Goal: Task Accomplishment & Management: Manage account settings

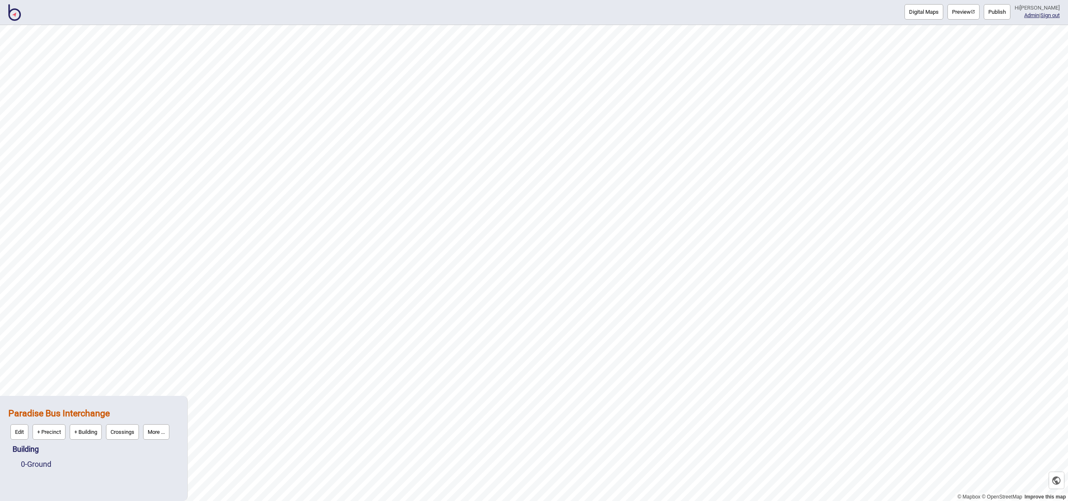
click at [10, 15] on img at bounding box center [14, 12] width 13 height 17
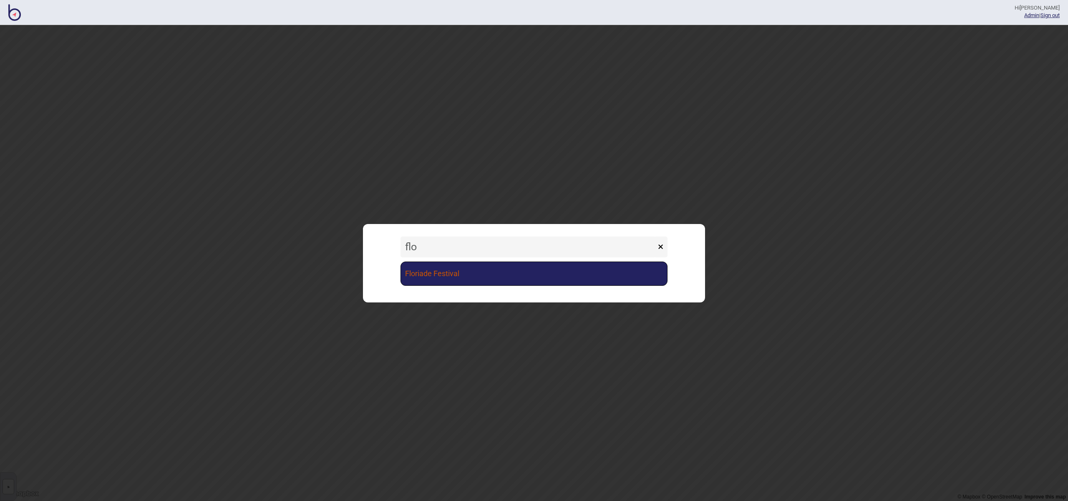
type input "flo"
click at [519, 266] on link "Floriade Festival" at bounding box center [534, 274] width 267 height 24
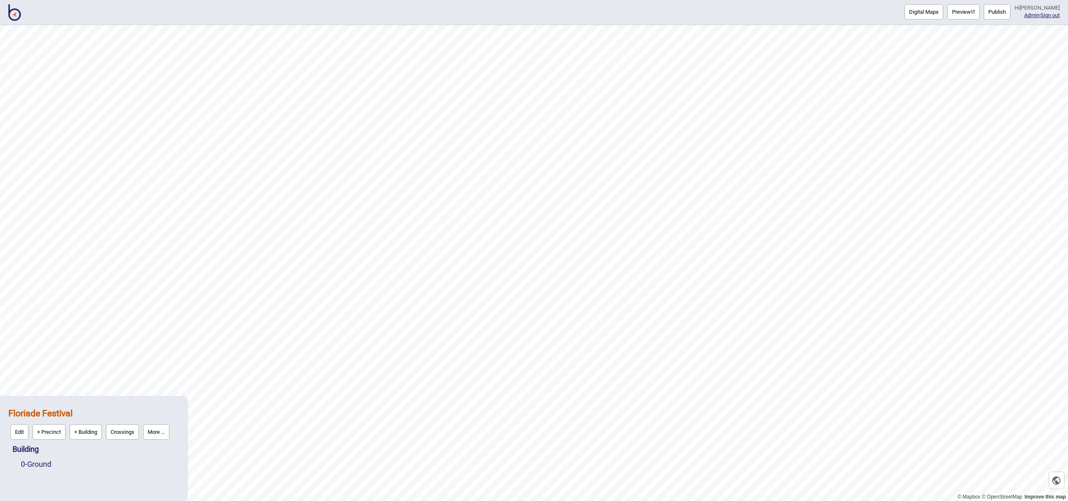
click at [1005, 17] on button "Publish" at bounding box center [997, 11] width 27 height 15
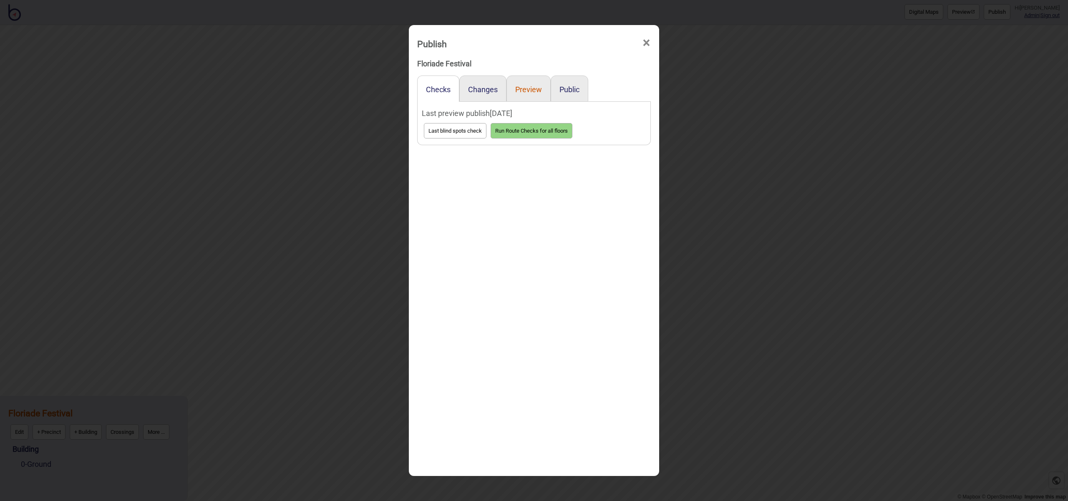
click at [530, 92] on button "Preview" at bounding box center [528, 89] width 27 height 9
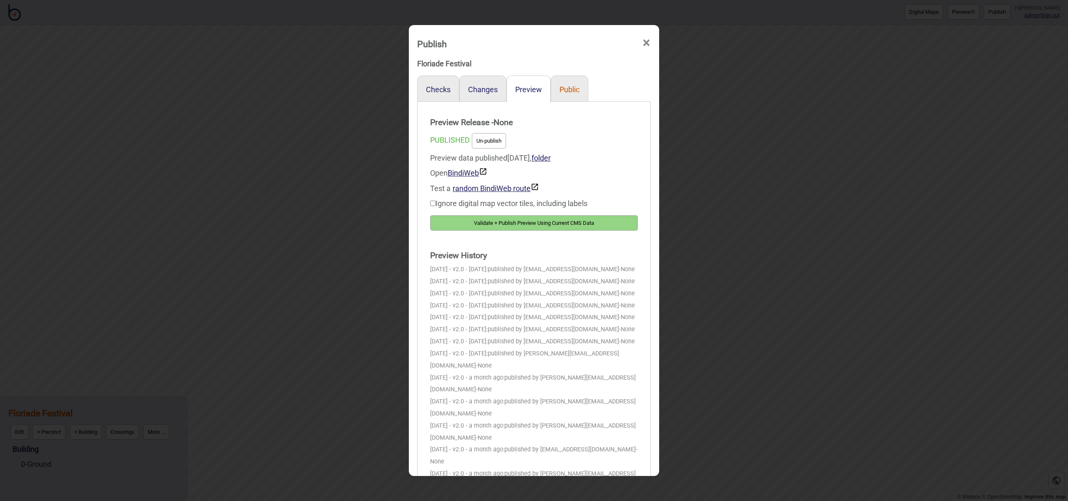
click at [569, 92] on button "Public" at bounding box center [570, 89] width 20 height 9
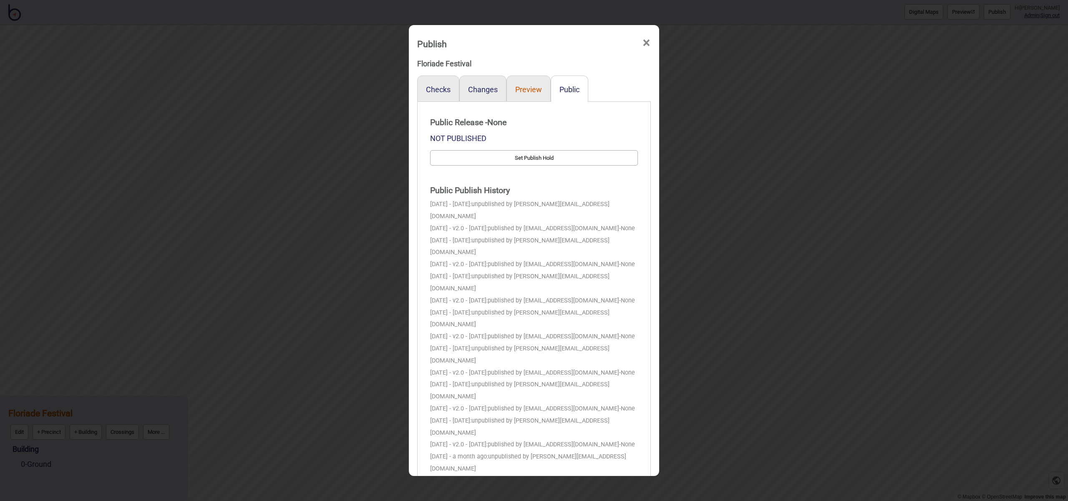
click at [532, 93] on button "Preview" at bounding box center [528, 89] width 27 height 9
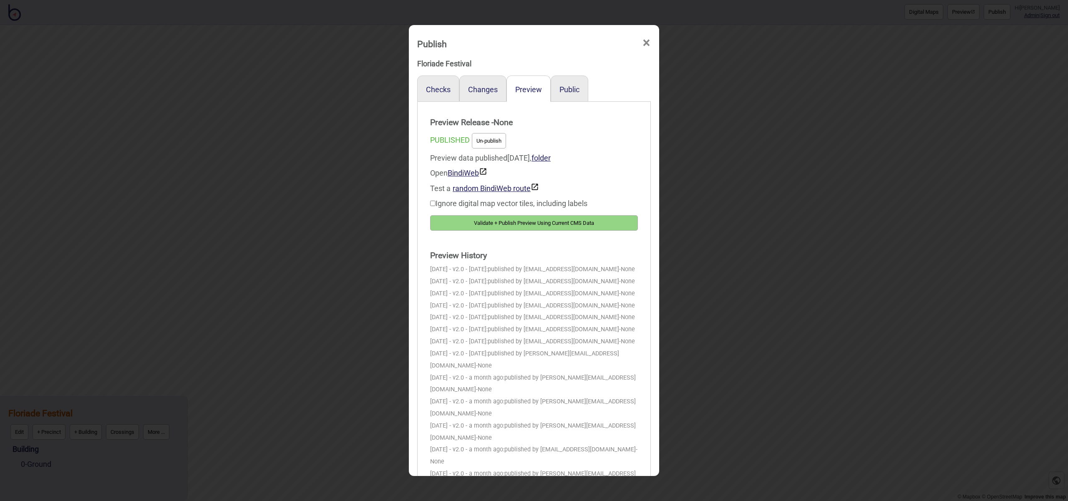
click at [500, 144] on button "Un-publish" at bounding box center [489, 140] width 34 height 15
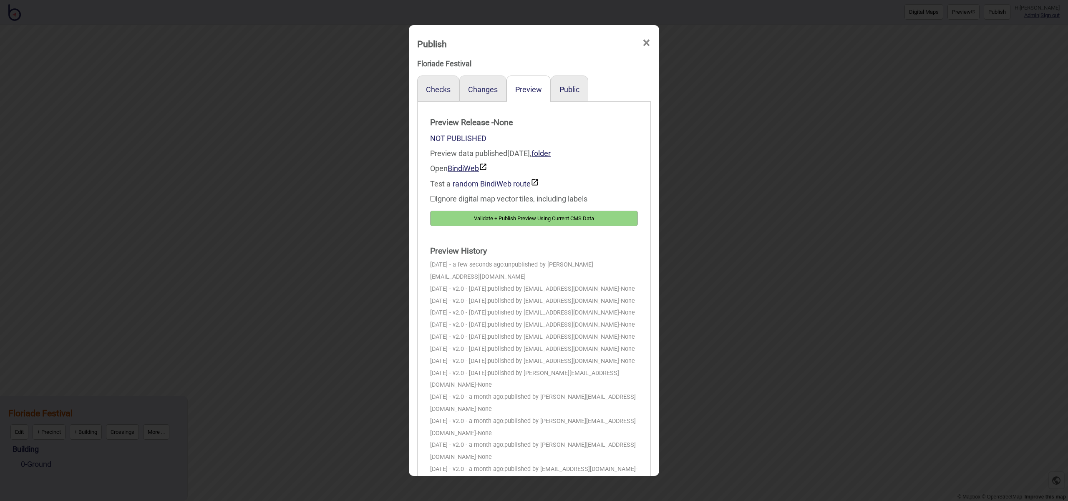
scroll to position [6, 0]
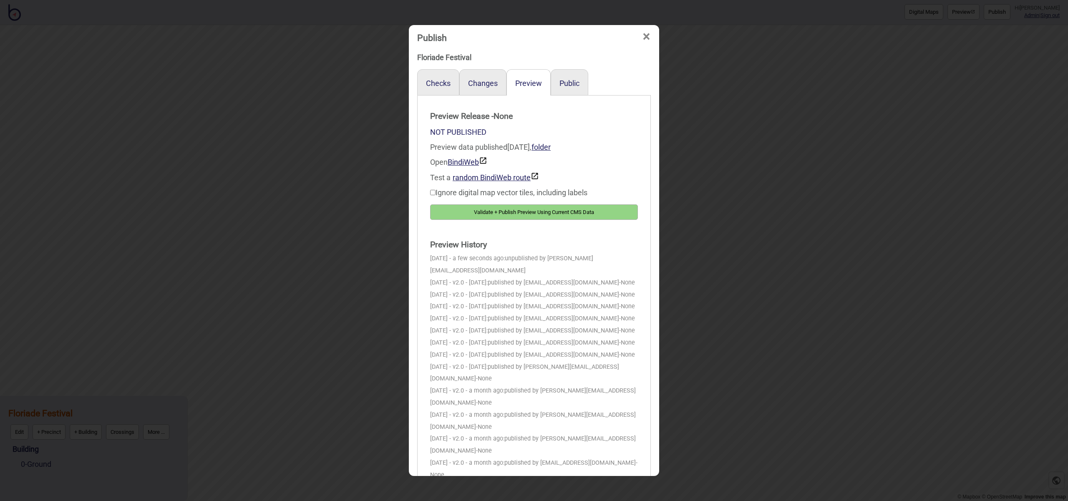
click at [647, 38] on span "×" at bounding box center [646, 37] width 9 height 28
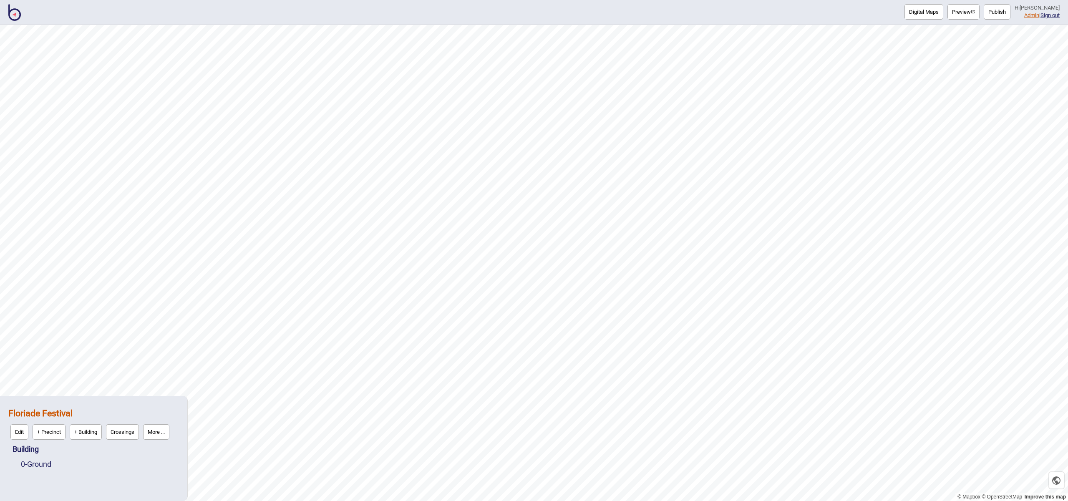
click at [1025, 15] on link "Admin" at bounding box center [1032, 15] width 15 height 6
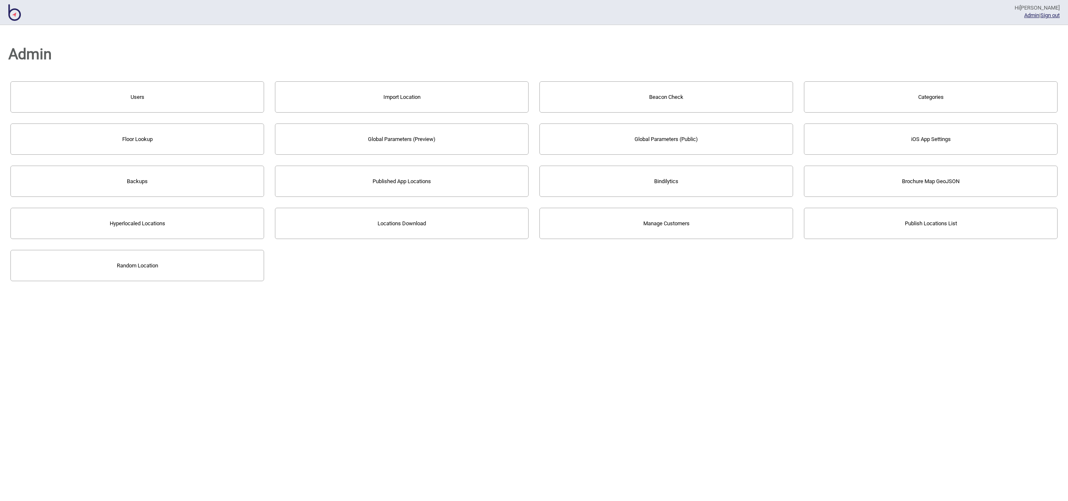
click at [599, 187] on button "Bindilytics" at bounding box center [667, 181] width 254 height 31
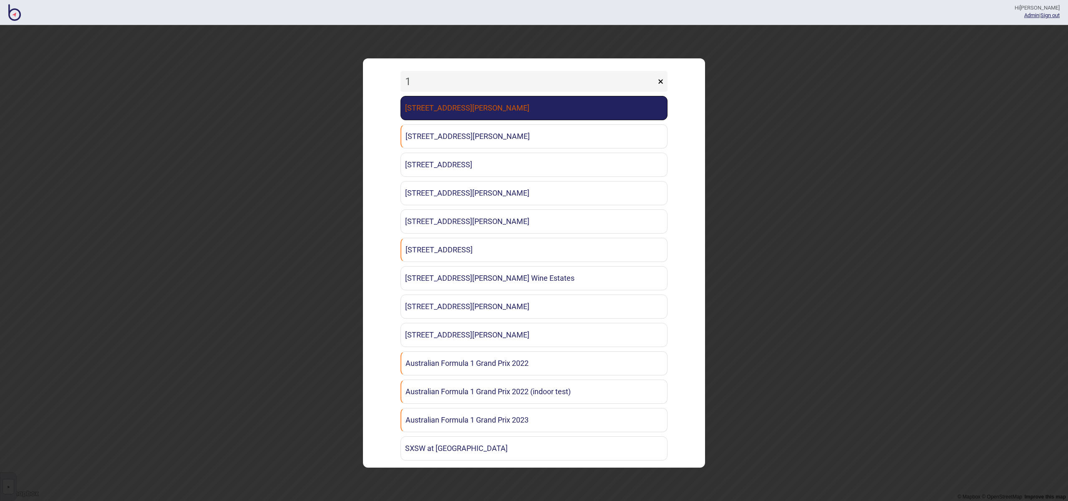
type input "1"
click at [507, 112] on link "[STREET_ADDRESS][PERSON_NAME]" at bounding box center [534, 108] width 267 height 24
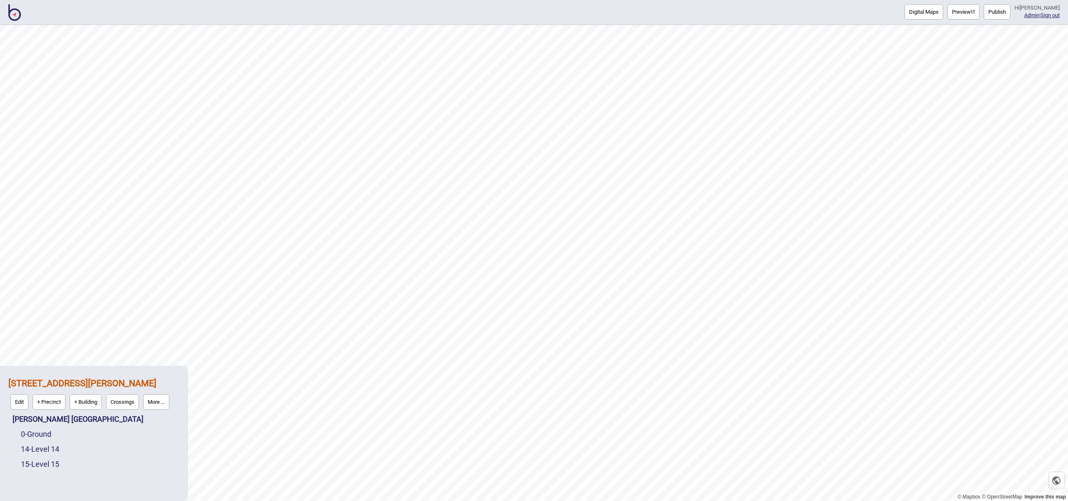
click at [999, 13] on button "Publish" at bounding box center [997, 11] width 27 height 15
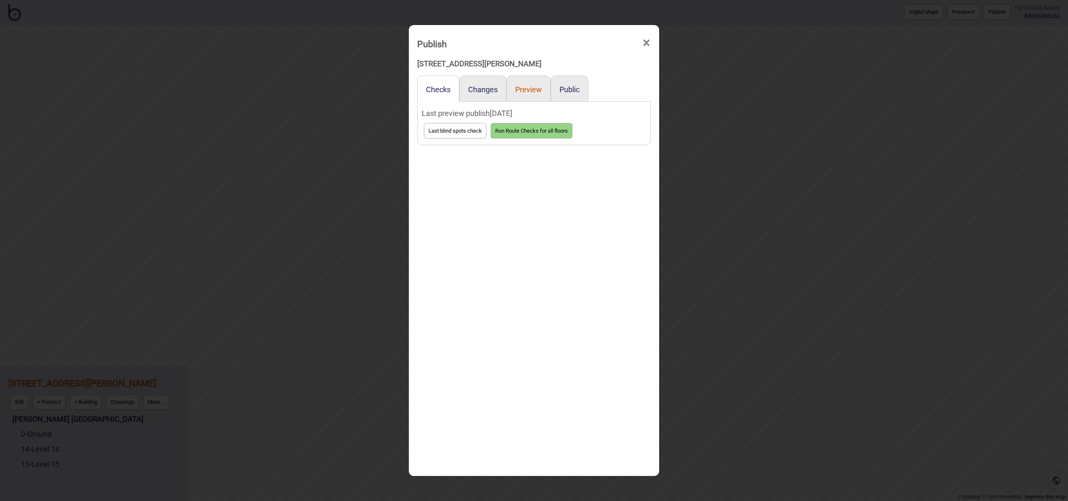
click at [536, 87] on button "Preview" at bounding box center [528, 89] width 27 height 9
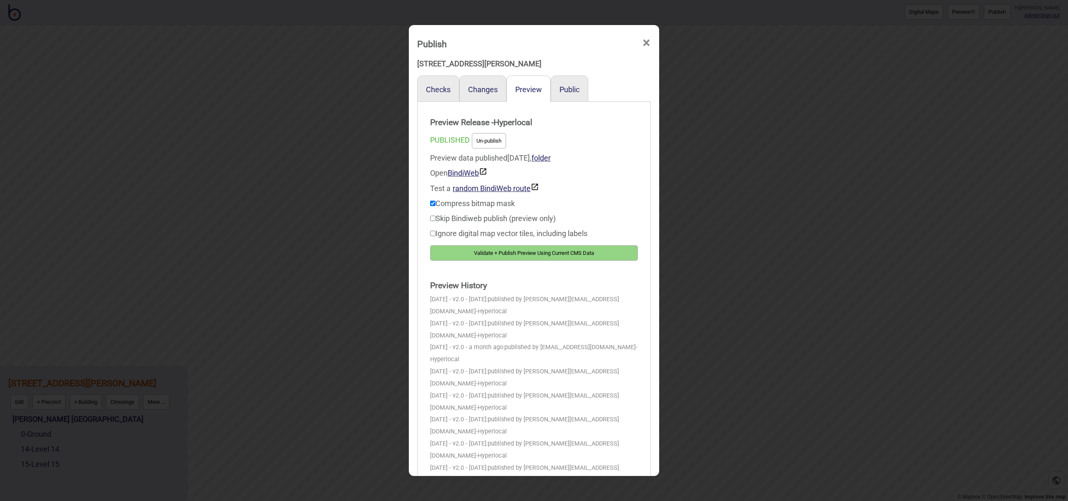
click at [583, 88] on div "Public" at bounding box center [570, 89] width 38 height 26
click at [580, 90] on div "Public" at bounding box center [570, 89] width 38 height 26
click at [576, 90] on button "Public" at bounding box center [570, 89] width 20 height 9
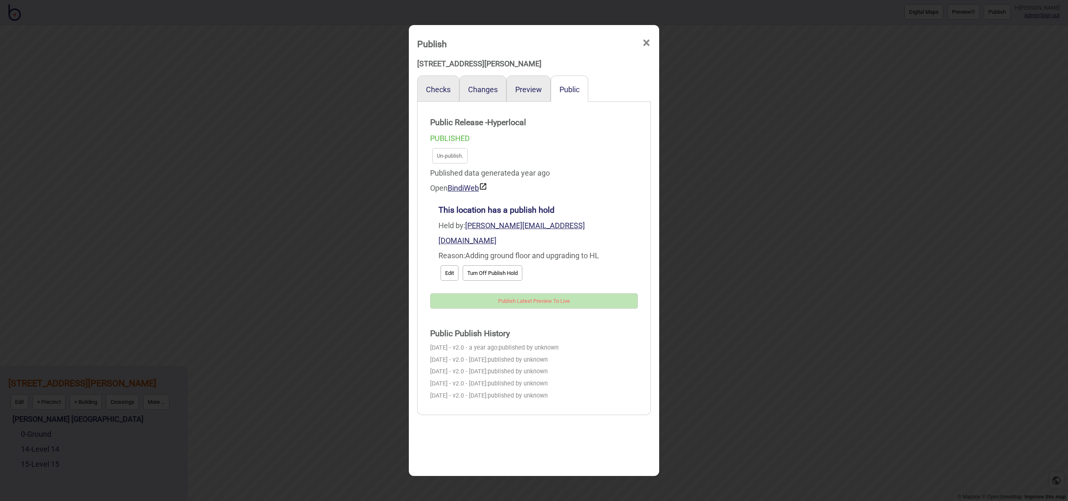
click at [518, 265] on button "Turn Off Publish Hold" at bounding box center [493, 272] width 60 height 15
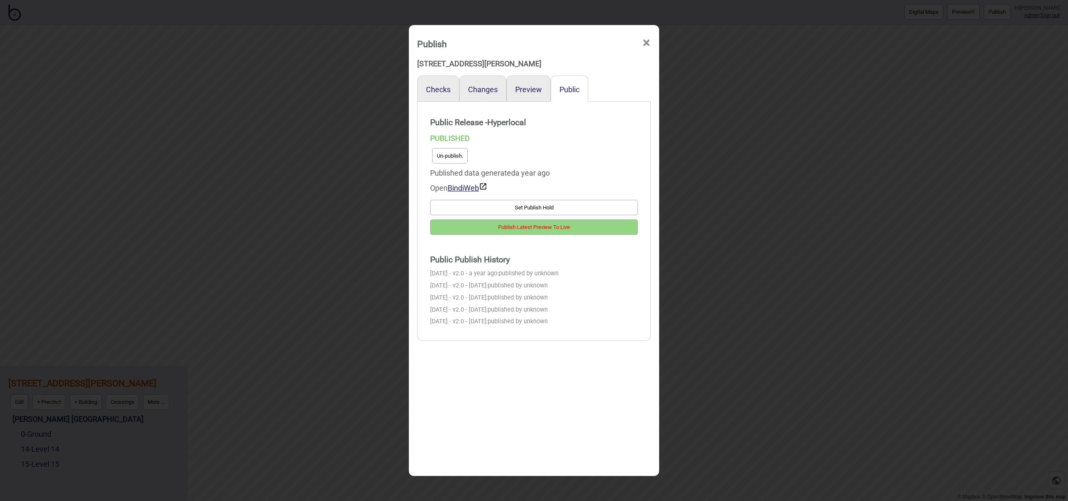
click at [533, 211] on button "Set Publish Hold" at bounding box center [534, 207] width 208 height 15
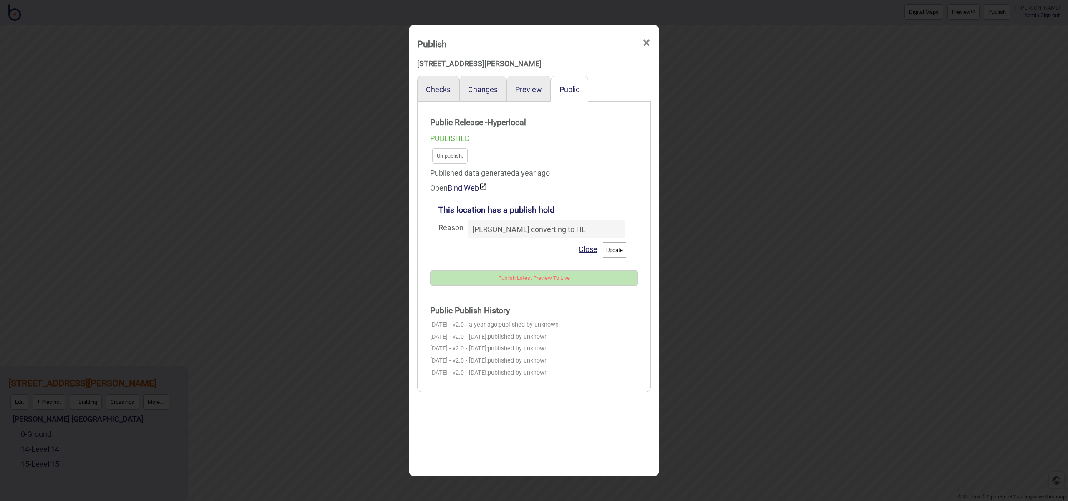
type input "[PERSON_NAME] converting to HL"
click at [618, 250] on button "Update" at bounding box center [615, 249] width 26 height 15
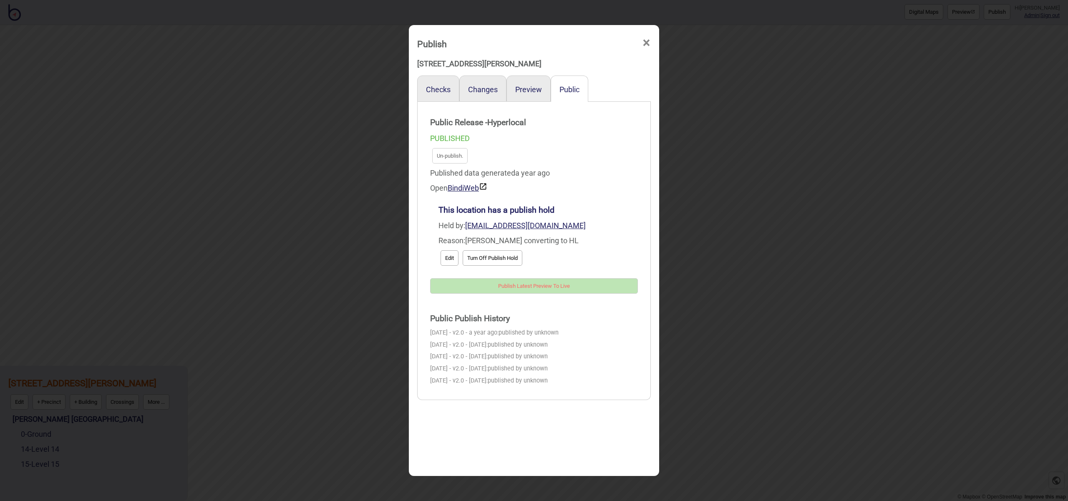
click at [648, 41] on span "×" at bounding box center [646, 43] width 9 height 28
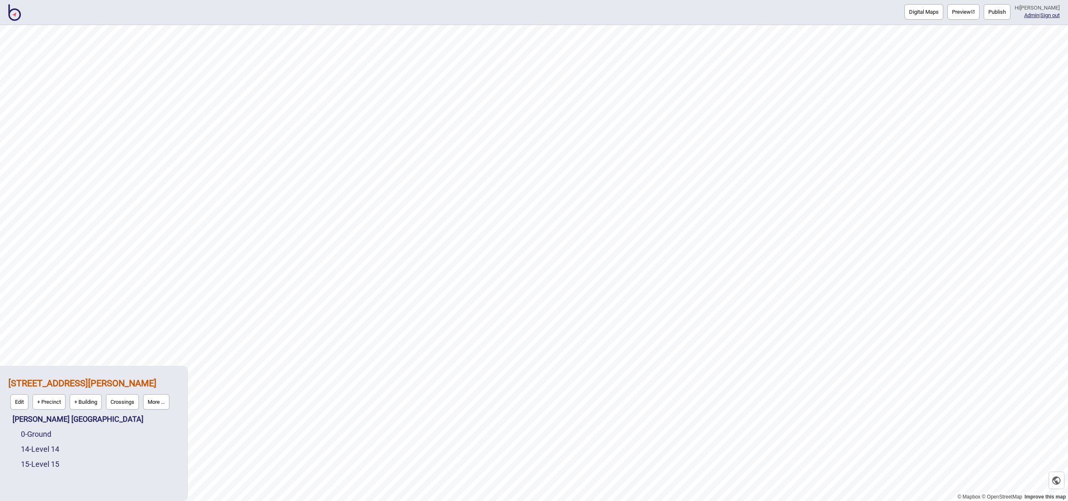
click at [10, 15] on img at bounding box center [14, 12] width 13 height 17
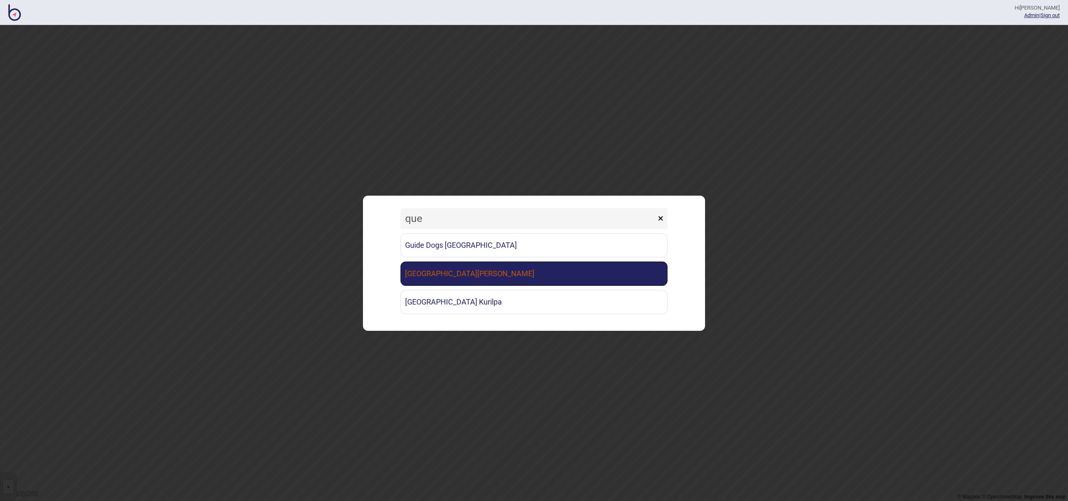
type input "que"
click at [515, 279] on link "[GEOGRAPHIC_DATA][PERSON_NAME]" at bounding box center [534, 274] width 267 height 24
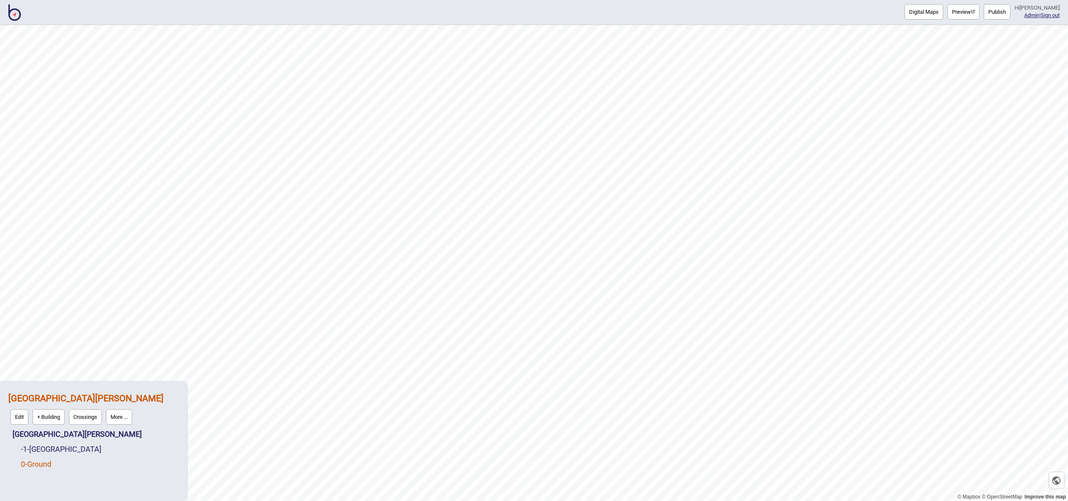
click at [51, 464] on link "0 - Ground" at bounding box center [36, 464] width 30 height 9
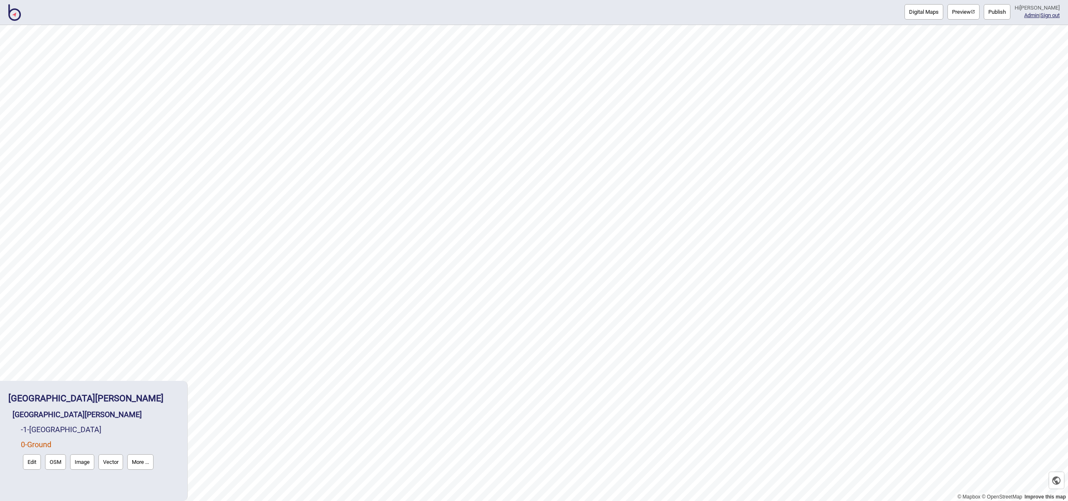
click at [37, 462] on button "Edit" at bounding box center [32, 461] width 18 height 15
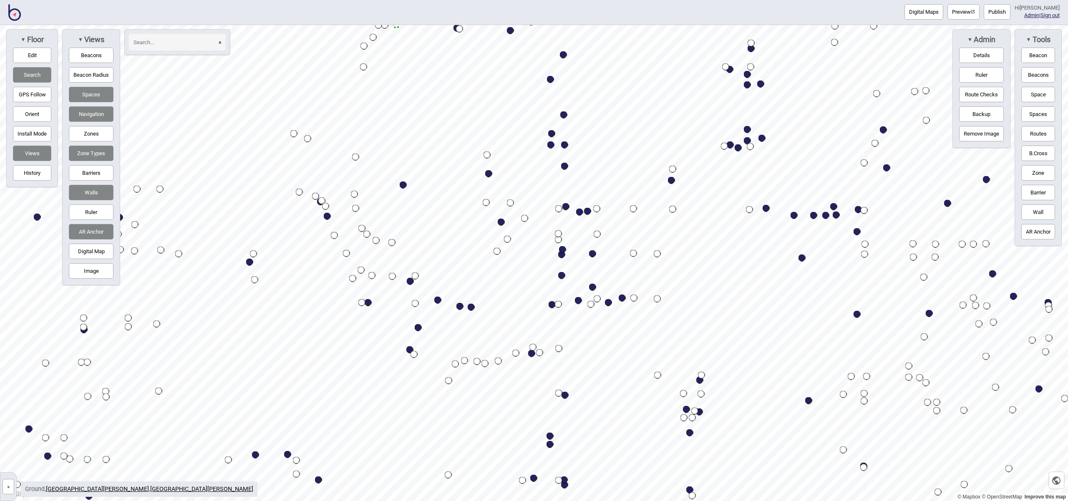
click at [88, 255] on button "Digital Map" at bounding box center [91, 251] width 45 height 15
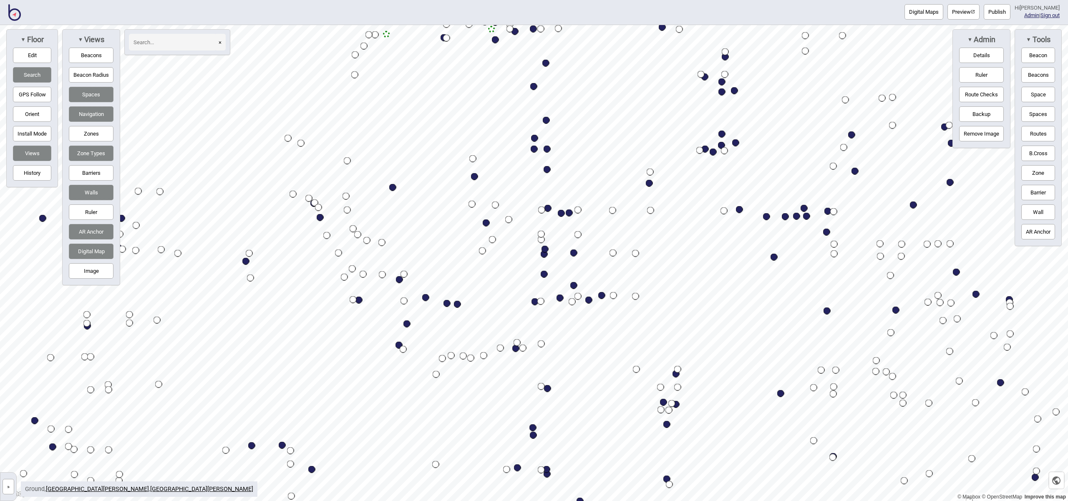
click at [95, 172] on button "Barriers" at bounding box center [91, 172] width 45 height 15
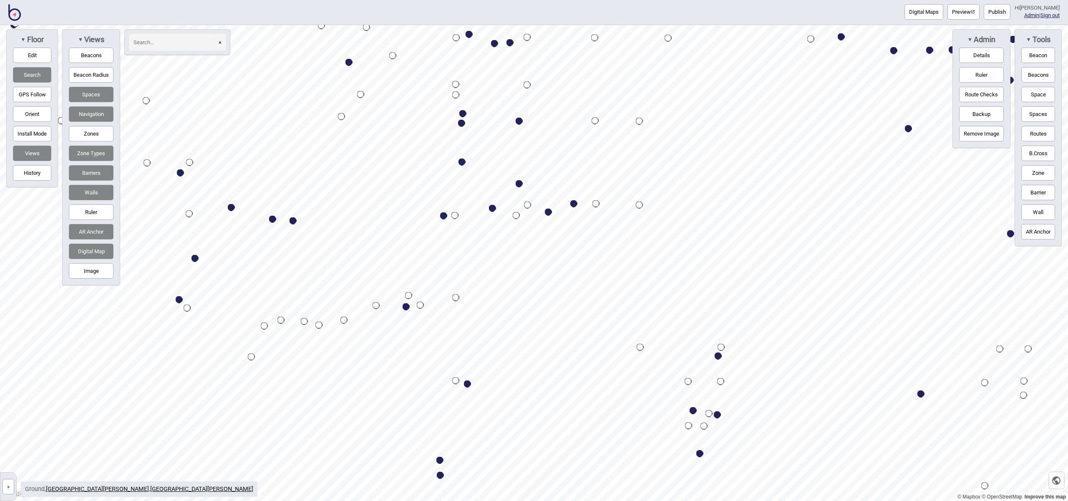
click at [917, 15] on button "Digital Maps" at bounding box center [924, 11] width 39 height 15
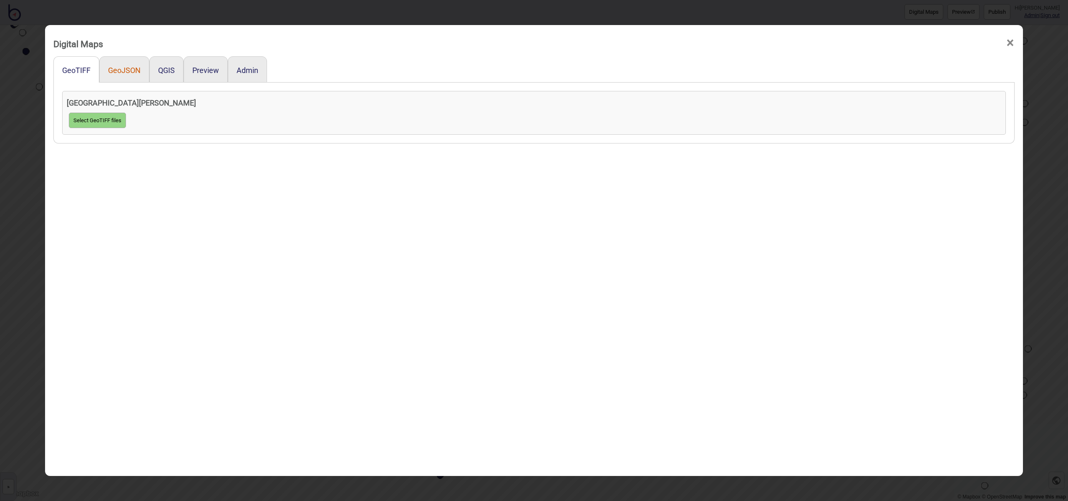
click at [126, 69] on button "GeoJSON" at bounding box center [124, 70] width 33 height 9
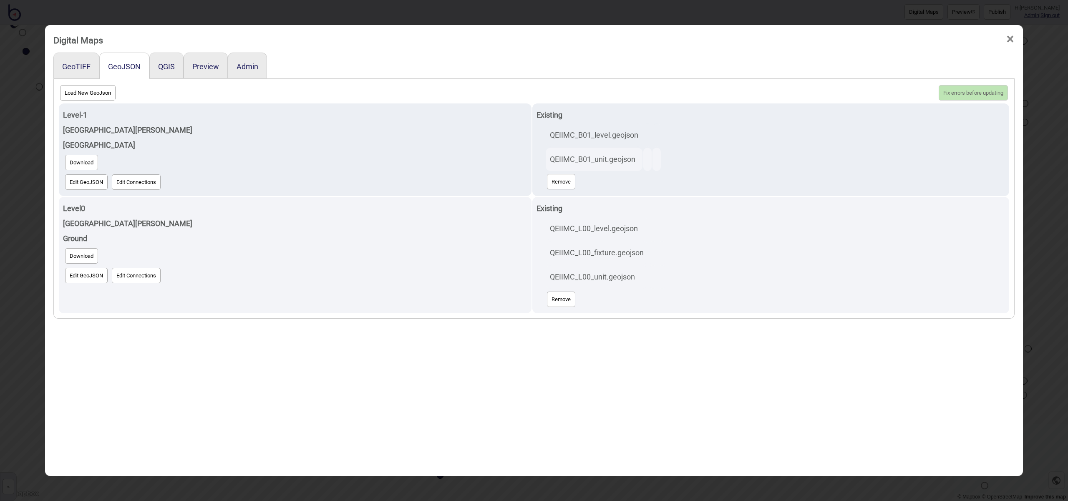
scroll to position [2, 0]
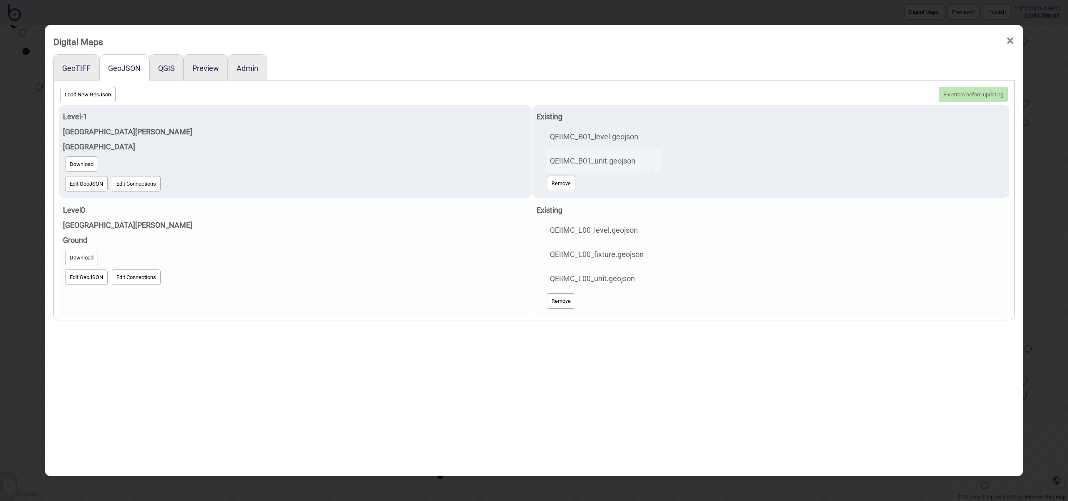
click at [89, 282] on button "Edit GeoJSON" at bounding box center [86, 277] width 43 height 15
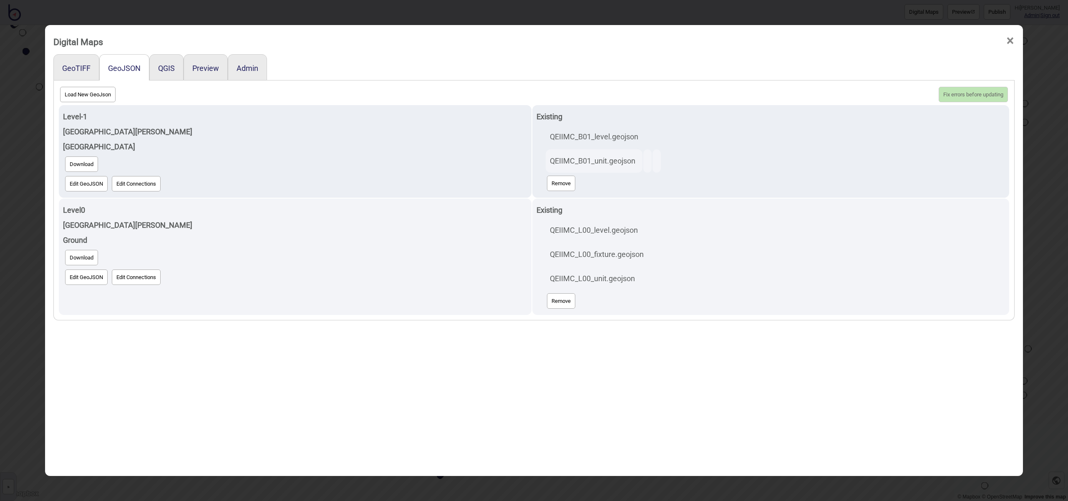
click at [100, 95] on button "Load New GeoJson" at bounding box center [88, 94] width 56 height 15
click input "file" at bounding box center [0, 0] width 0 height 0
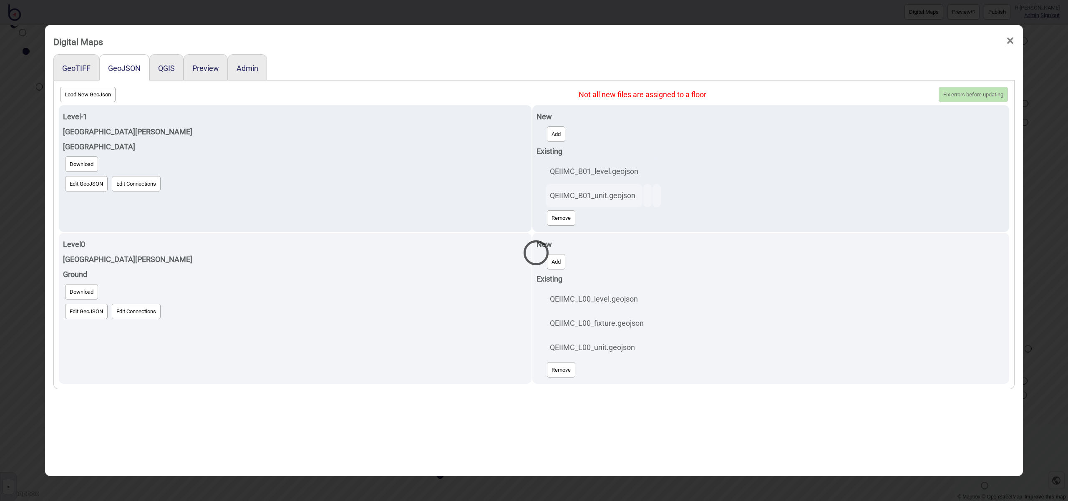
select select "QEIIMC_L00_unit.geojson"
select select "QEIIMC_L00_level.geojson"
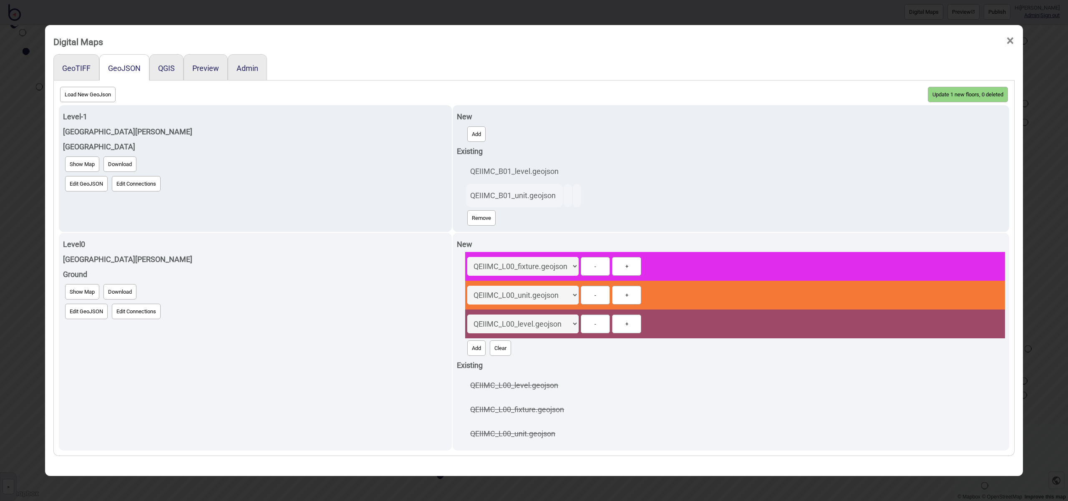
click at [965, 96] on button "Update 1 new floors, 0 deleted" at bounding box center [968, 94] width 80 height 15
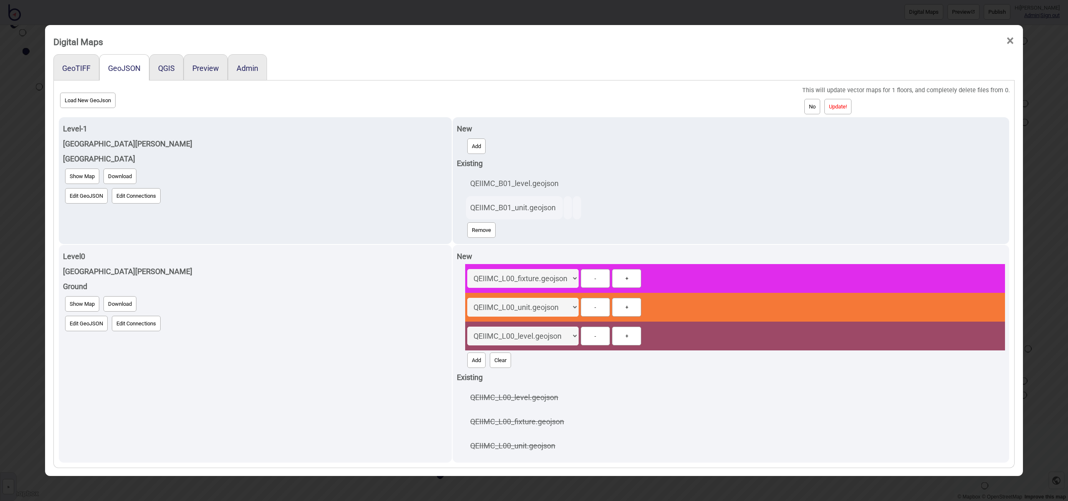
click at [852, 107] on button "Update!" at bounding box center [838, 106] width 27 height 15
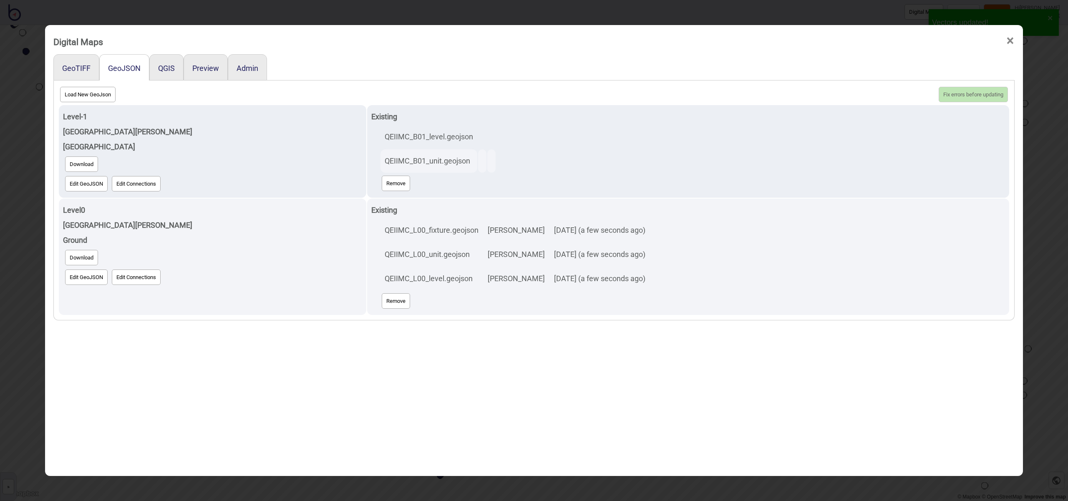
click at [1008, 43] on span "×" at bounding box center [1010, 41] width 9 height 28
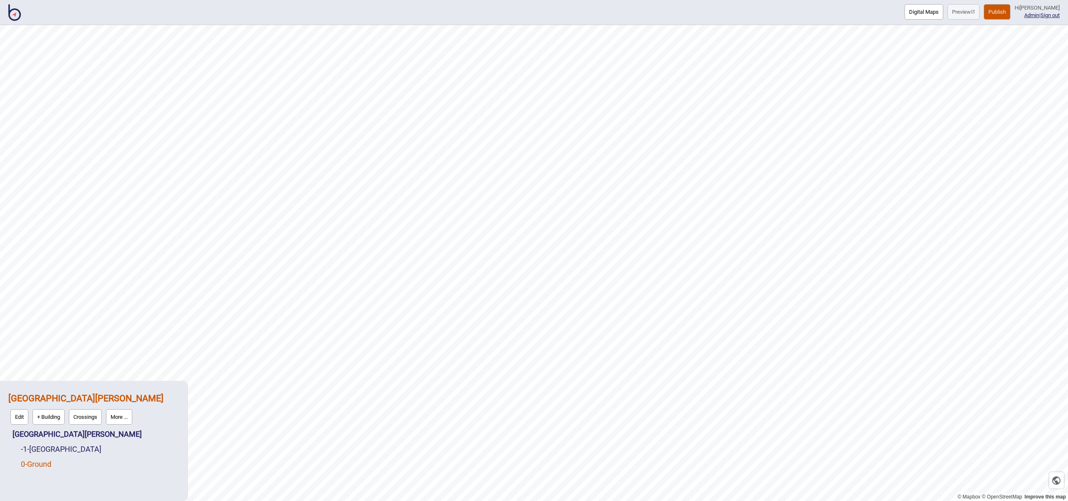
click at [41, 463] on link "0 - Ground" at bounding box center [36, 464] width 30 height 9
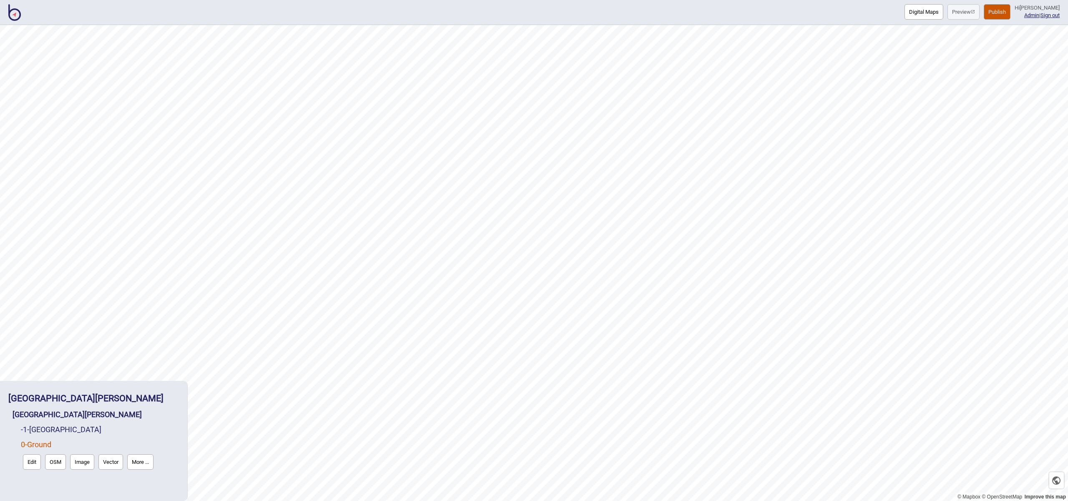
click at [34, 463] on button "Edit" at bounding box center [32, 461] width 18 height 15
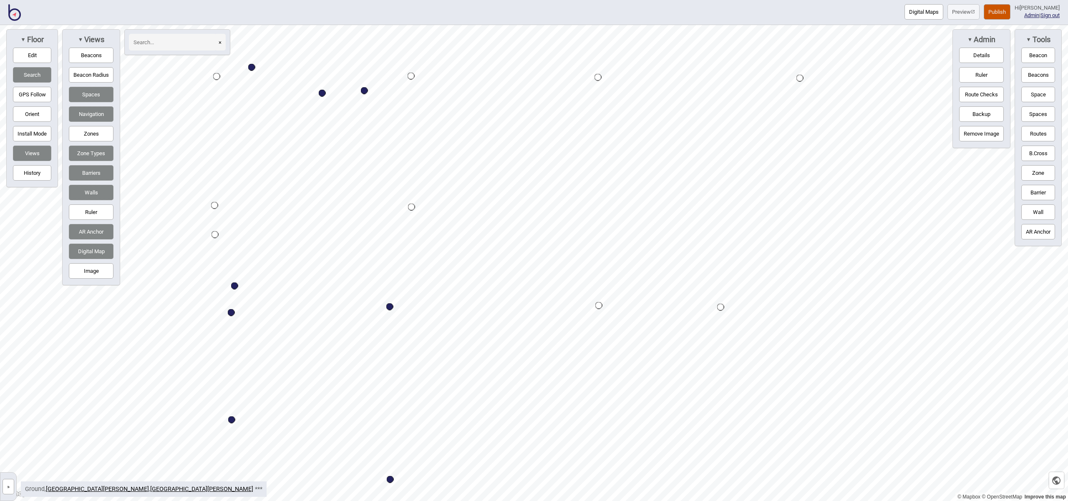
drag, startPoint x: 35, startPoint y: 56, endPoint x: 40, endPoint y: 58, distance: 5.6
click at [35, 56] on button "Edit" at bounding box center [32, 55] width 38 height 15
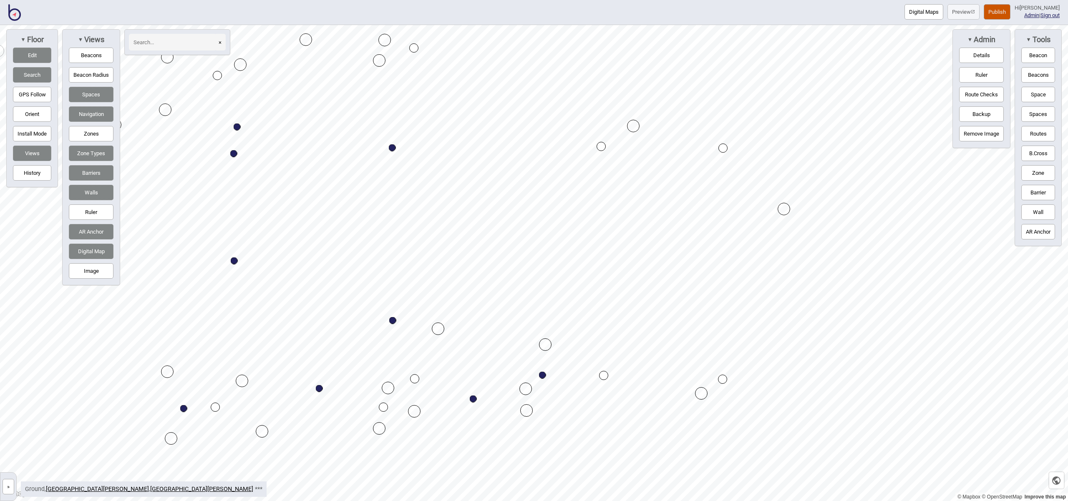
click at [1034, 95] on button "Space" at bounding box center [1039, 94] width 34 height 15
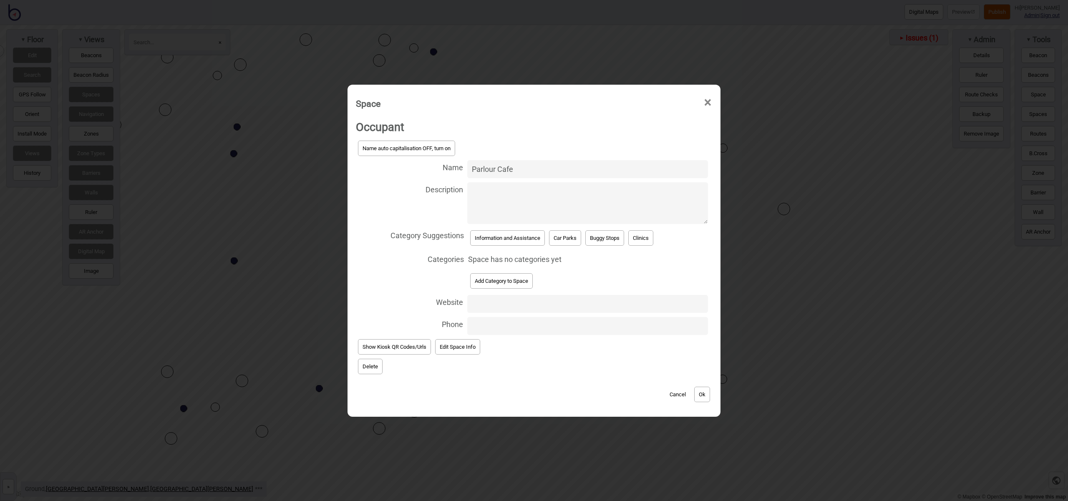
type input "Parlour Cafe"
click at [517, 283] on button "Add Category to Space" at bounding box center [501, 280] width 63 height 15
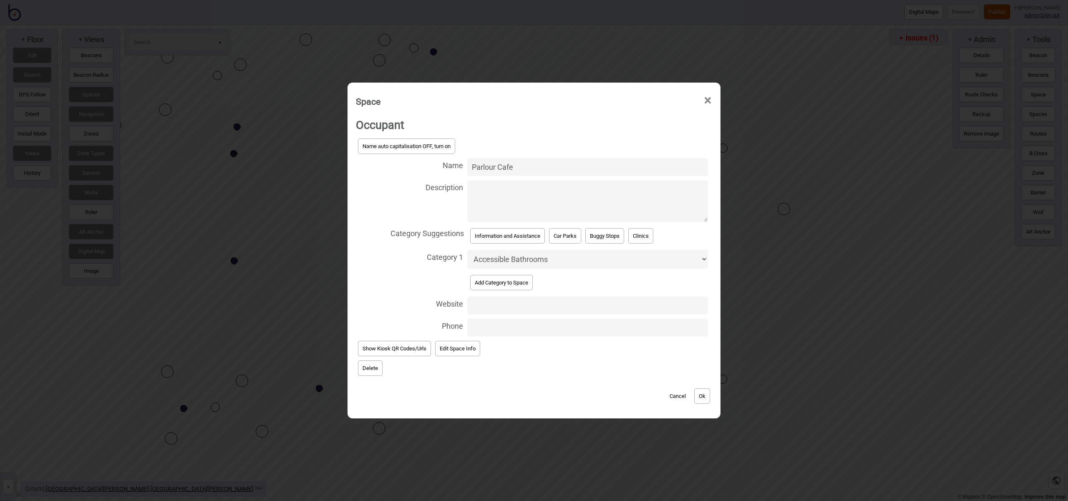
click at [516, 260] on select "Accessible Bathrooms Bathrooms Buggy Stops Buildings Bus Stops Car Parks Change…" at bounding box center [587, 259] width 241 height 19
select select "Food and Drink"
click at [467, 250] on select "Accessible Bathrooms Bathrooms Buggy Stops Buildings Bus Stops Car Parks Change…" at bounding box center [587, 259] width 241 height 19
click at [701, 399] on button "Ok" at bounding box center [702, 396] width 16 height 15
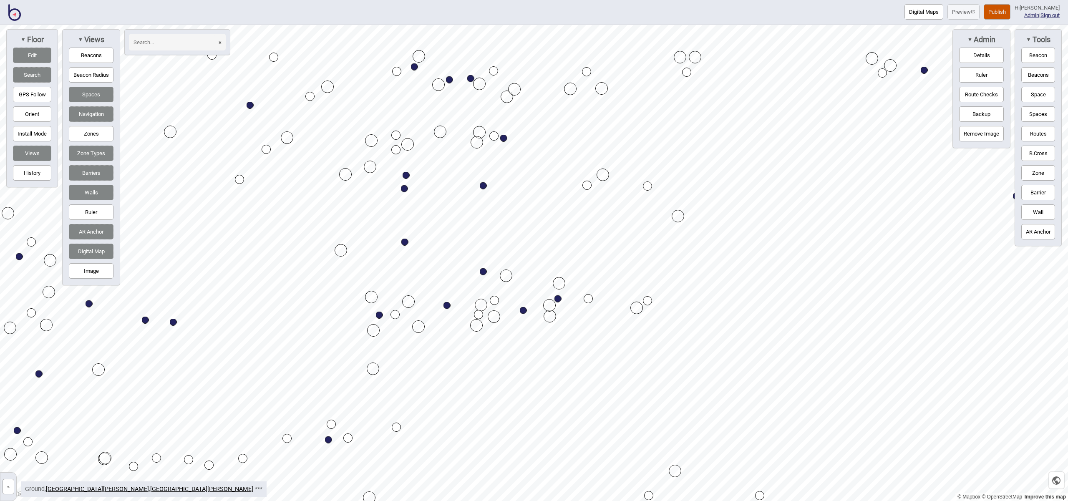
click at [1004, 15] on button "Publish" at bounding box center [997, 11] width 27 height 15
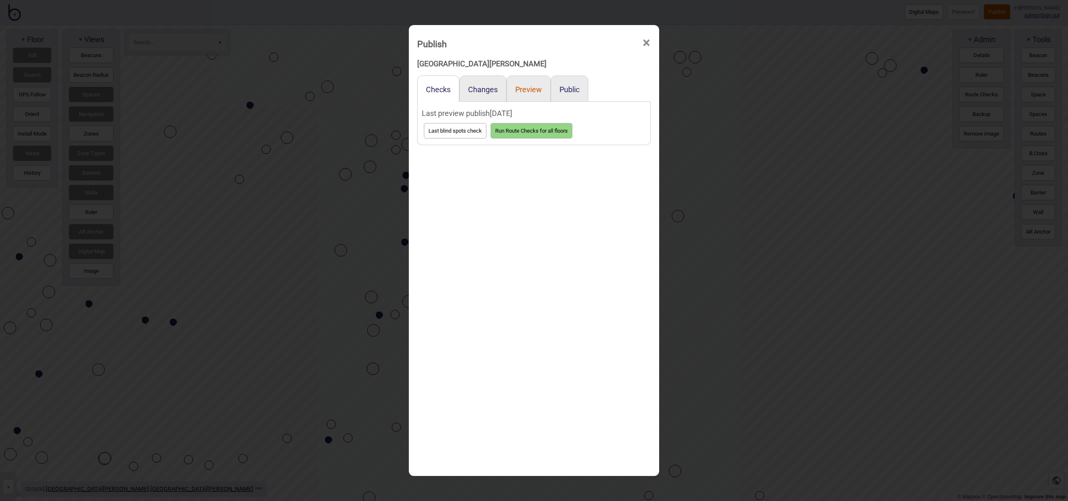
click at [534, 91] on button "Preview" at bounding box center [528, 89] width 27 height 9
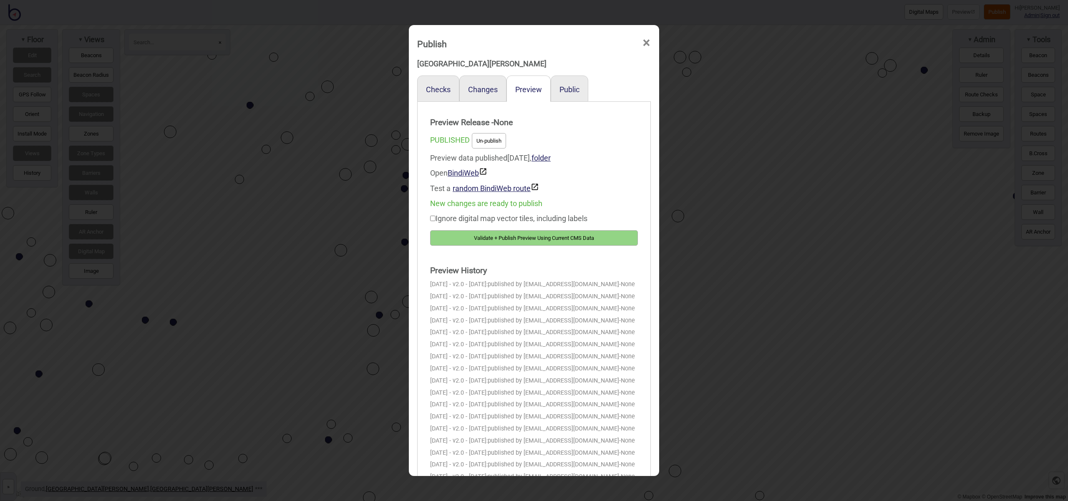
click at [608, 242] on button "Validate + Publish Preview Using Current CMS Data" at bounding box center [534, 237] width 208 height 15
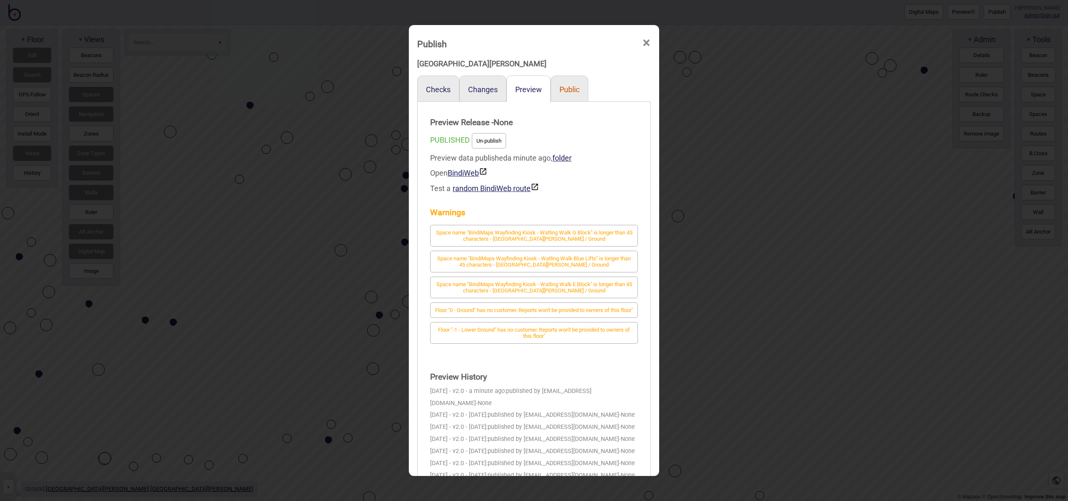
click at [565, 91] on button "Public" at bounding box center [570, 89] width 20 height 9
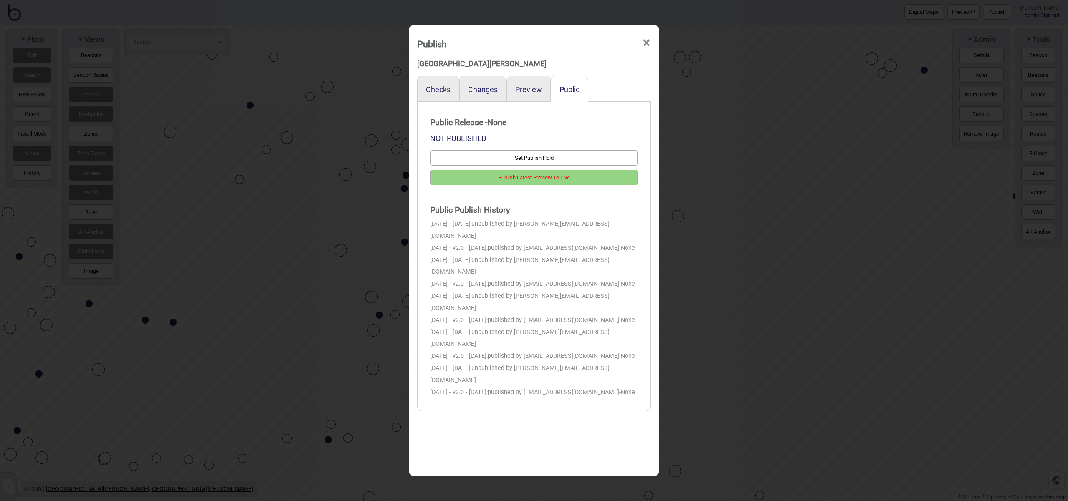
click at [583, 178] on button "Publish Latest Preview To Live" at bounding box center [534, 177] width 208 height 15
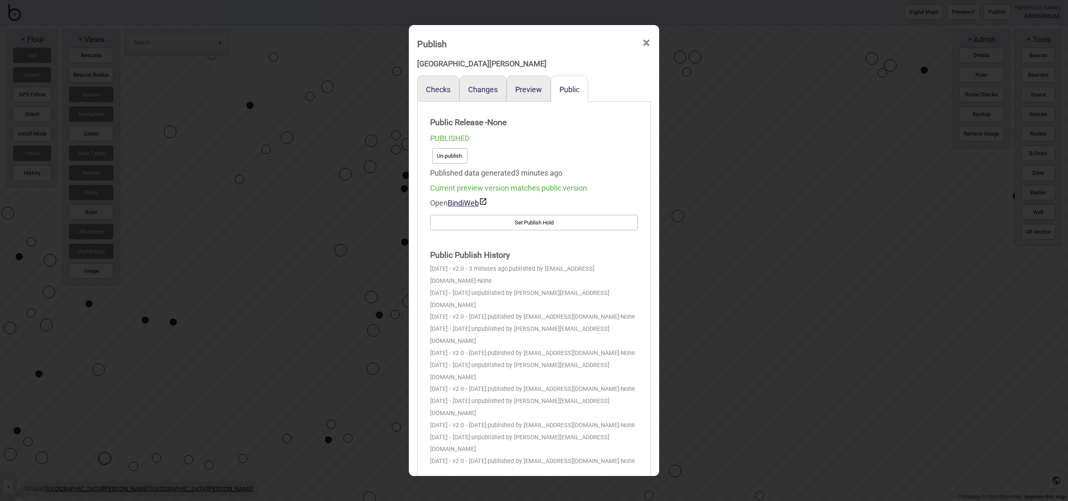
click at [450, 162] on button "Un-publish." at bounding box center [449, 155] width 35 height 15
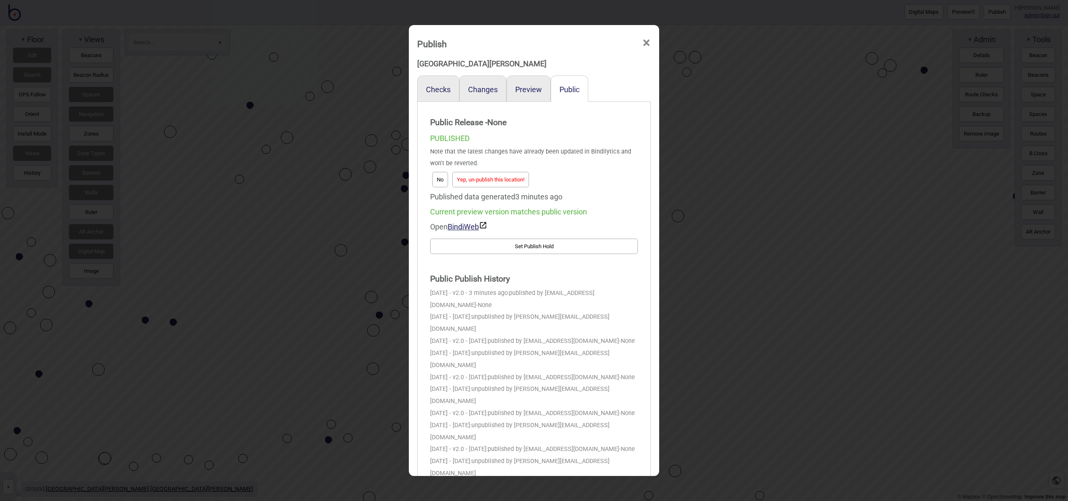
click at [529, 178] on button "Yep, un-publish this location!" at bounding box center [490, 179] width 77 height 15
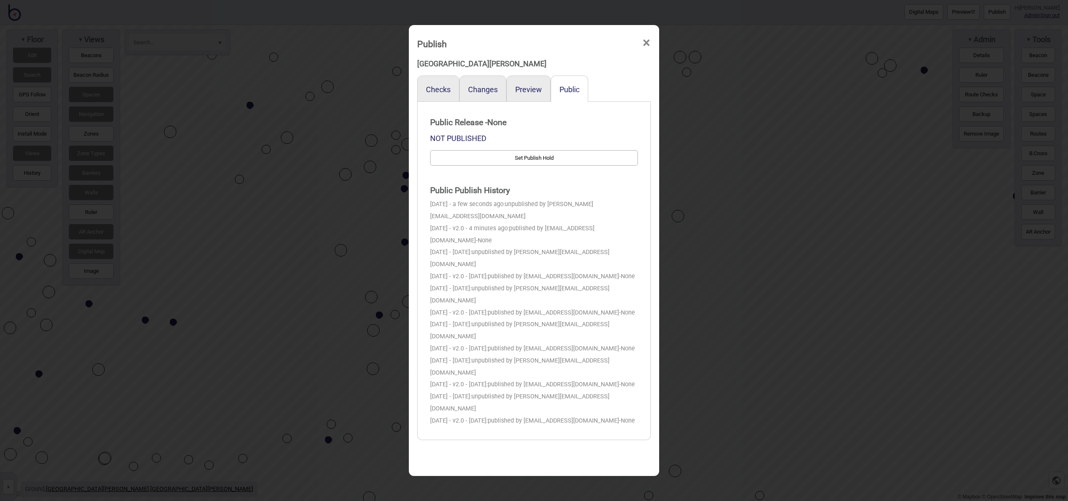
click at [649, 45] on span "×" at bounding box center [646, 43] width 9 height 28
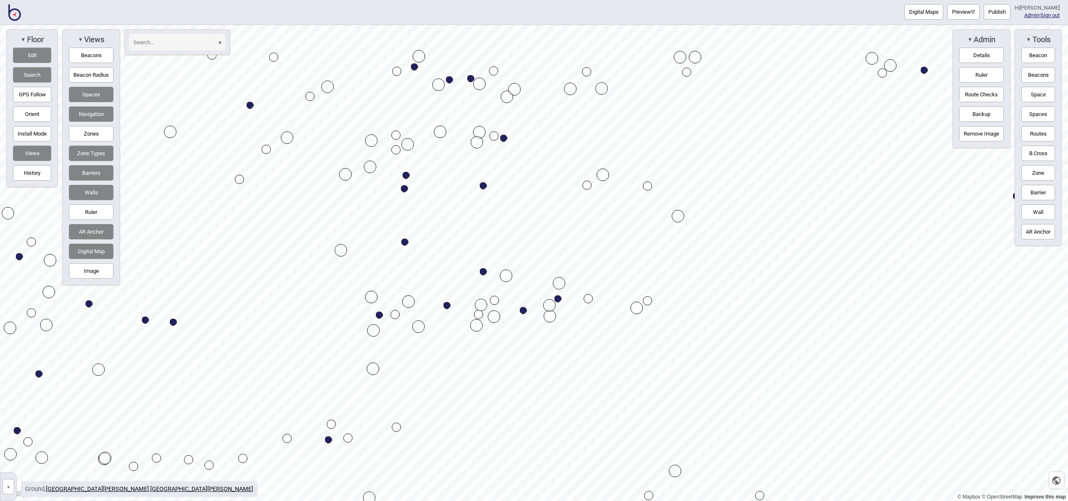
click at [13, 15] on img at bounding box center [14, 12] width 13 height 17
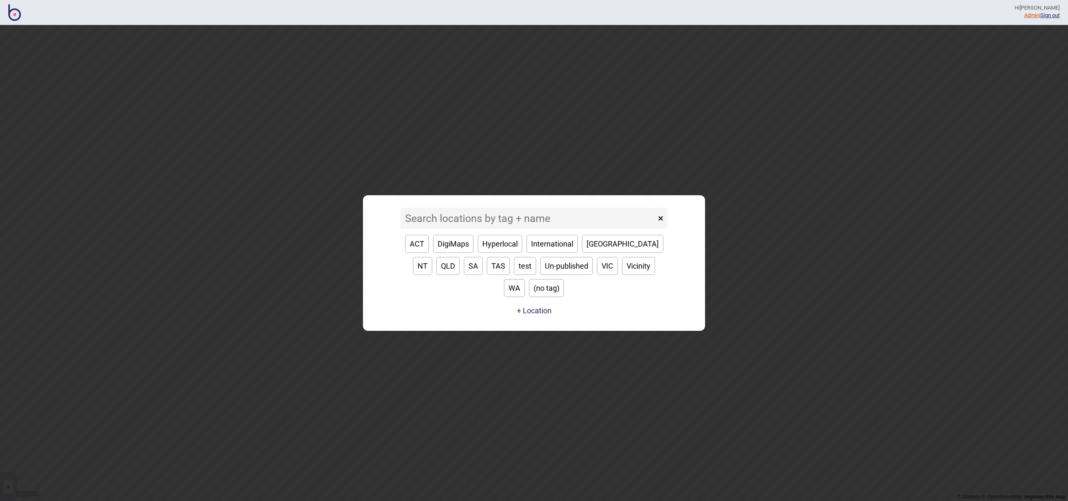
click at [1025, 14] on link "Admin" at bounding box center [1032, 15] width 15 height 6
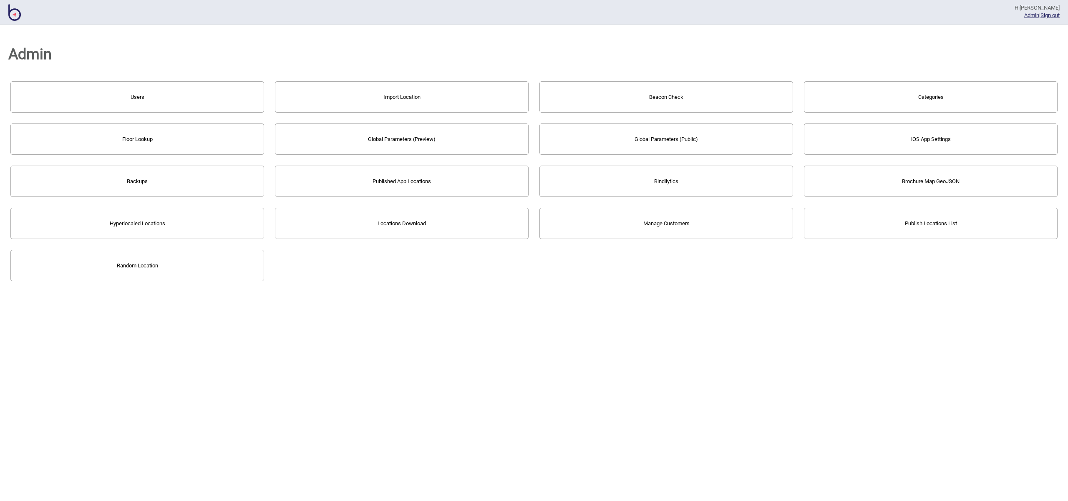
click at [733, 174] on button "Bindilytics" at bounding box center [667, 181] width 254 height 31
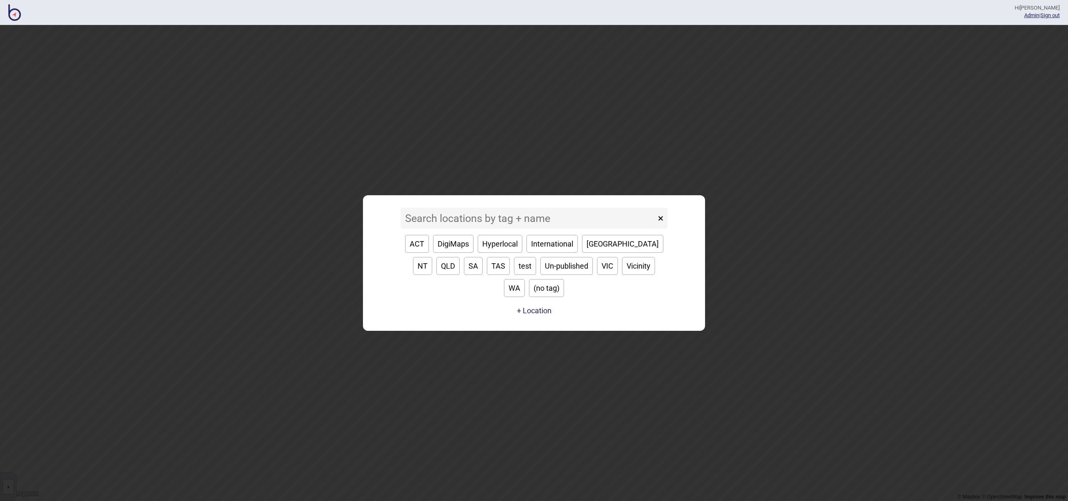
click at [609, 253] on button "[GEOGRAPHIC_DATA]" at bounding box center [622, 244] width 81 height 18
type input "[GEOGRAPHIC_DATA]"
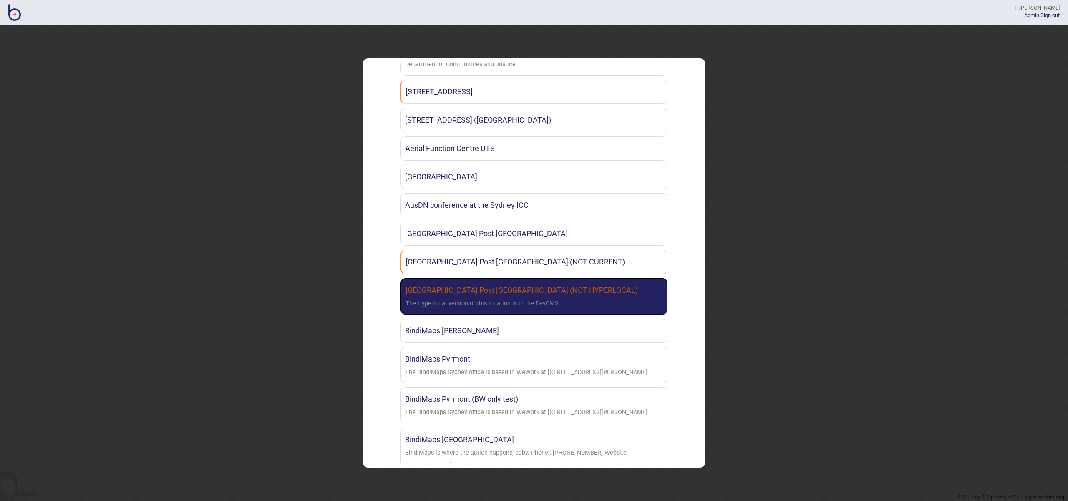
scroll to position [211, 0]
click at [633, 297] on link "Australia Post Kent Street (NOT HYPERLOCAL) The Hyperlocal version of this loca…" at bounding box center [534, 296] width 267 height 36
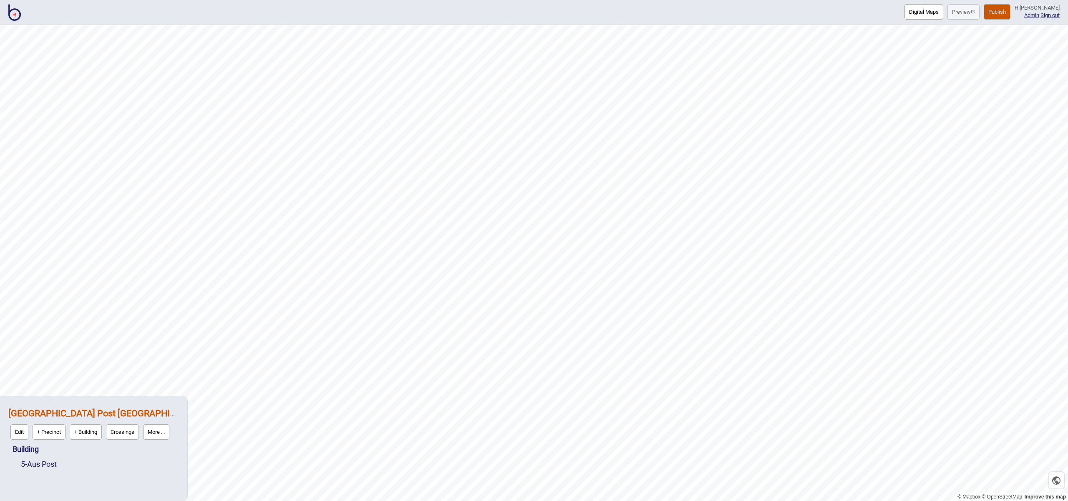
click at [1004, 15] on button "Publish" at bounding box center [997, 11] width 27 height 15
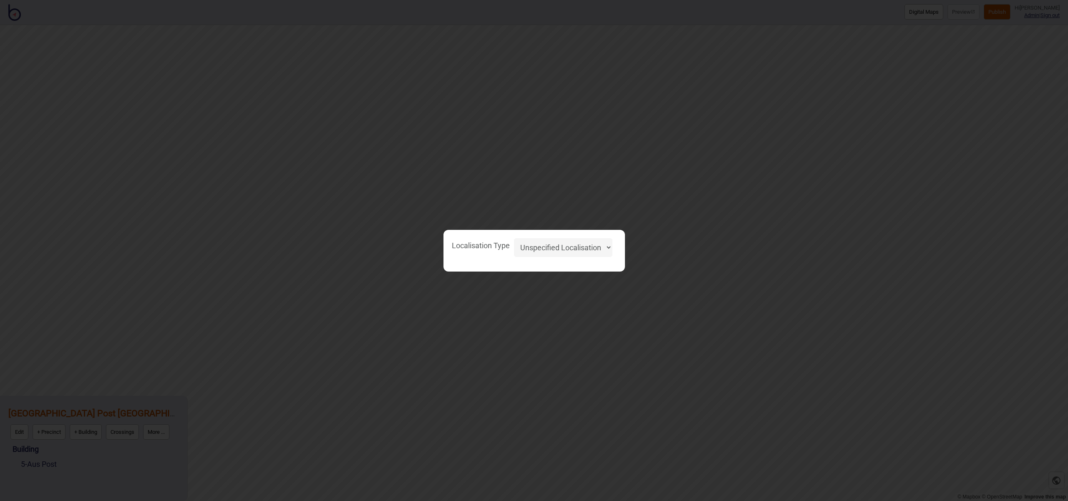
click at [598, 247] on select "Unspecified Localisation Beacons Hyperlocal None" at bounding box center [563, 247] width 98 height 19
click at [514, 238] on select "Unspecified Localisation Beacons Hyperlocal None" at bounding box center [563, 247] width 98 height 19
select select "Unspecified"
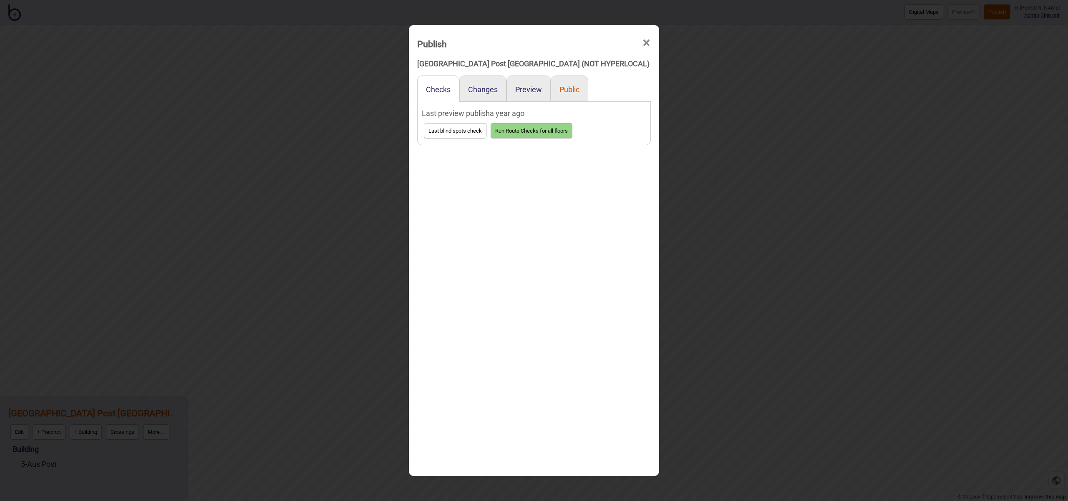
click at [568, 87] on button "Public" at bounding box center [570, 89] width 20 height 9
click at [536, 88] on button "Preview" at bounding box center [528, 89] width 27 height 9
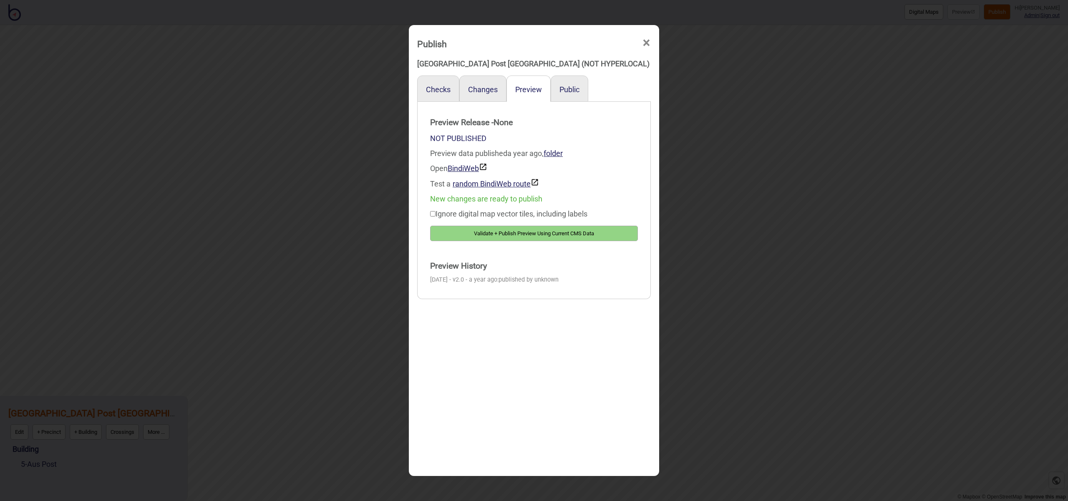
click at [648, 42] on div "Publish ×" at bounding box center [534, 41] width 242 height 25
click at [648, 42] on span "×" at bounding box center [646, 43] width 9 height 28
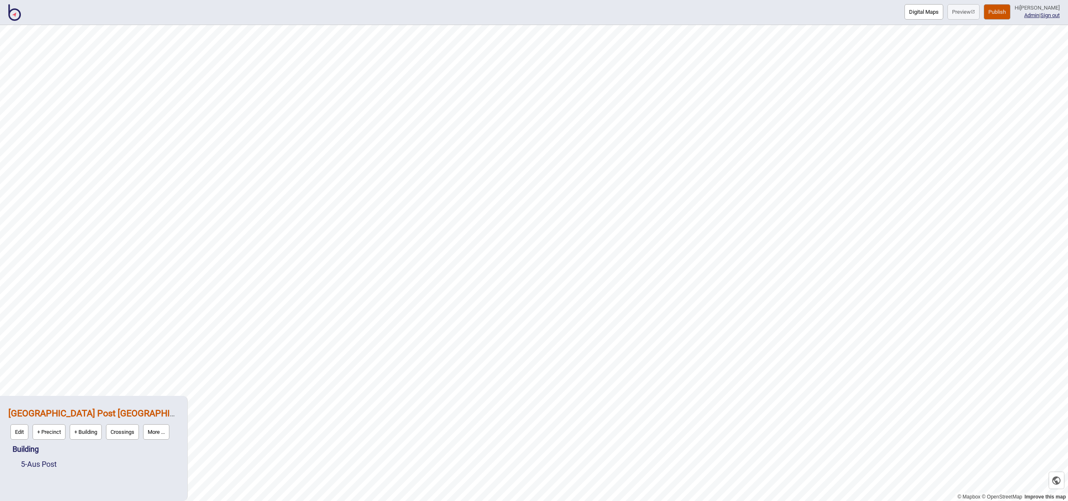
click at [160, 431] on button "More ..." at bounding box center [156, 431] width 26 height 15
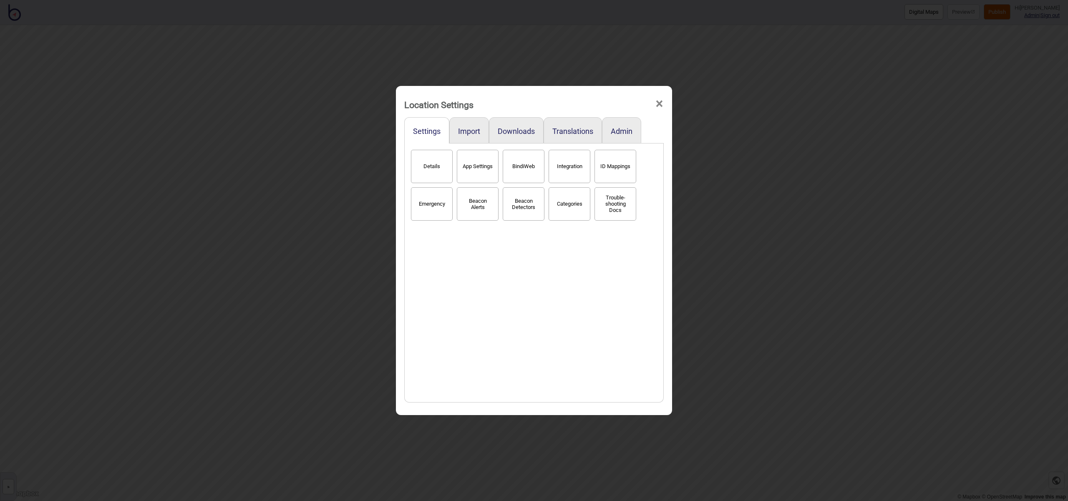
click at [430, 173] on button "Details" at bounding box center [432, 166] width 42 height 33
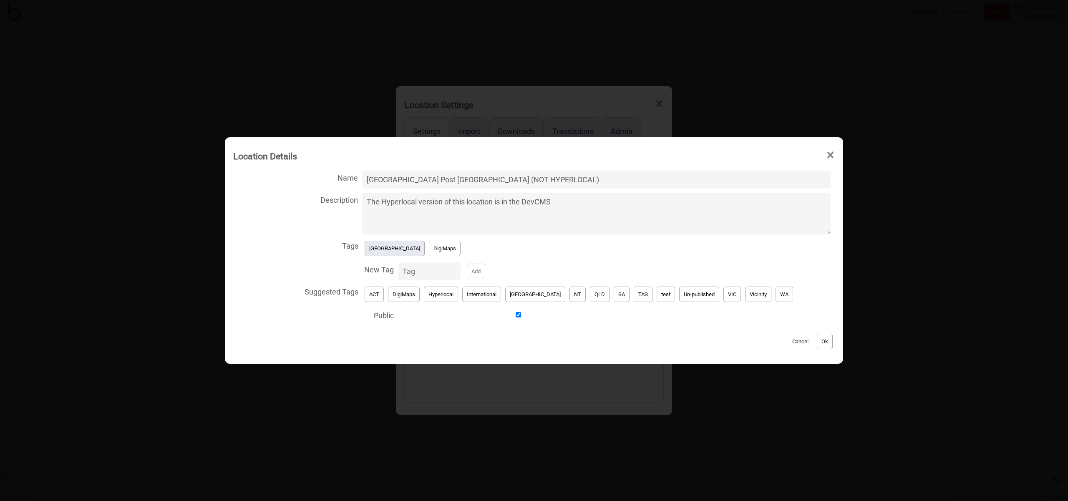
drag, startPoint x: 391, startPoint y: 253, endPoint x: 406, endPoint y: 253, distance: 14.6
click at [391, 253] on button "[GEOGRAPHIC_DATA]" at bounding box center [395, 248] width 60 height 15
click at [684, 290] on button "Un-published" at bounding box center [699, 294] width 40 height 15
click at [817, 340] on button "Ok" at bounding box center [825, 341] width 16 height 15
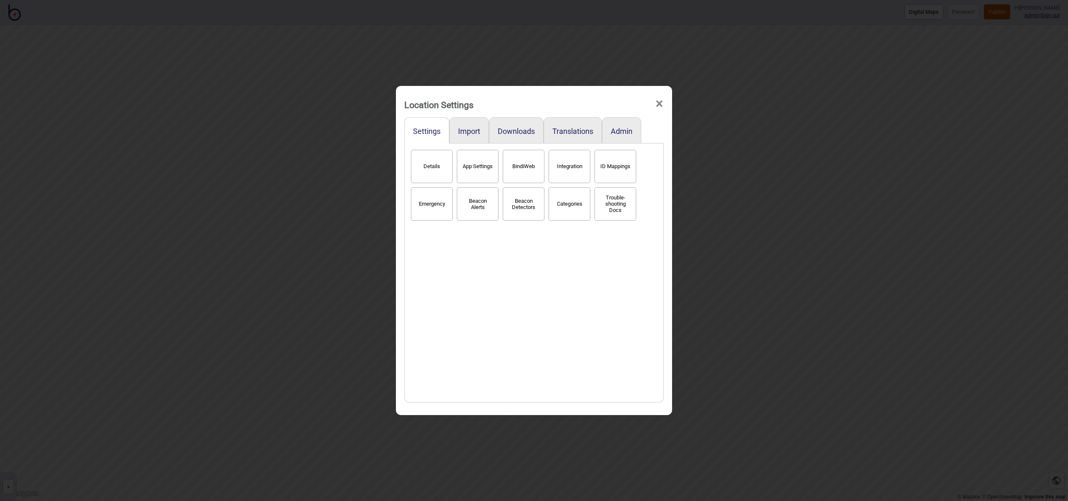
click at [659, 105] on span "×" at bounding box center [659, 104] width 9 height 28
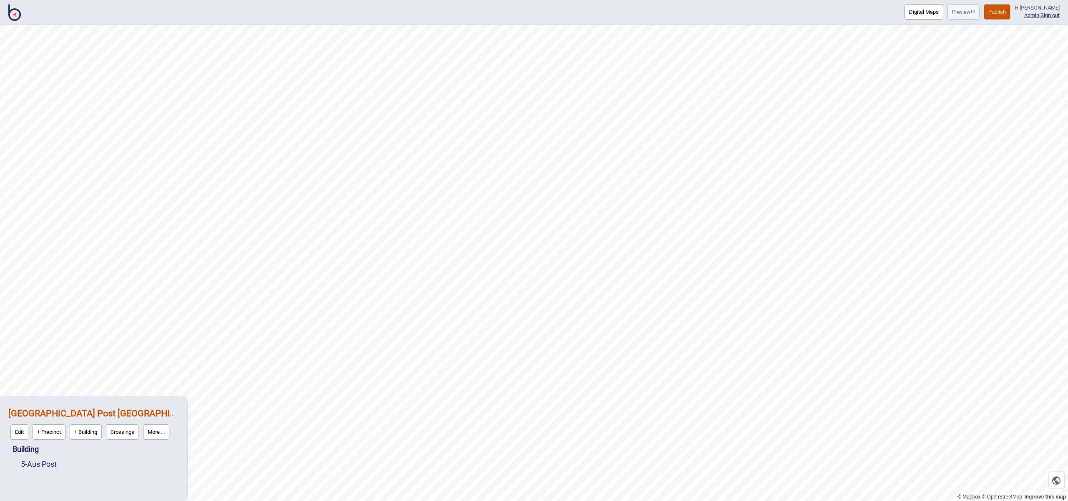
click at [15, 13] on img at bounding box center [14, 12] width 13 height 17
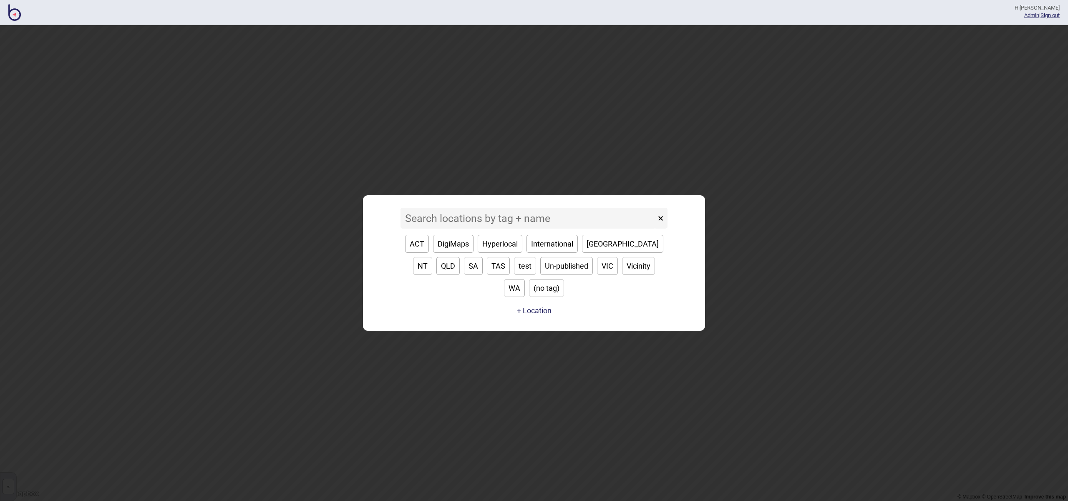
click at [598, 253] on button "[GEOGRAPHIC_DATA]" at bounding box center [622, 244] width 81 height 18
type input "[GEOGRAPHIC_DATA]"
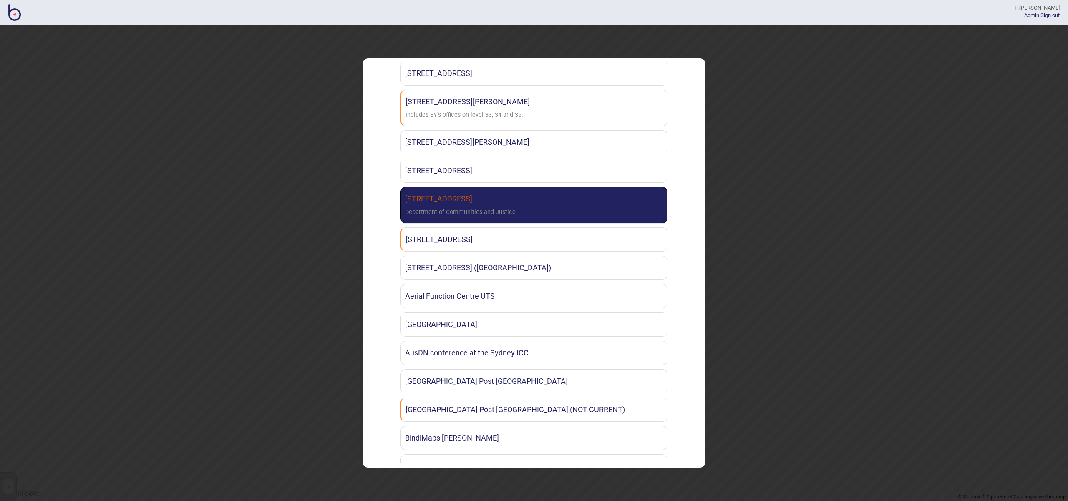
scroll to position [64, 0]
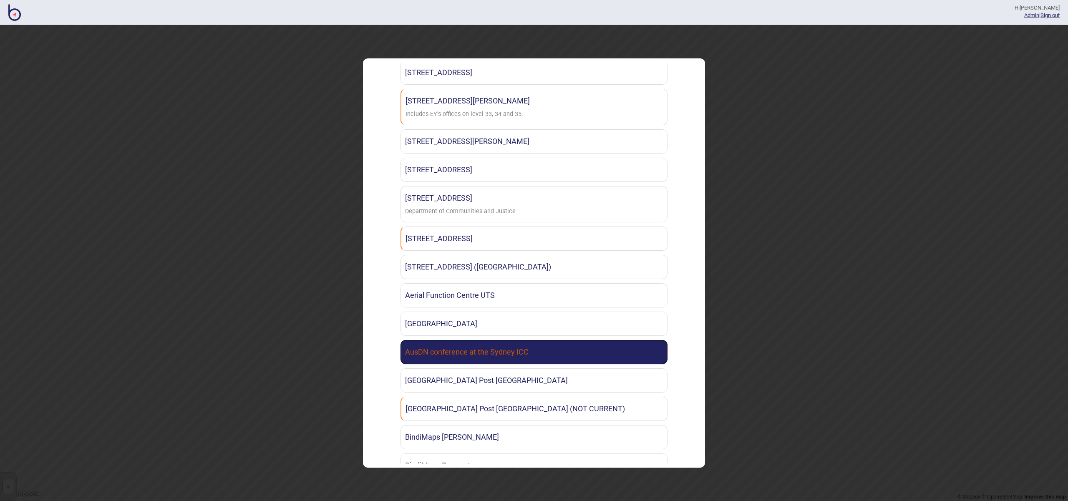
click at [555, 354] on link "AusDN conference at the Sydney ICC" at bounding box center [534, 352] width 267 height 24
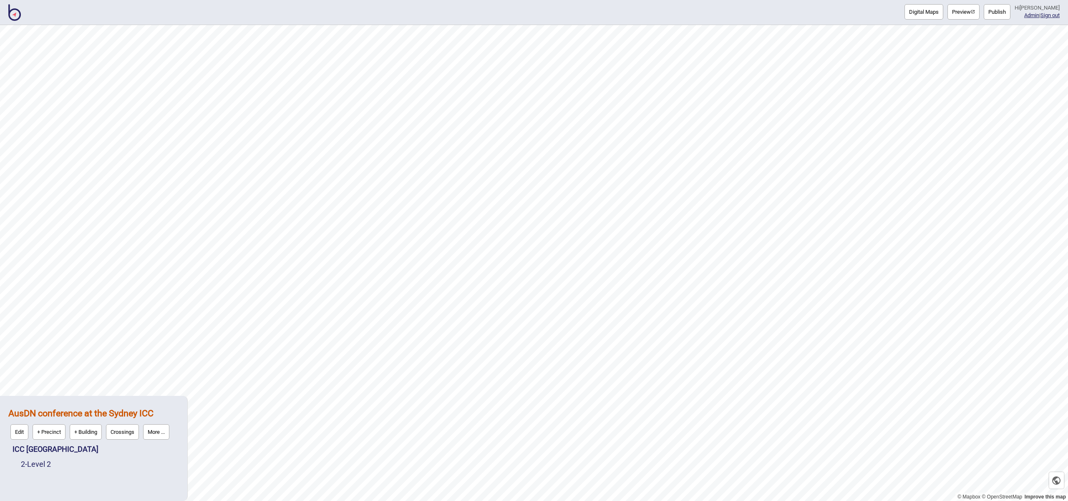
click at [1005, 18] on button "Publish" at bounding box center [997, 11] width 27 height 15
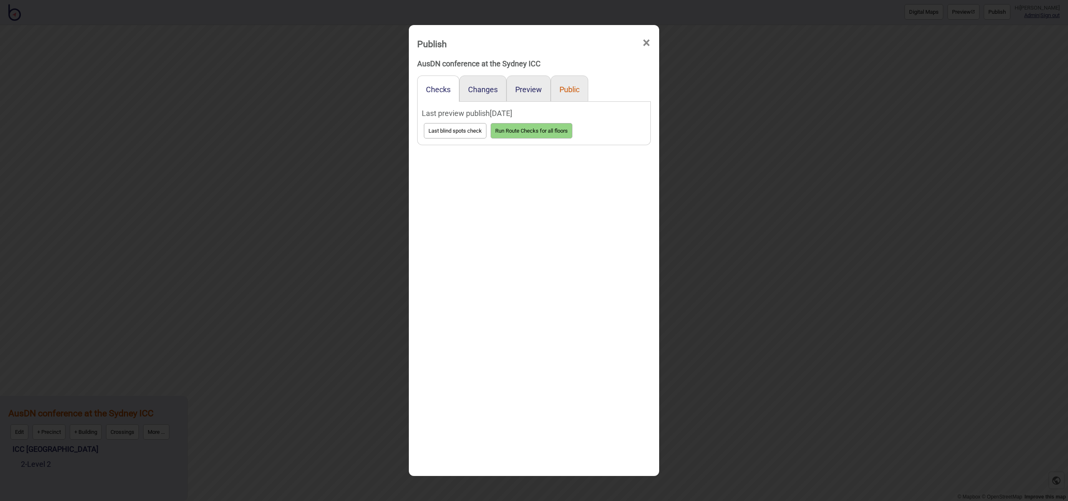
click at [574, 92] on button "Public" at bounding box center [570, 89] width 20 height 9
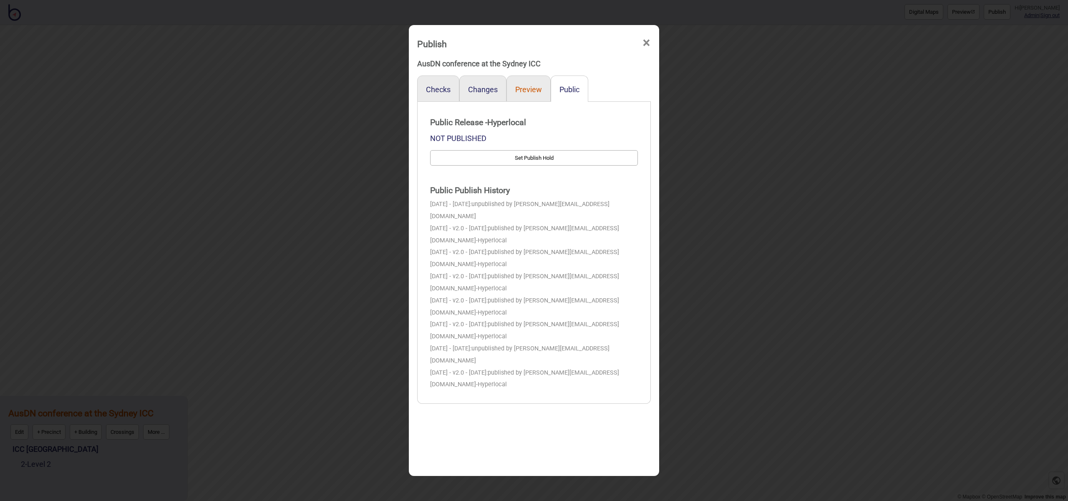
click at [535, 90] on button "Preview" at bounding box center [528, 89] width 27 height 9
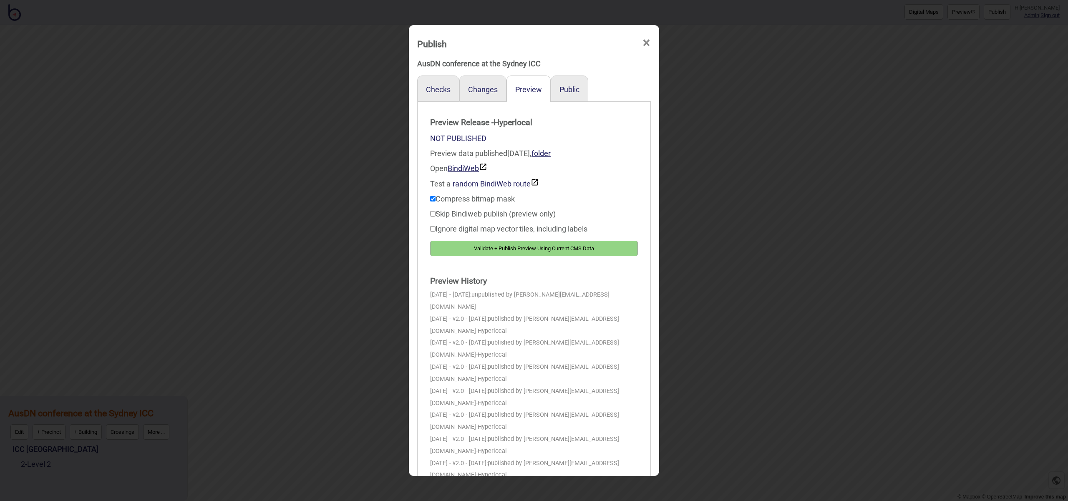
click at [647, 42] on span "×" at bounding box center [646, 43] width 9 height 28
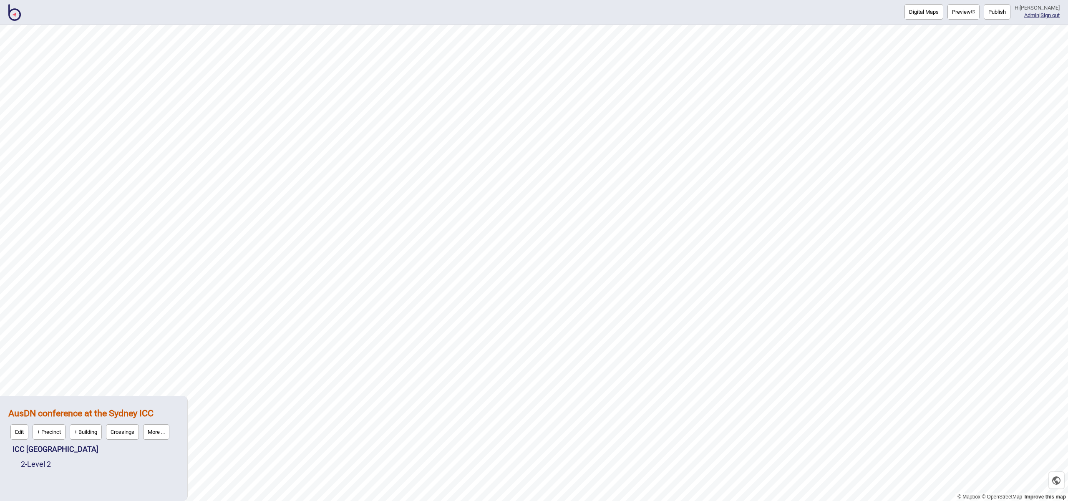
click at [148, 431] on button "More ..." at bounding box center [156, 431] width 26 height 15
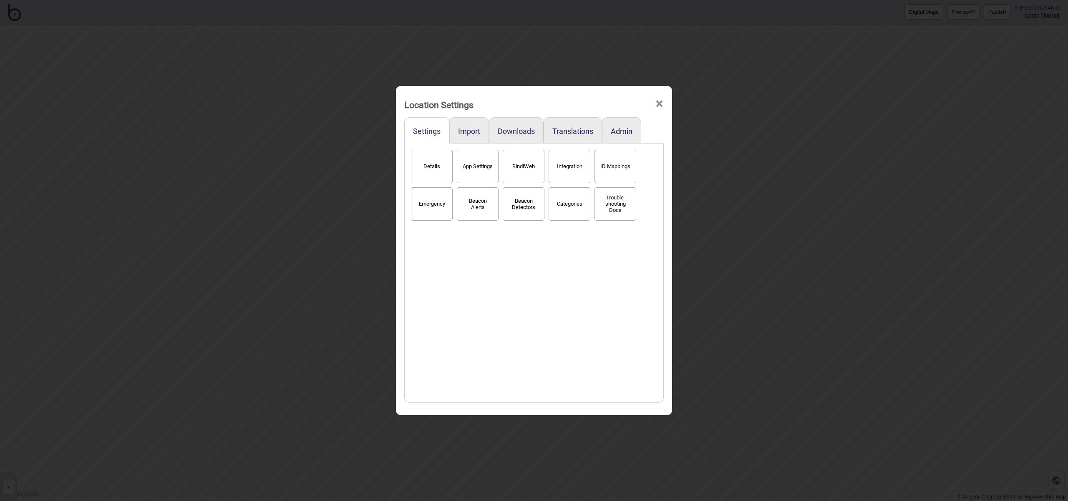
click at [437, 155] on button "Details" at bounding box center [432, 166] width 42 height 33
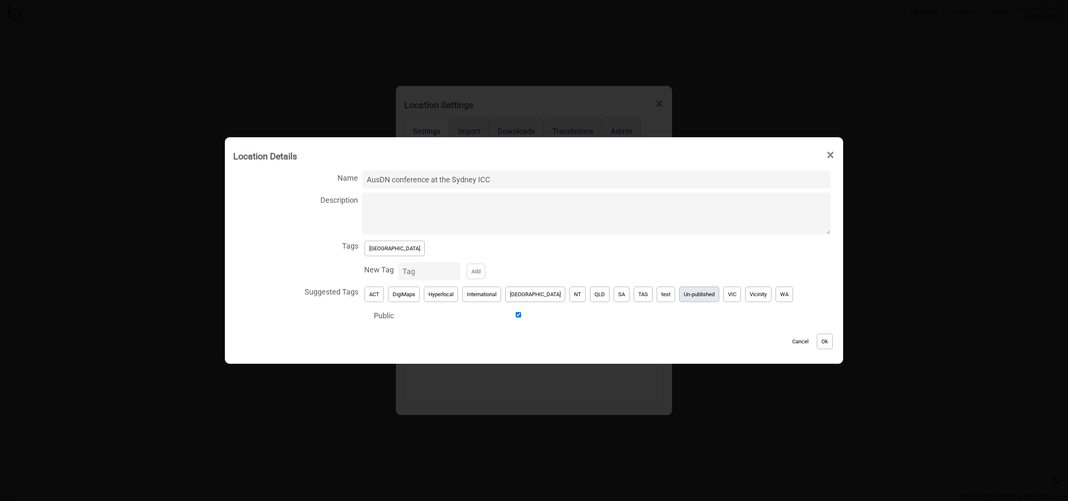
click at [679, 293] on button "Un-published" at bounding box center [699, 294] width 40 height 15
click at [389, 255] on button "[GEOGRAPHIC_DATA]" at bounding box center [395, 248] width 60 height 15
click at [817, 340] on button "Ok" at bounding box center [825, 341] width 16 height 15
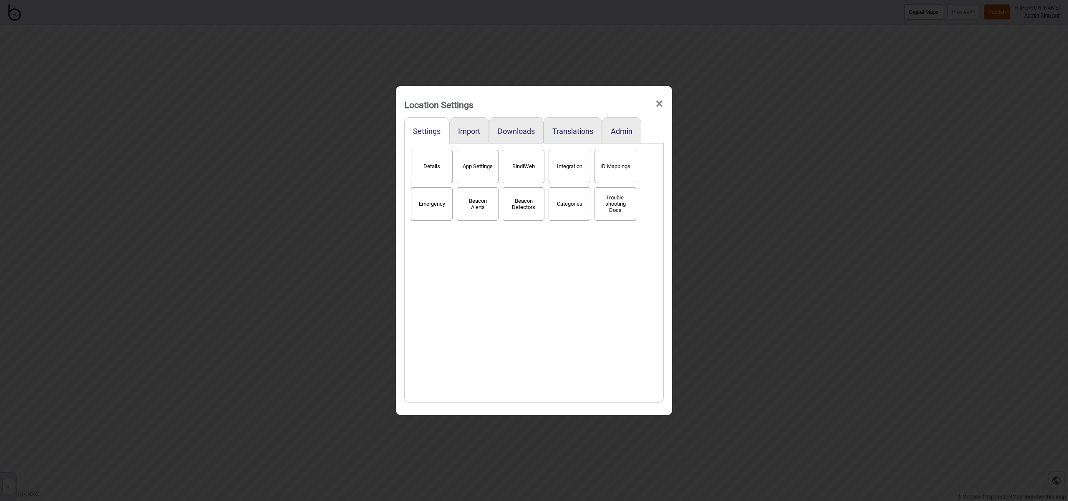
click at [660, 104] on span "×" at bounding box center [659, 104] width 9 height 28
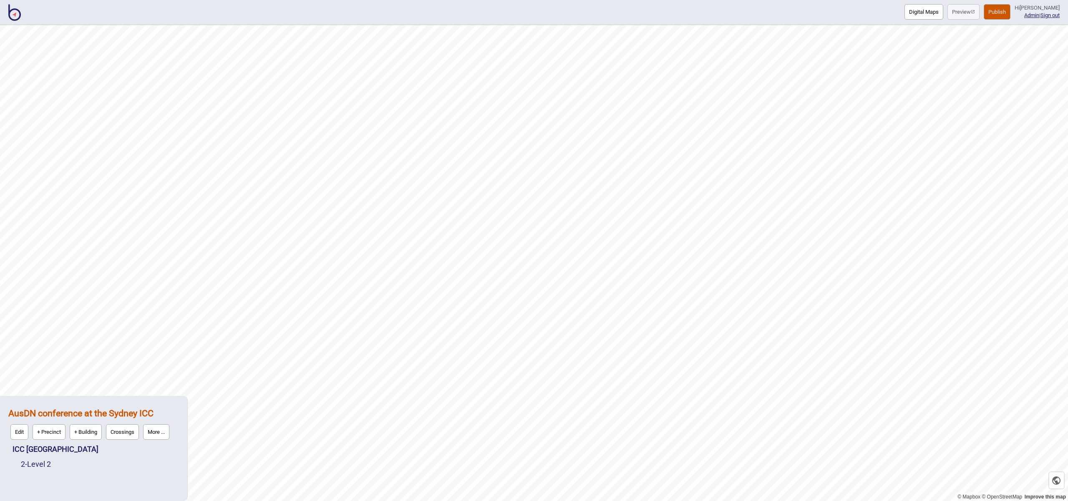
click at [19, 14] on img at bounding box center [14, 12] width 13 height 17
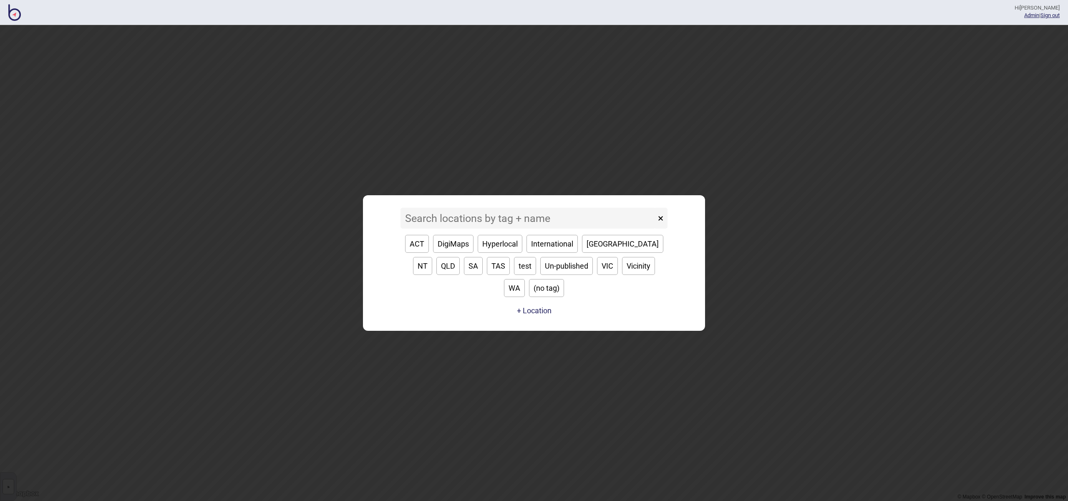
click at [598, 252] on button "[GEOGRAPHIC_DATA]" at bounding box center [622, 244] width 81 height 18
type input "[GEOGRAPHIC_DATA]"
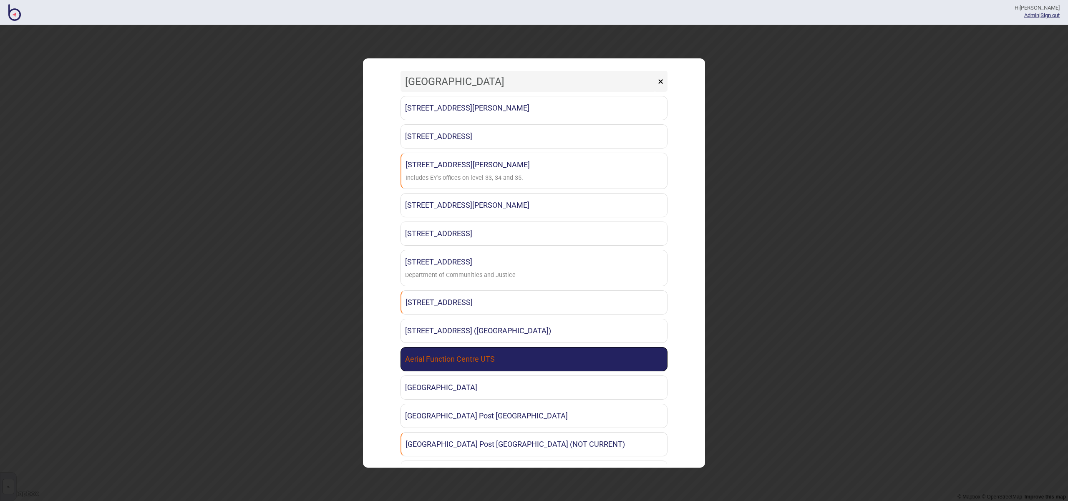
click at [549, 353] on link "Aerial Function Centre UTS" at bounding box center [534, 359] width 267 height 24
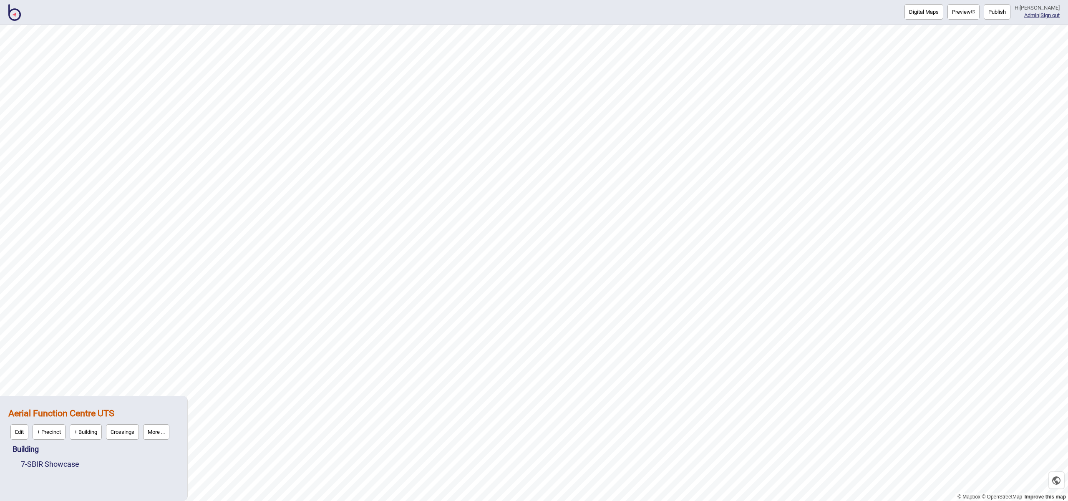
click at [1003, 16] on button "Publish" at bounding box center [997, 11] width 27 height 15
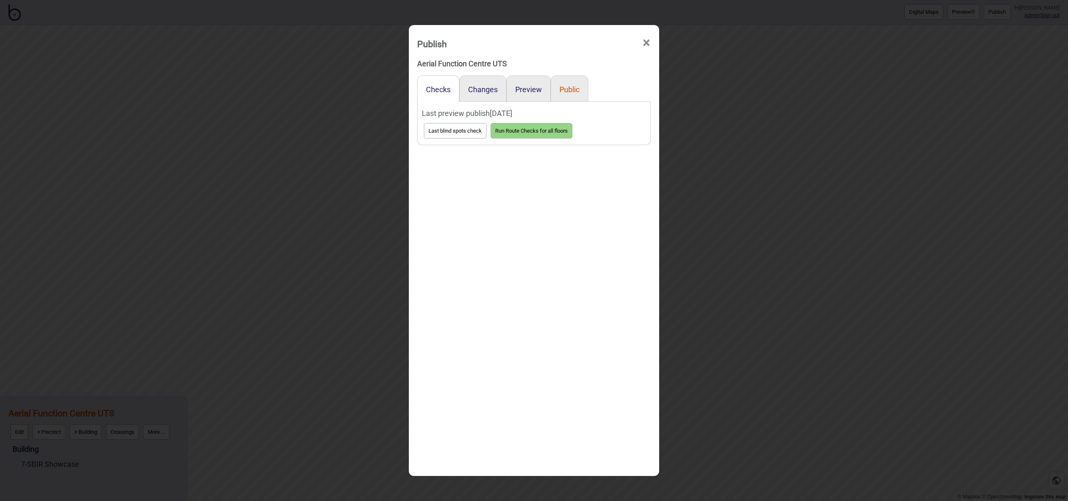
click at [563, 91] on button "Public" at bounding box center [570, 89] width 20 height 9
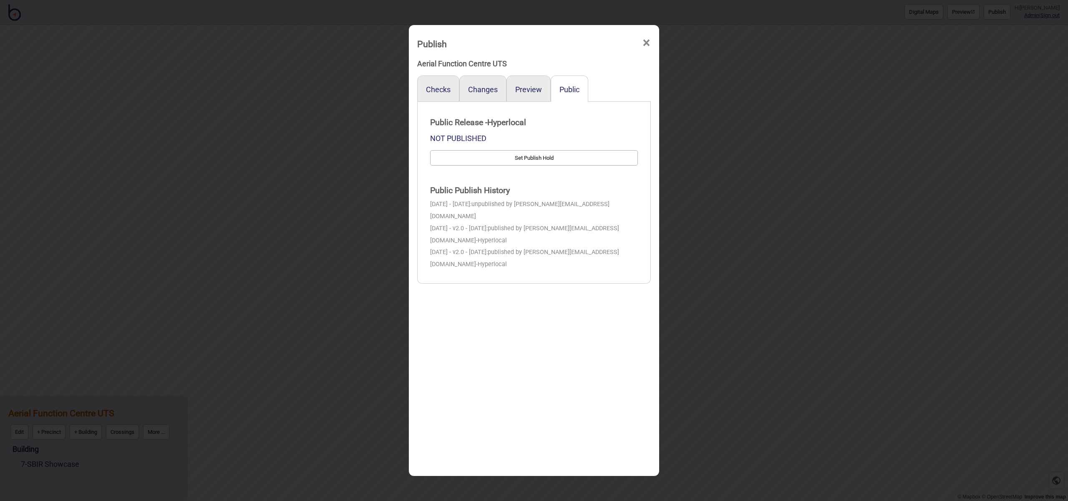
click at [548, 91] on div "Preview" at bounding box center [529, 89] width 44 height 26
click at [526, 87] on button "Preview" at bounding box center [528, 89] width 27 height 9
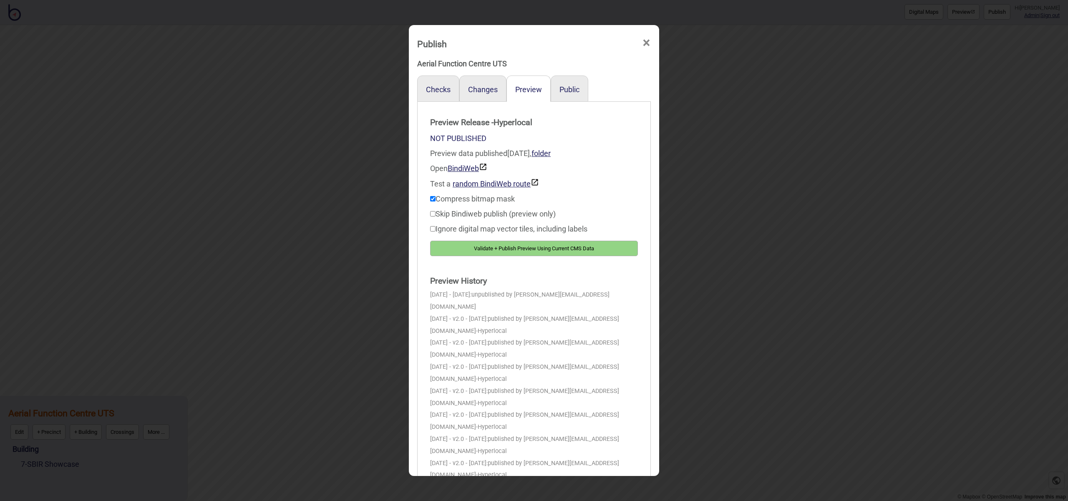
click at [643, 40] on span "×" at bounding box center [646, 43] width 9 height 28
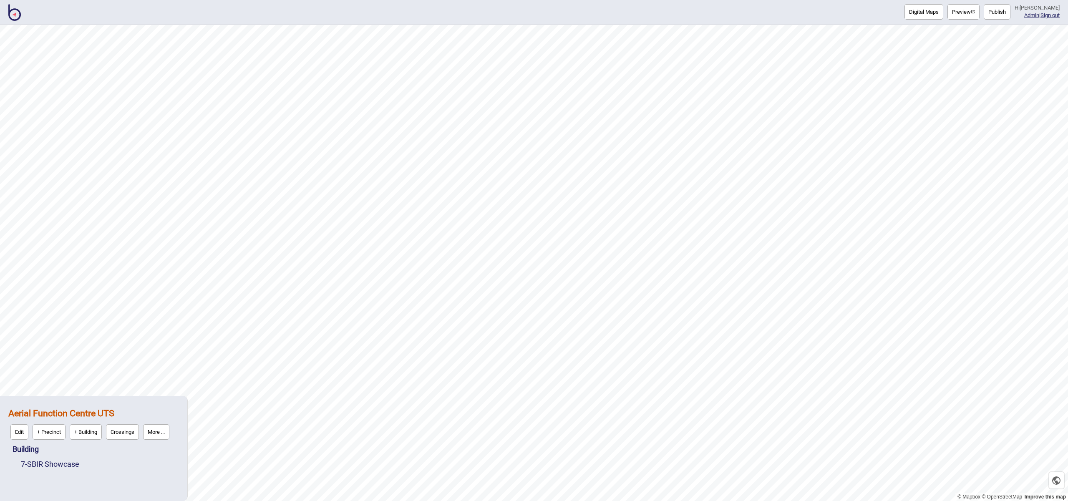
click at [161, 429] on button "More ..." at bounding box center [156, 431] width 26 height 15
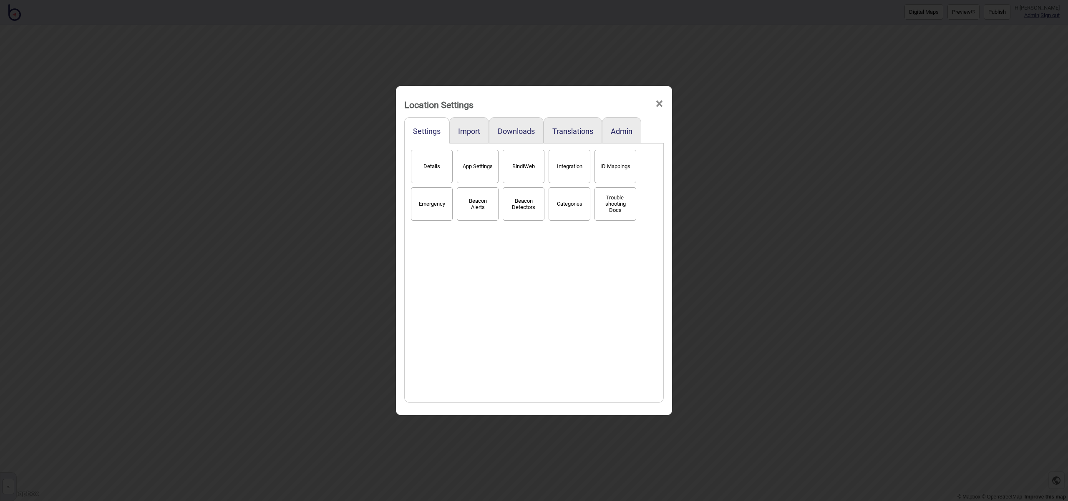
click at [441, 177] on button "Details" at bounding box center [432, 166] width 42 height 33
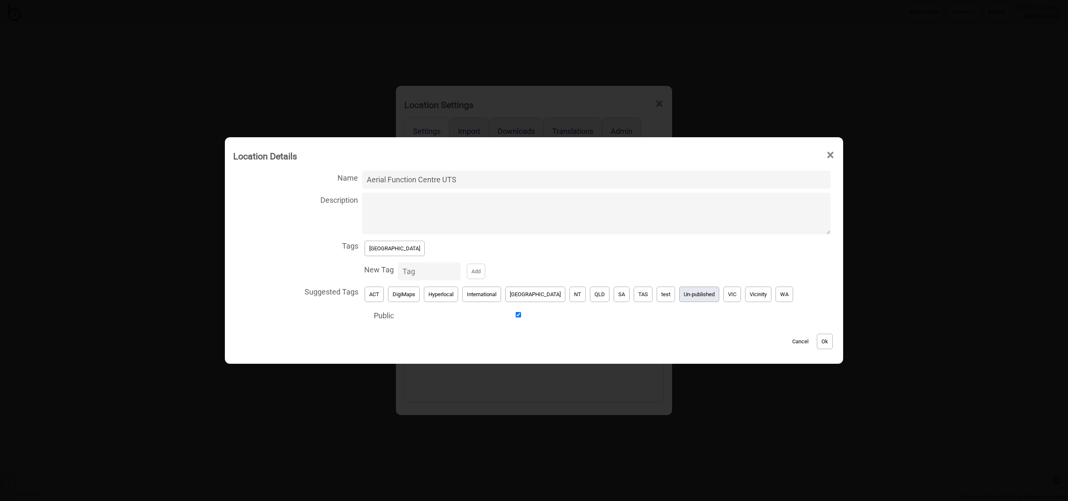
click at [679, 296] on button "Un-published" at bounding box center [699, 294] width 40 height 15
click at [390, 243] on button "[GEOGRAPHIC_DATA]" at bounding box center [395, 248] width 60 height 15
click at [817, 341] on button "Ok" at bounding box center [825, 341] width 16 height 15
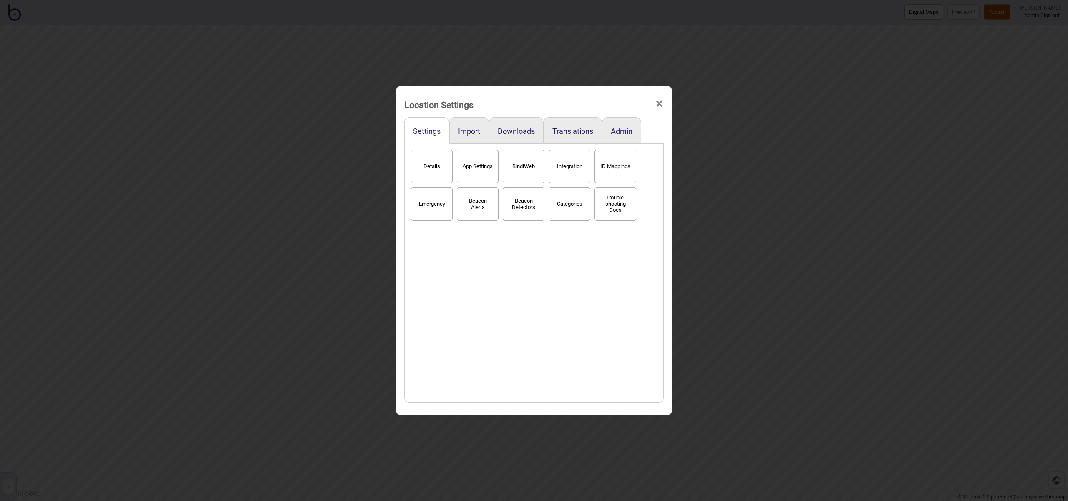
click at [664, 106] on div "Location Settings ×" at bounding box center [534, 102] width 268 height 25
click at [661, 104] on span "×" at bounding box center [659, 104] width 9 height 28
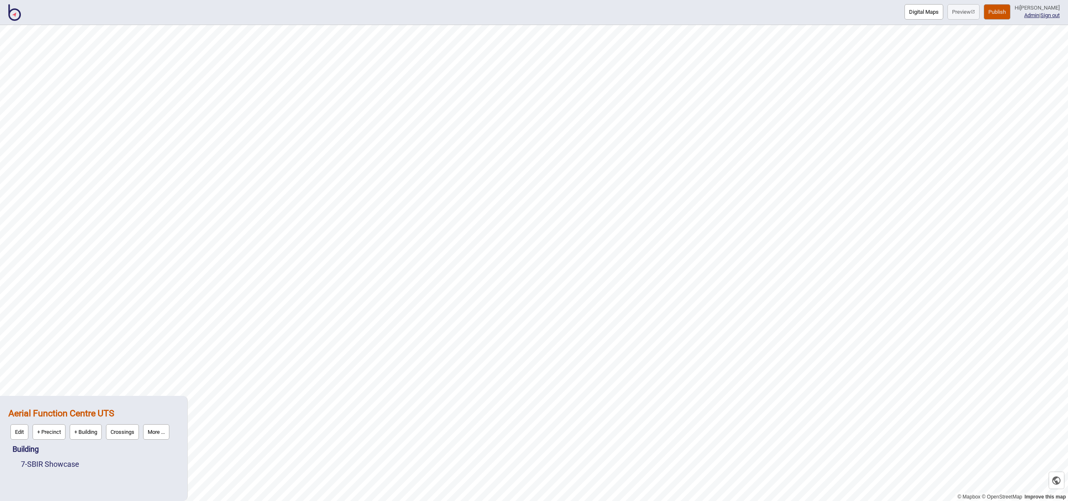
click at [16, 11] on img at bounding box center [14, 12] width 13 height 17
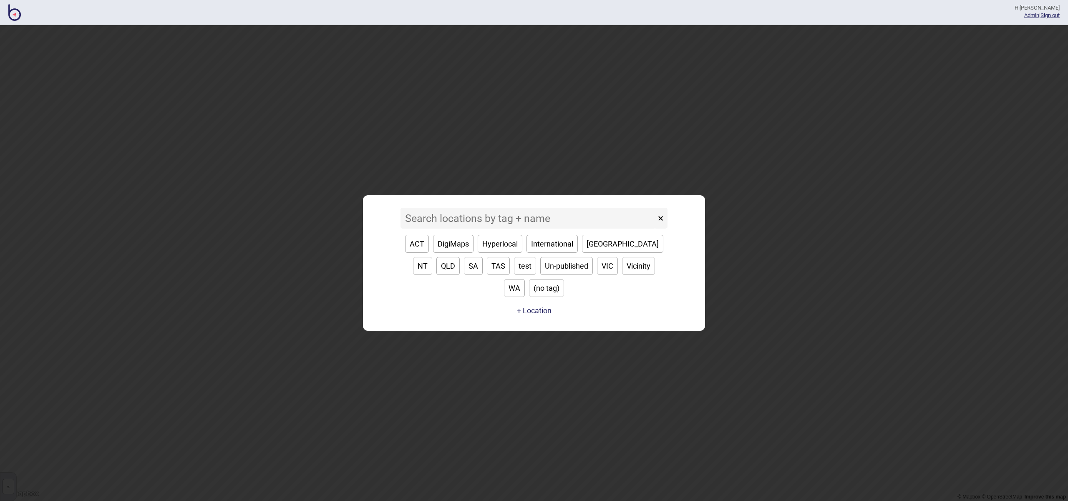
click at [603, 250] on button "[GEOGRAPHIC_DATA]" at bounding box center [622, 244] width 81 height 18
type input "[GEOGRAPHIC_DATA]"
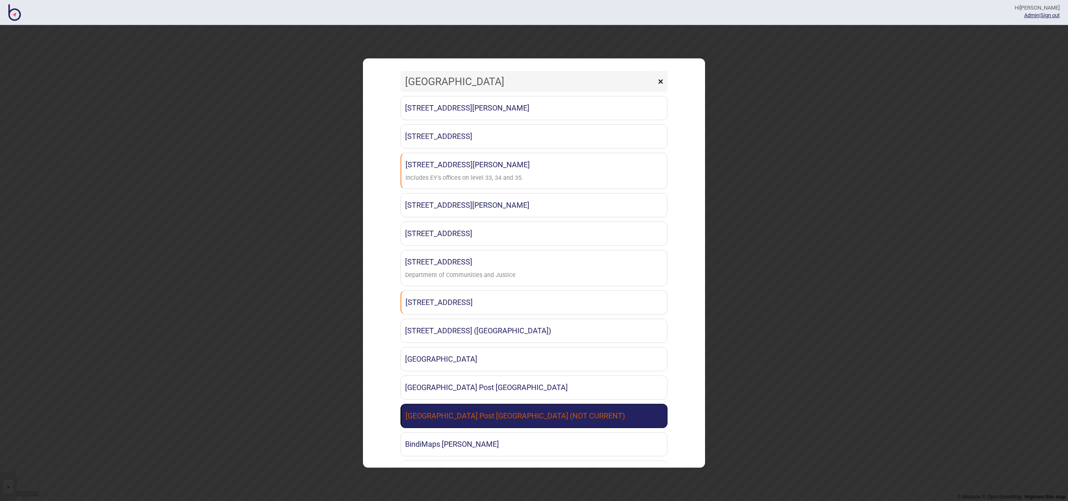
click at [569, 417] on link "Australia Post Kent Street (NOT CURRENT)" at bounding box center [534, 416] width 267 height 24
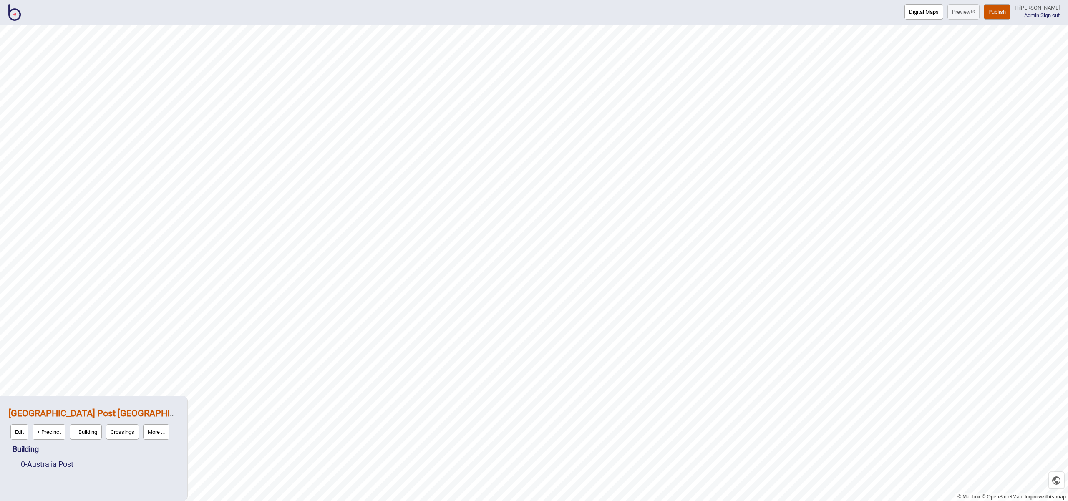
click at [162, 433] on button "More ..." at bounding box center [156, 431] width 26 height 15
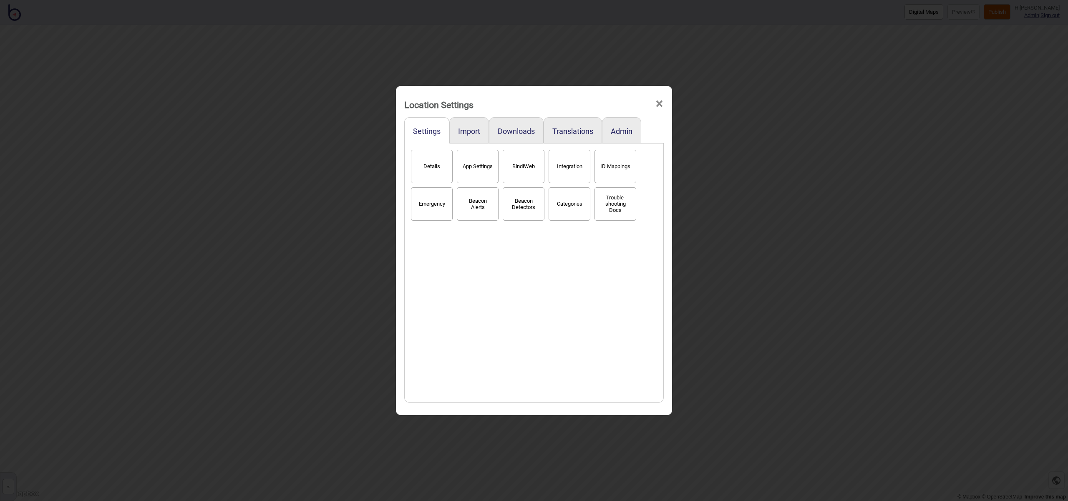
click at [429, 171] on button "Details" at bounding box center [432, 166] width 42 height 33
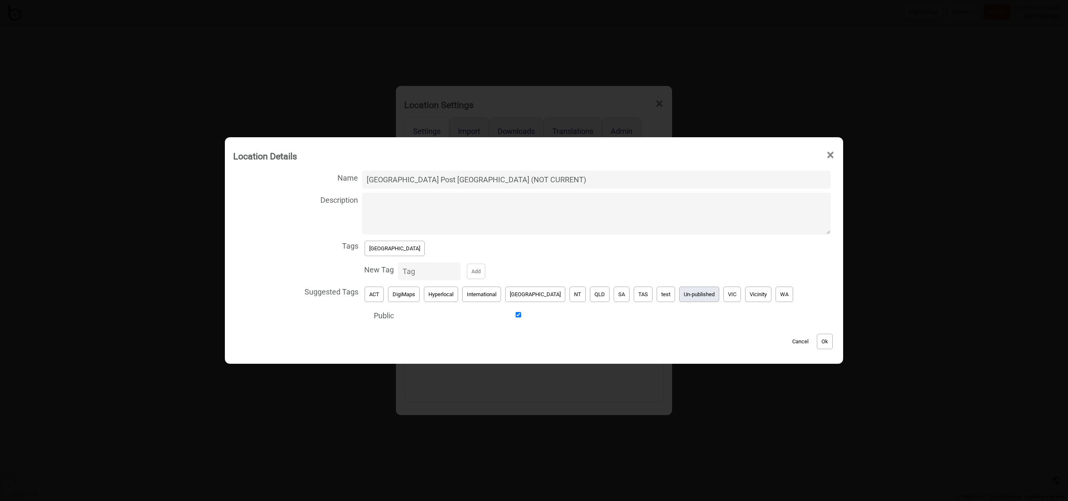
drag, startPoint x: 686, startPoint y: 295, endPoint x: 675, endPoint y: 295, distance: 11.3
click at [684, 295] on button "Un-published" at bounding box center [699, 294] width 40 height 15
click at [386, 249] on button "[GEOGRAPHIC_DATA]" at bounding box center [395, 248] width 60 height 15
click at [817, 338] on button "Ok" at bounding box center [825, 341] width 16 height 15
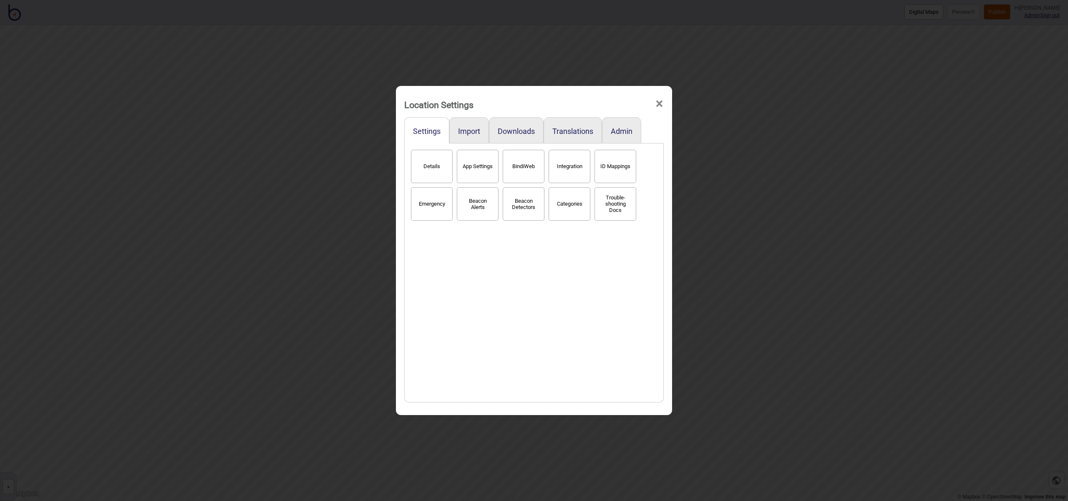
click at [661, 106] on span "×" at bounding box center [659, 104] width 9 height 28
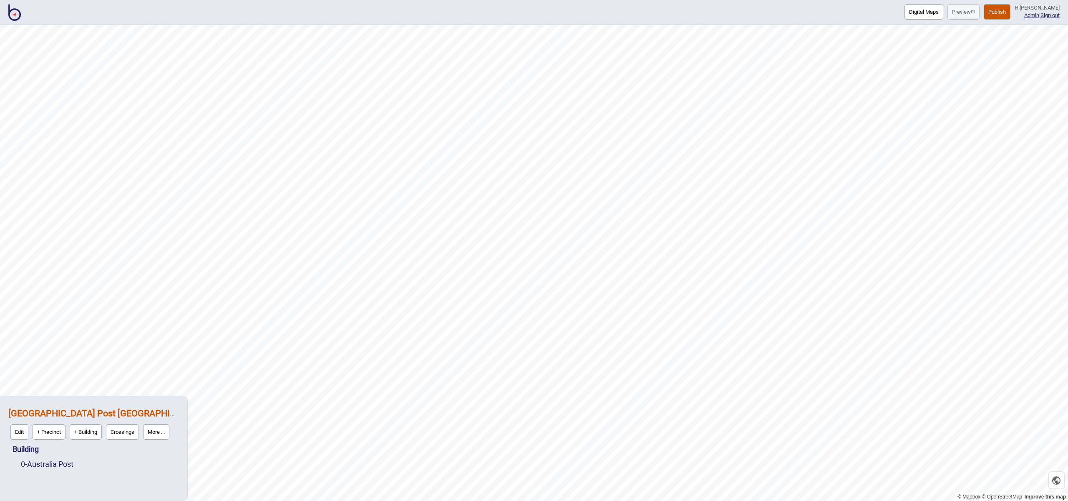
click at [17, 12] on img at bounding box center [14, 12] width 13 height 17
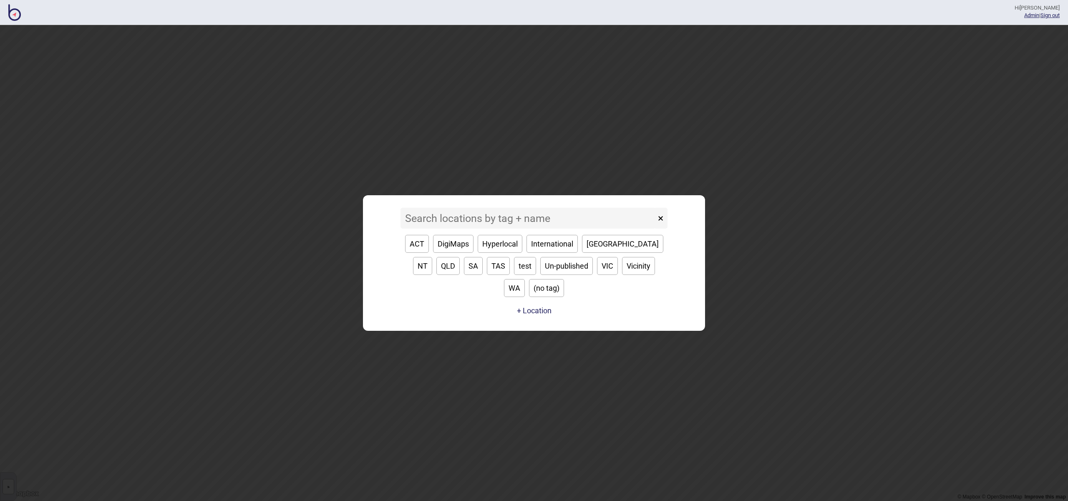
click at [596, 253] on button "[GEOGRAPHIC_DATA]" at bounding box center [622, 244] width 81 height 18
type input "[GEOGRAPHIC_DATA]"
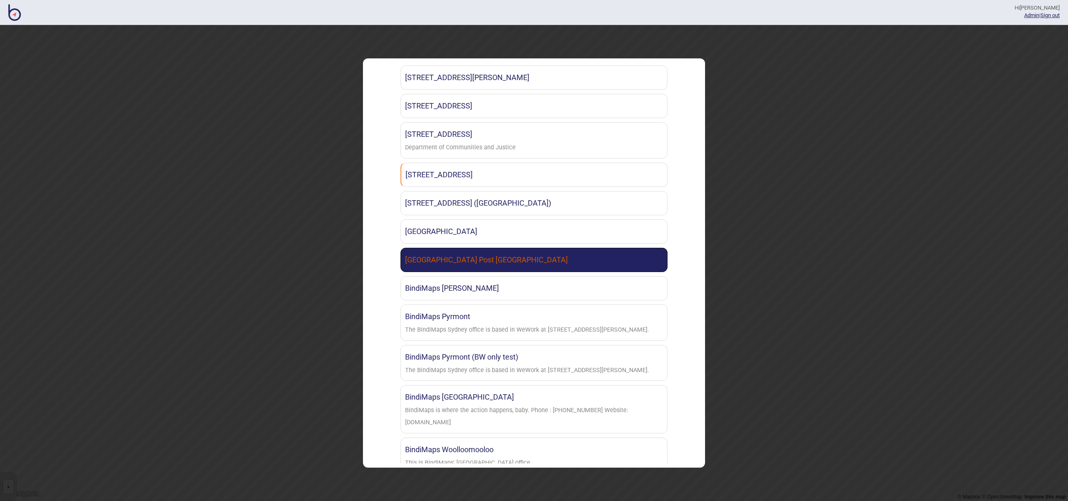
scroll to position [155, 0]
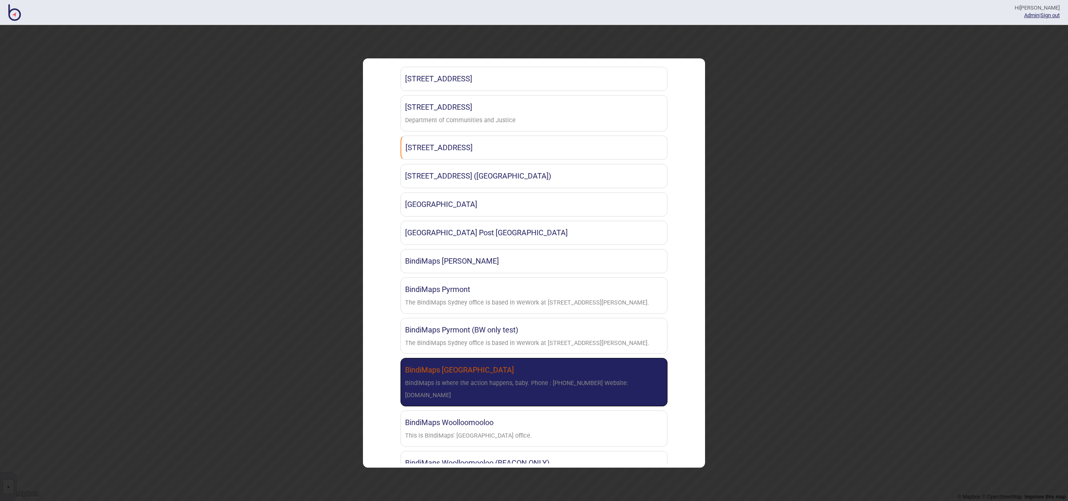
click at [610, 376] on link "BindiMaps Surry Hills BindiMaps is where the action happens, baby. Phone : 0410…" at bounding box center [534, 382] width 267 height 48
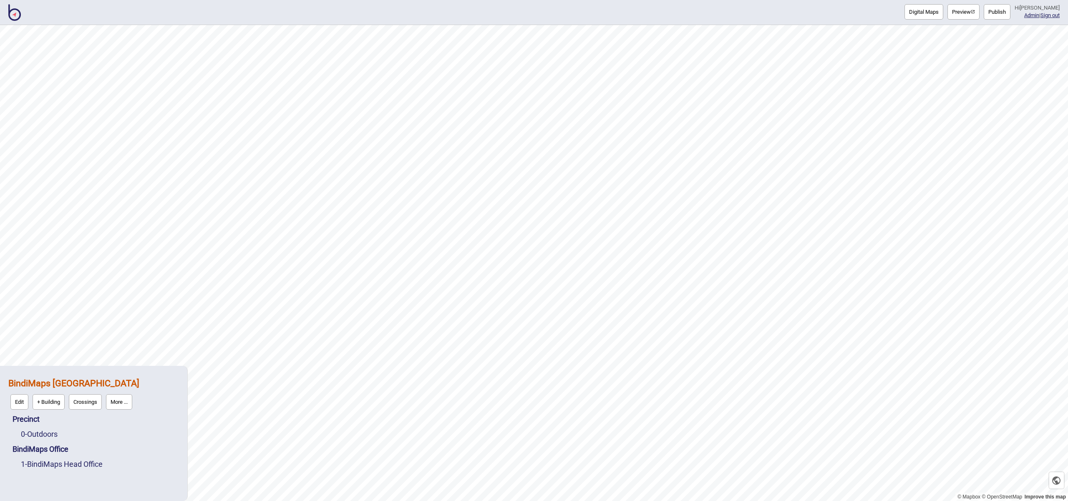
click at [1003, 10] on button "Publish" at bounding box center [997, 11] width 27 height 15
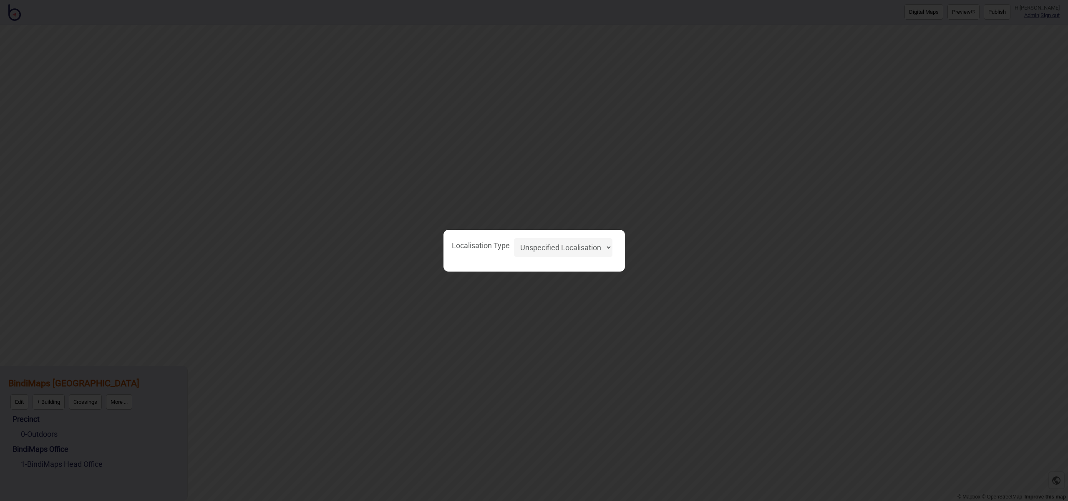
click at [606, 253] on select "Unspecified Localisation Beacons Hyperlocal None" at bounding box center [563, 247] width 98 height 19
click at [514, 238] on select "Unspecified Localisation Beacons Hyperlocal None" at bounding box center [563, 247] width 98 height 19
select select "Unspecified"
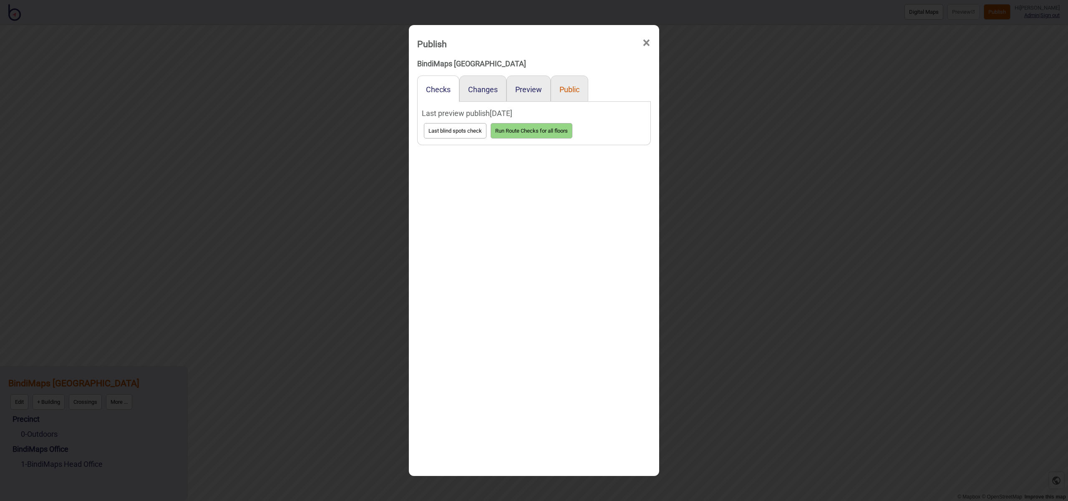
click at [562, 87] on button "Public" at bounding box center [570, 89] width 20 height 9
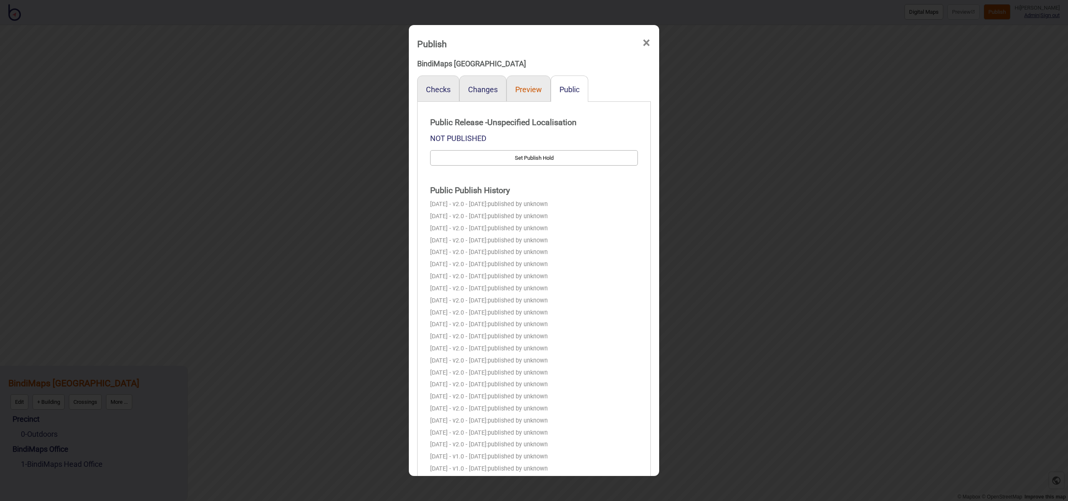
click at [530, 88] on button "Preview" at bounding box center [528, 89] width 27 height 9
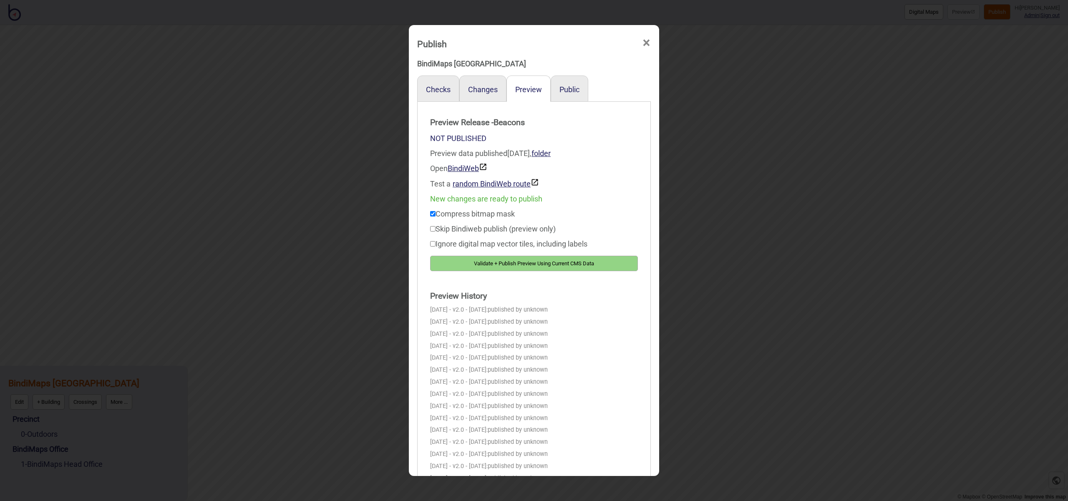
click at [650, 41] on span "×" at bounding box center [646, 43] width 9 height 28
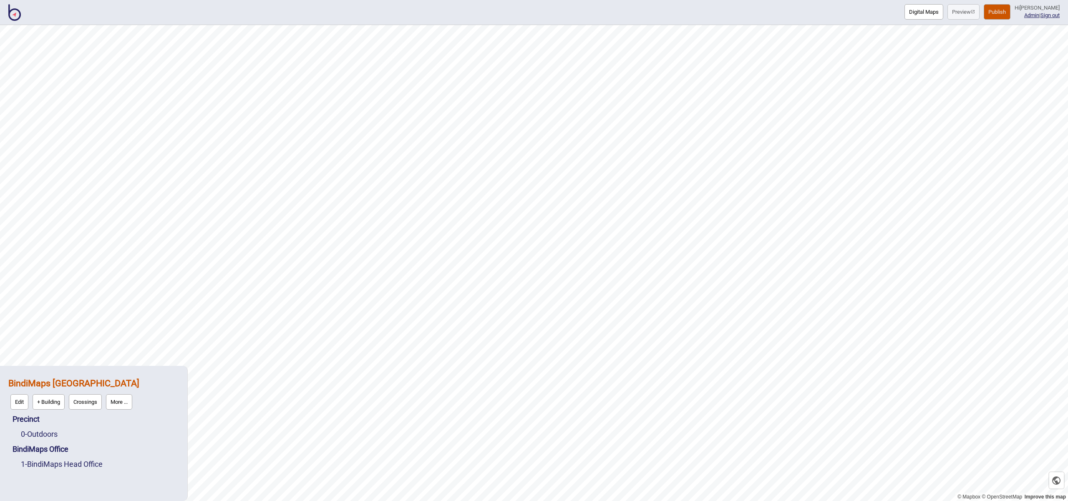
click at [127, 407] on button "More ..." at bounding box center [119, 401] width 26 height 15
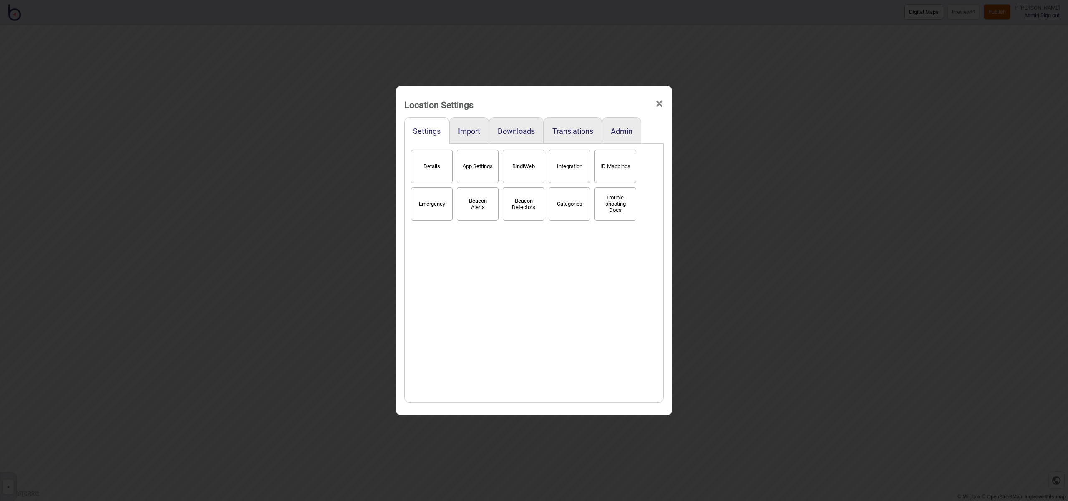
click at [447, 172] on button "Details" at bounding box center [432, 166] width 42 height 33
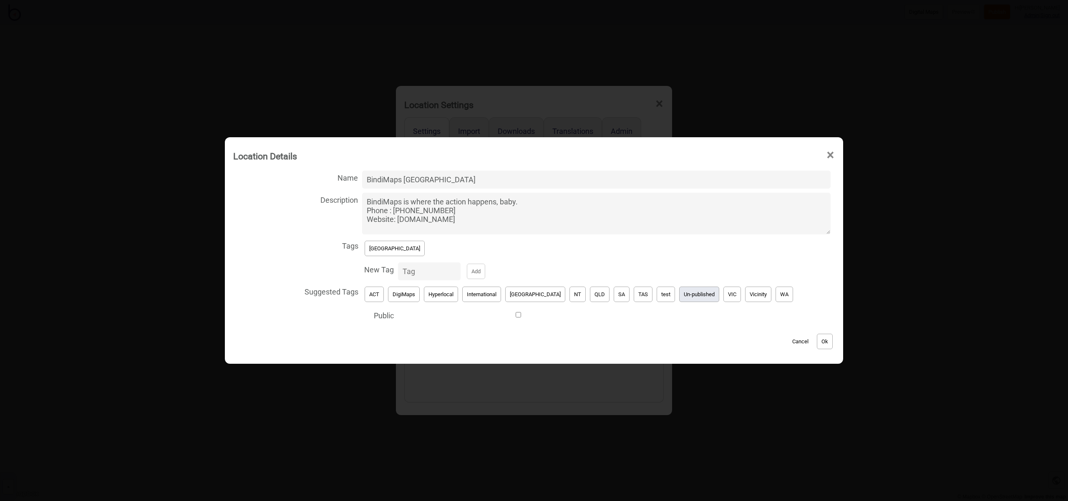
click at [679, 292] on button "Un-published" at bounding box center [699, 294] width 40 height 15
click at [394, 249] on button "[GEOGRAPHIC_DATA]" at bounding box center [395, 248] width 60 height 15
click at [817, 338] on button "Ok" at bounding box center [825, 341] width 16 height 15
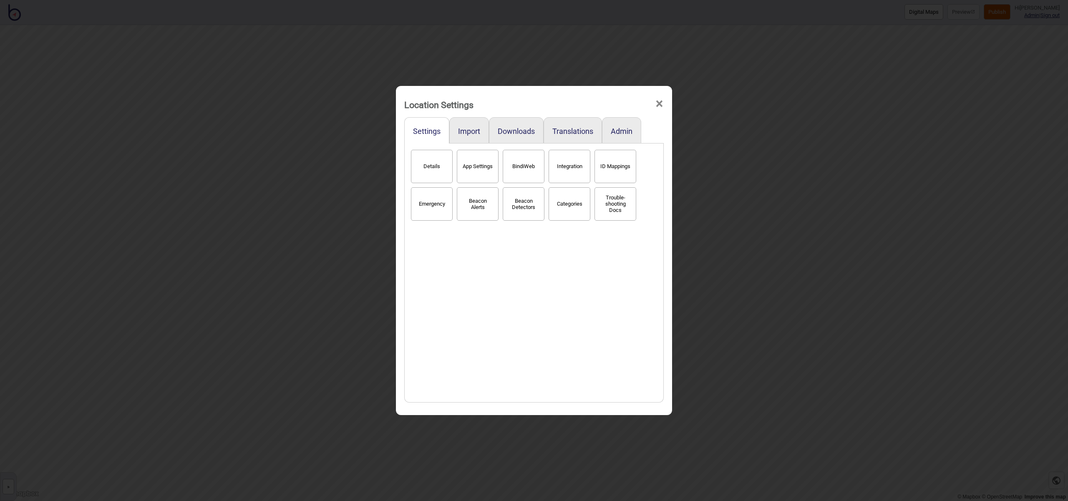
click at [662, 106] on span "×" at bounding box center [659, 104] width 9 height 28
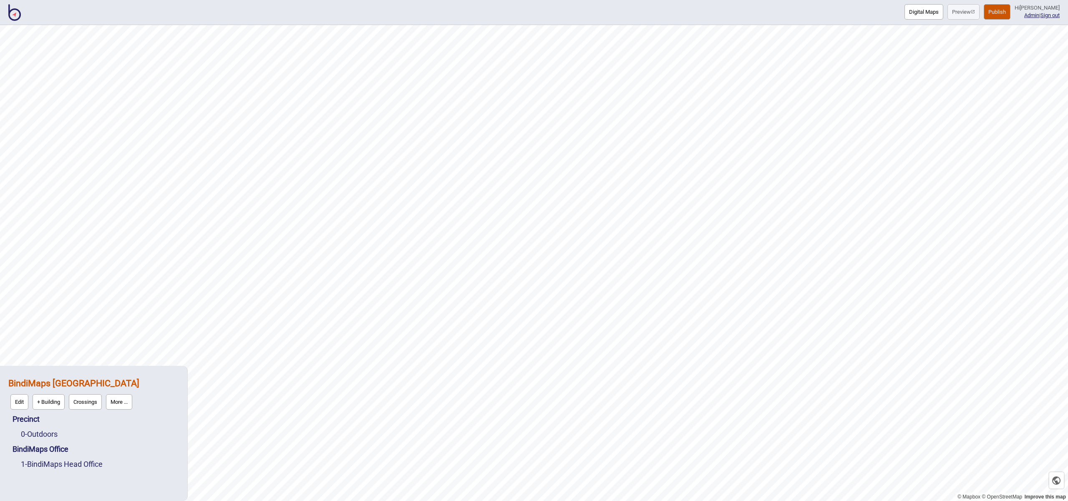
click at [18, 17] on img at bounding box center [14, 12] width 13 height 17
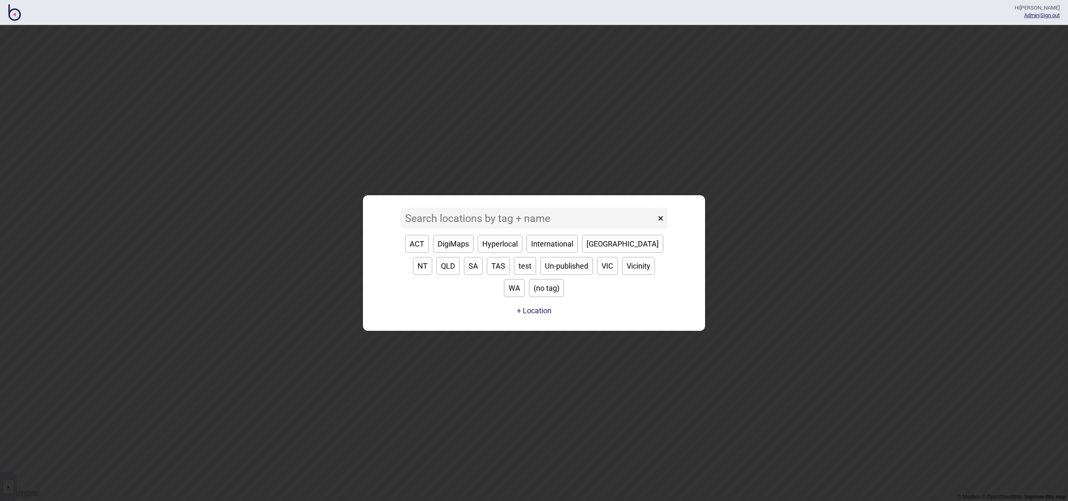
click at [601, 253] on button "[GEOGRAPHIC_DATA]" at bounding box center [622, 244] width 81 height 18
type input "[GEOGRAPHIC_DATA]"
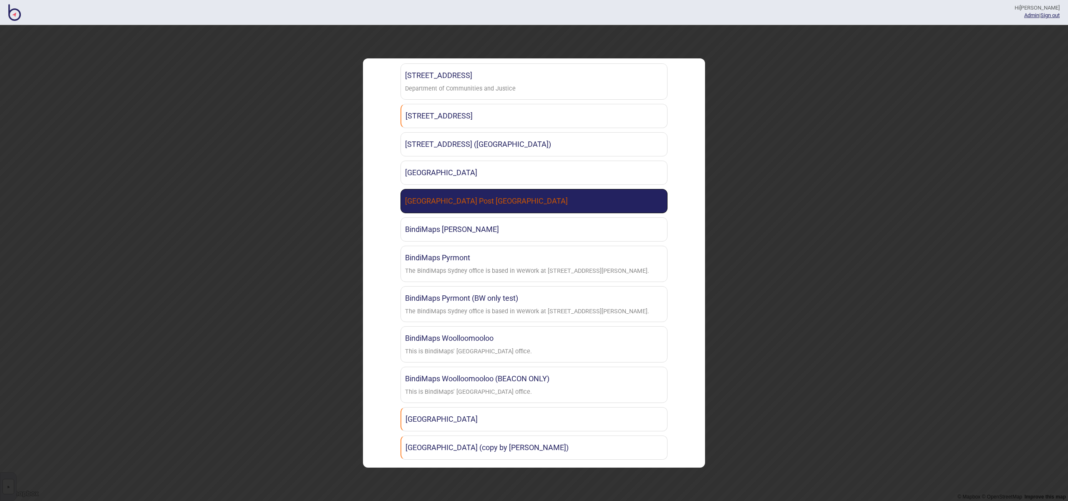
scroll to position [188, 0]
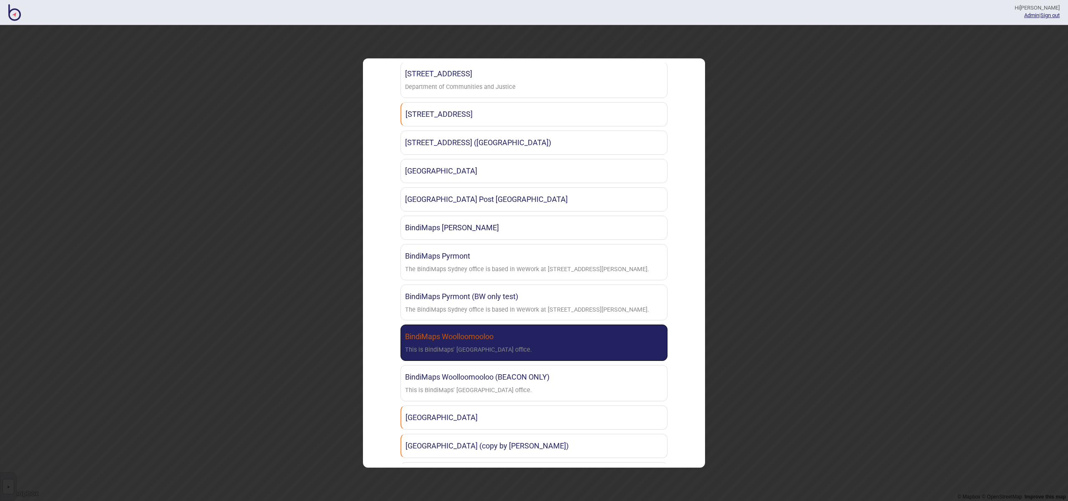
click at [603, 333] on link "BindiMaps Woolloomooloo This is BindiMaps' Sydney office." at bounding box center [534, 343] width 267 height 36
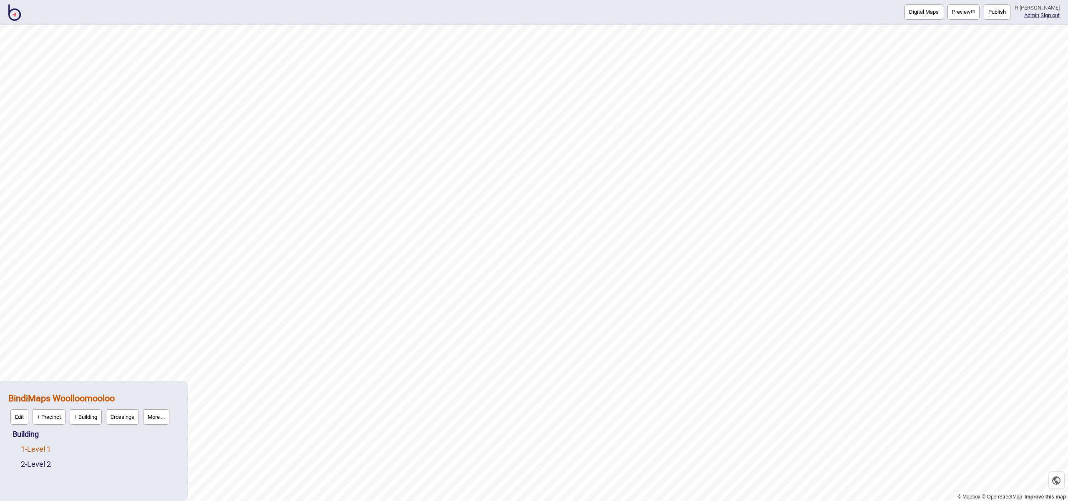
click at [28, 449] on link "1 - Level 1" at bounding box center [36, 449] width 30 height 9
click at [34, 449] on button "Edit" at bounding box center [32, 446] width 18 height 15
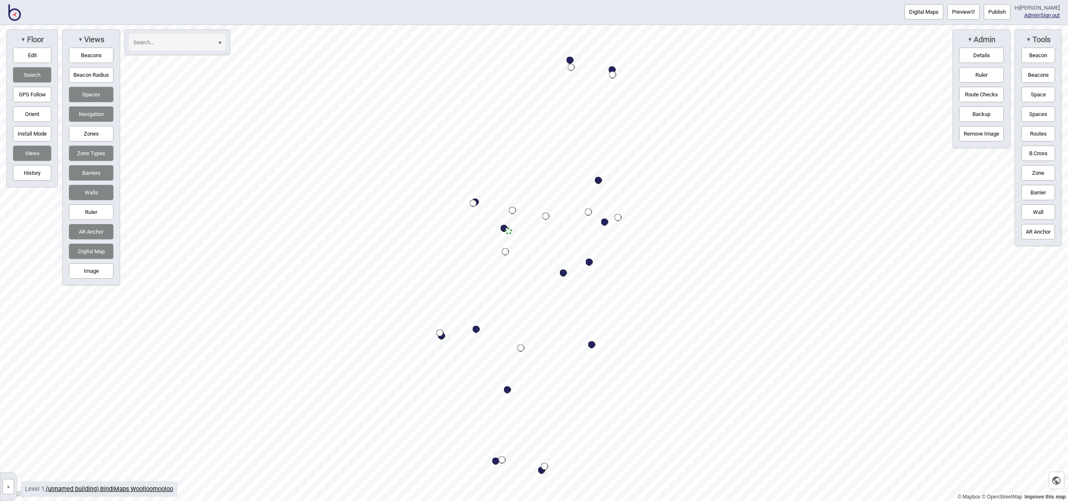
click at [1011, 15] on button "Publish" at bounding box center [997, 11] width 27 height 15
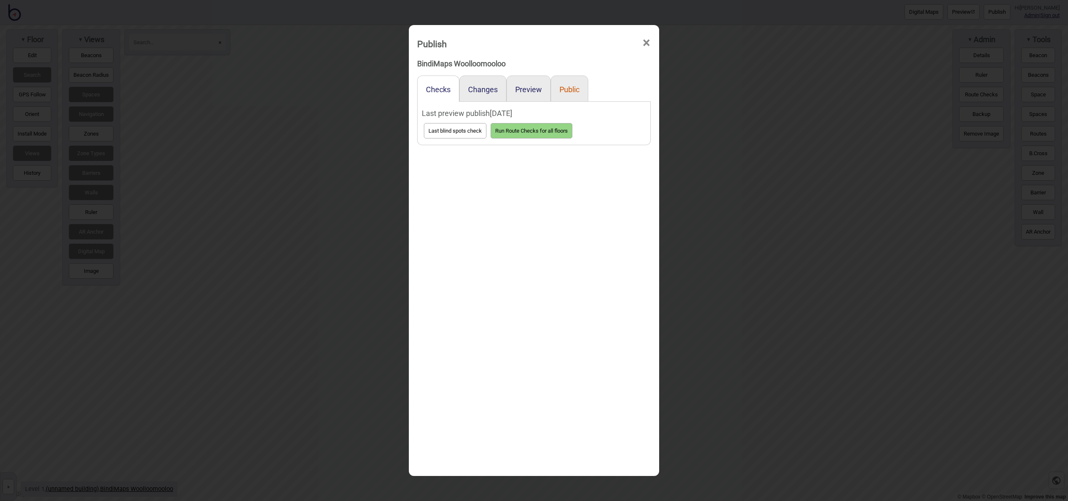
click at [581, 87] on div "Public" at bounding box center [570, 89] width 38 height 26
click at [572, 88] on button "Public" at bounding box center [570, 89] width 20 height 9
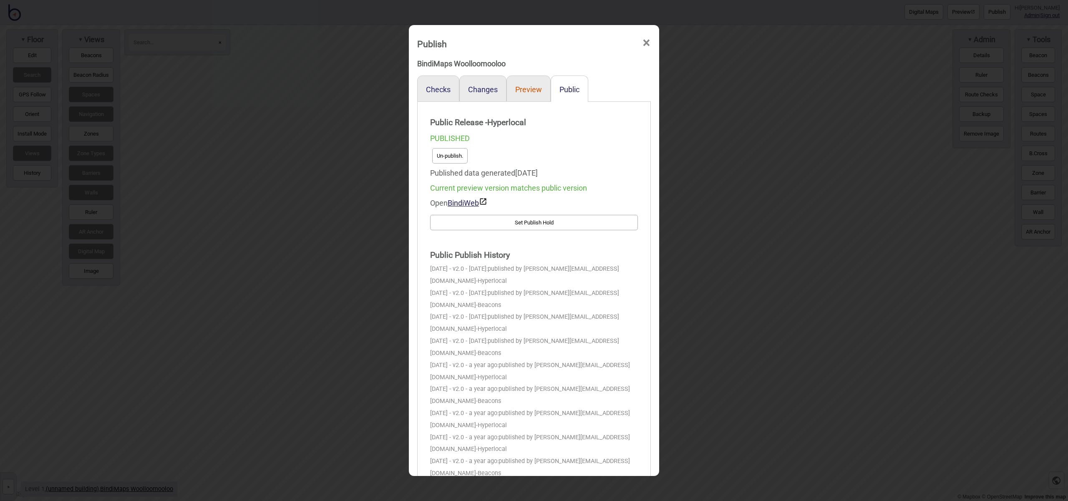
click at [529, 88] on button "Preview" at bounding box center [528, 89] width 27 height 9
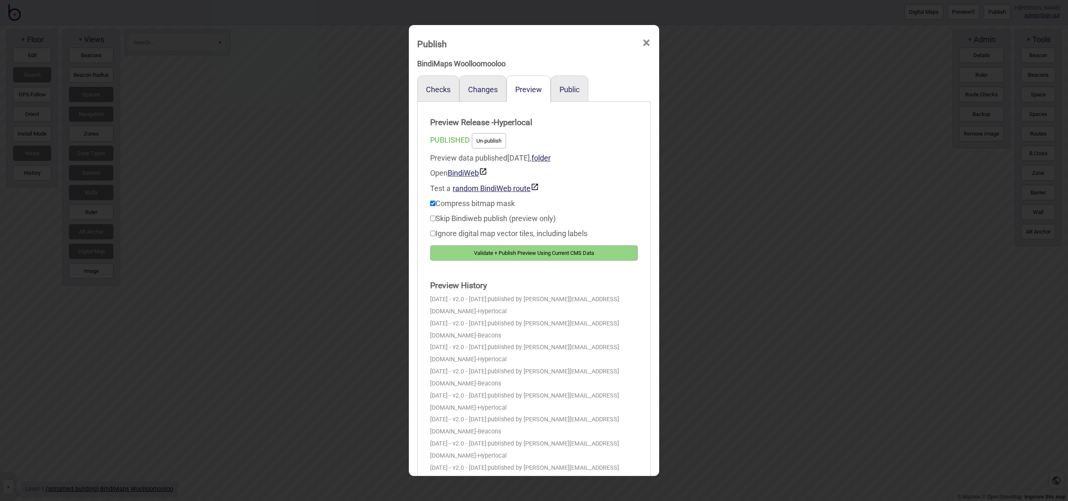
click at [647, 45] on span "×" at bounding box center [646, 43] width 9 height 28
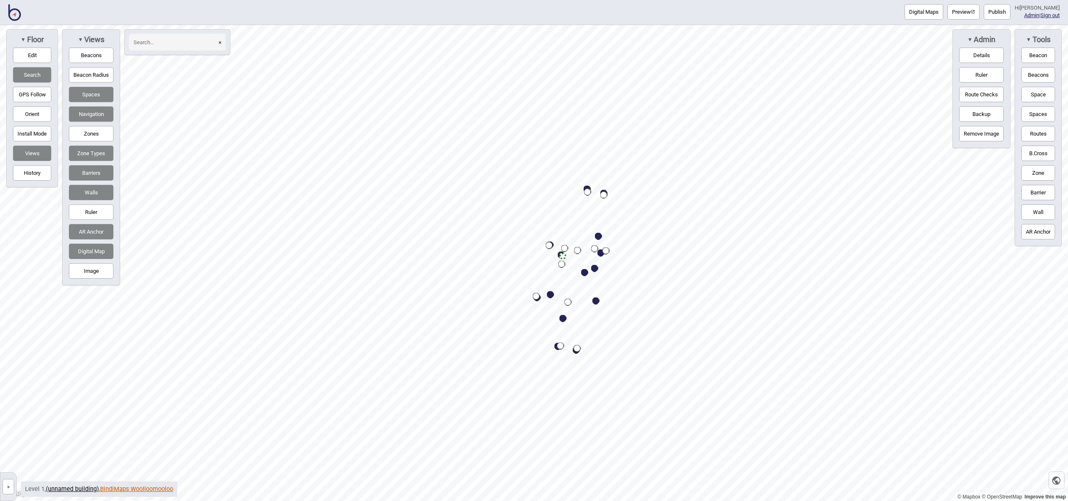
click at [148, 487] on link "BindiMaps Woolloomooloo" at bounding box center [136, 489] width 73 height 7
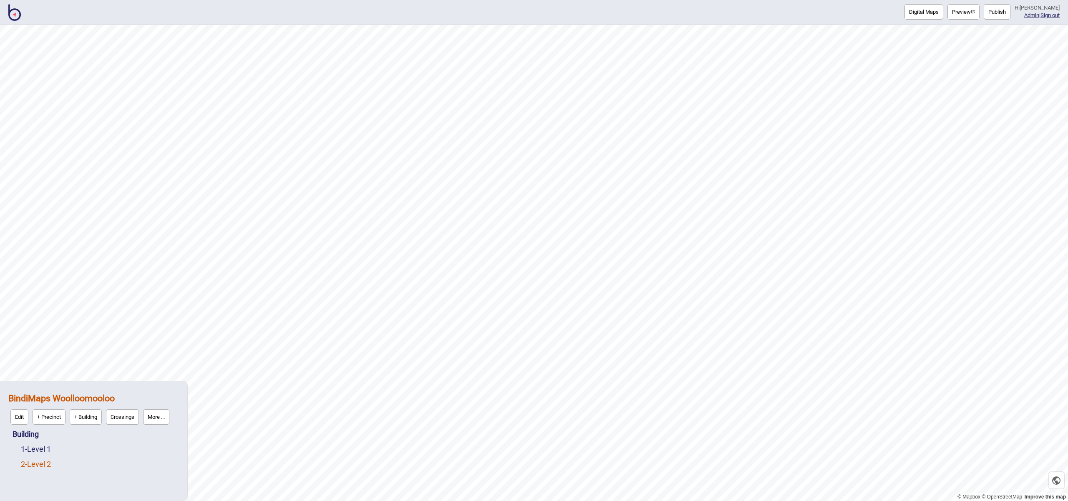
click at [48, 463] on link "2 - Level 2" at bounding box center [36, 464] width 30 height 9
click at [36, 463] on button "Edit" at bounding box center [32, 461] width 18 height 15
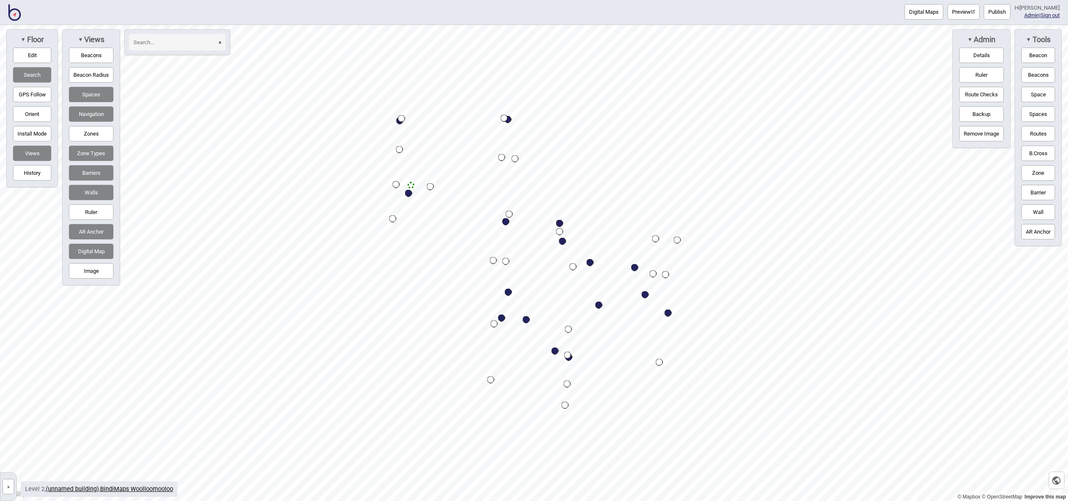
click at [997, 13] on button "Publish" at bounding box center [997, 11] width 27 height 15
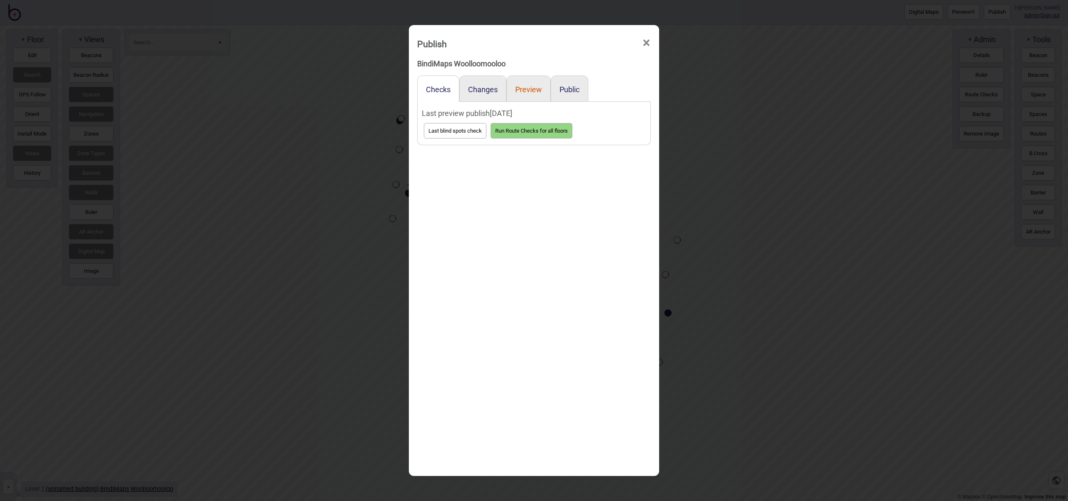
click at [523, 91] on button "Preview" at bounding box center [528, 89] width 27 height 9
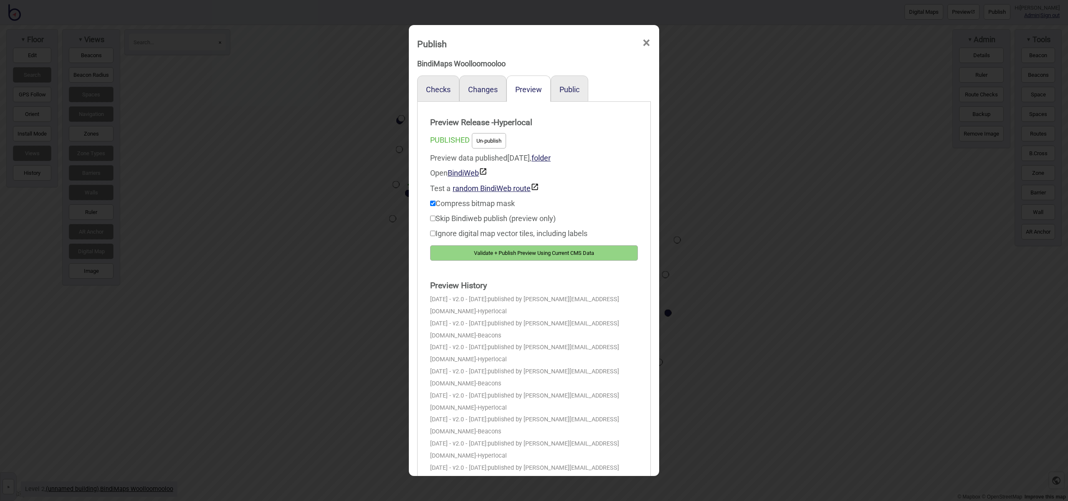
click at [581, 88] on div "Public" at bounding box center [570, 89] width 38 height 26
click at [578, 89] on button "Public" at bounding box center [570, 89] width 20 height 9
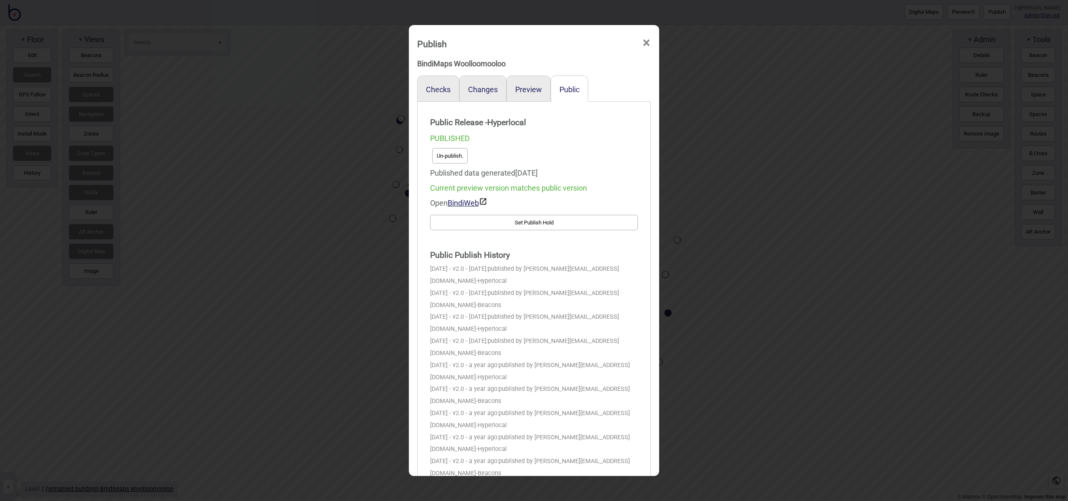
click at [454, 156] on button "Un-publish." at bounding box center [449, 155] width 35 height 15
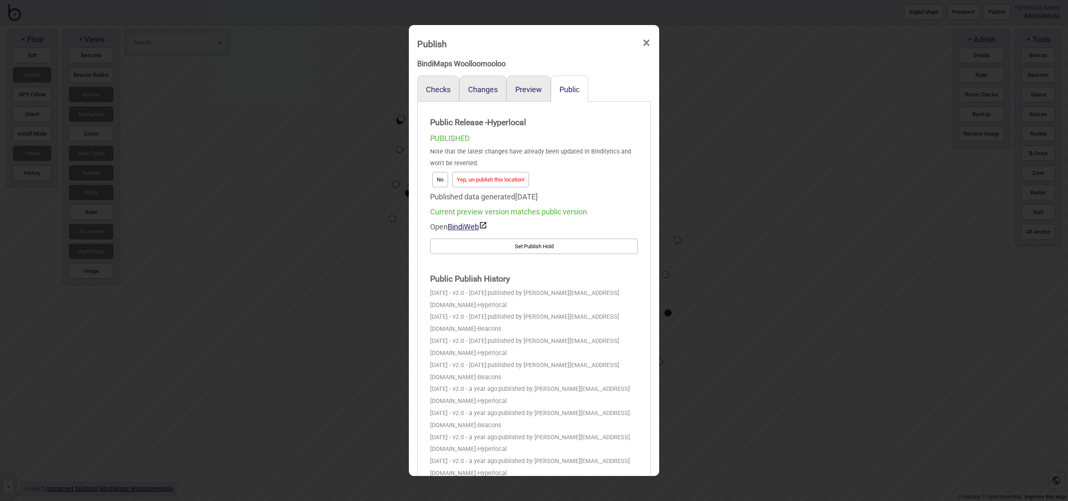
click at [512, 189] on div "No Yep, un-publish this location!" at bounding box center [534, 180] width 208 height 20
click at [510, 182] on button "Yep, un-publish this location!" at bounding box center [490, 179] width 77 height 15
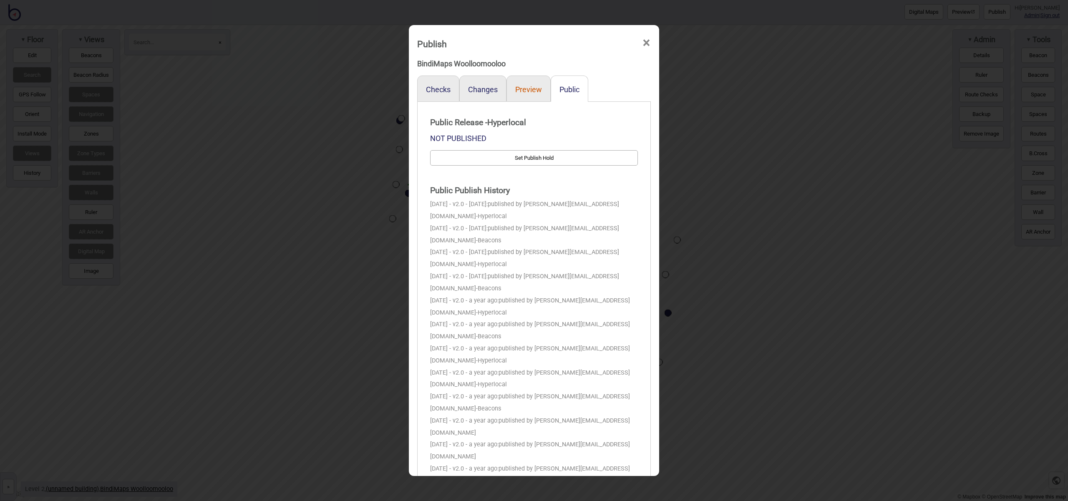
click at [531, 89] on button "Preview" at bounding box center [528, 89] width 27 height 9
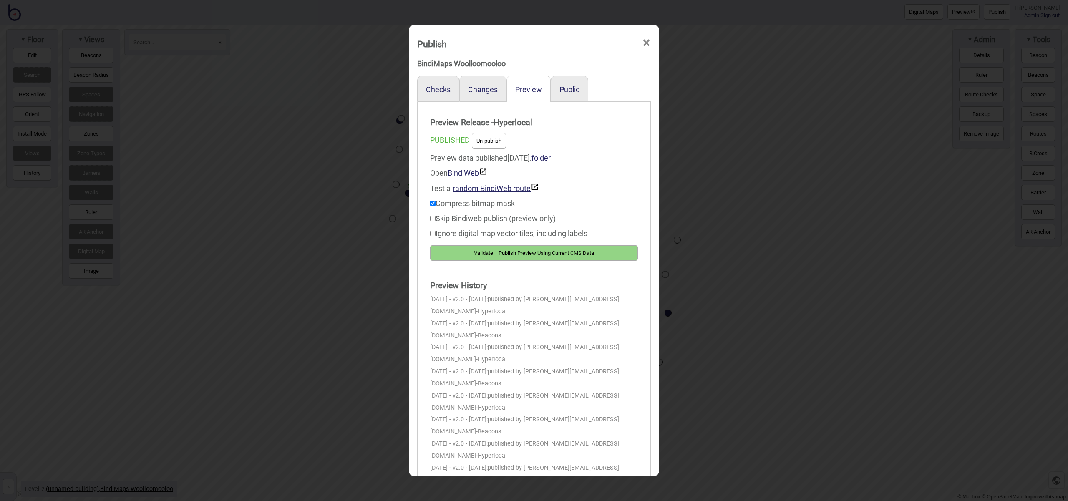
click at [486, 139] on button "Un-publish" at bounding box center [489, 140] width 34 height 15
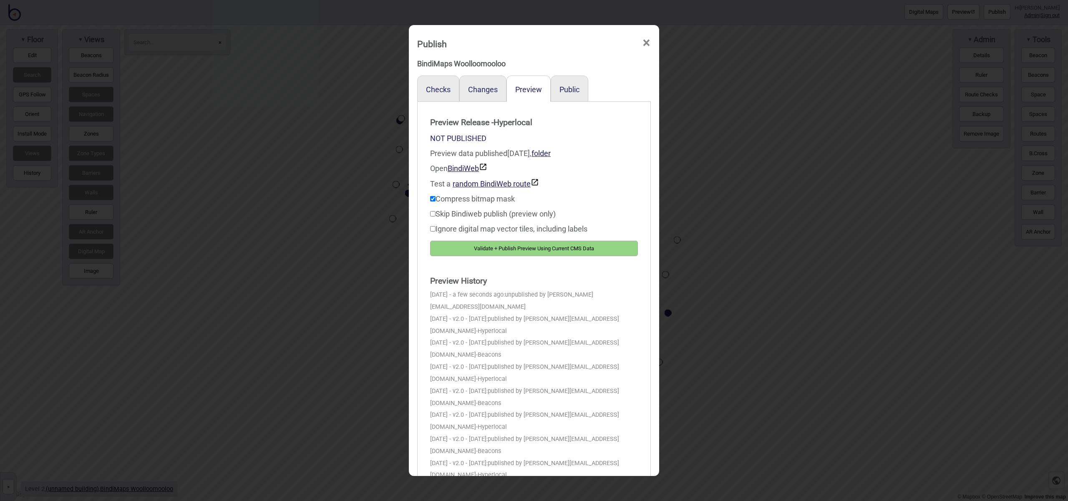
click at [647, 43] on span "×" at bounding box center [646, 43] width 9 height 28
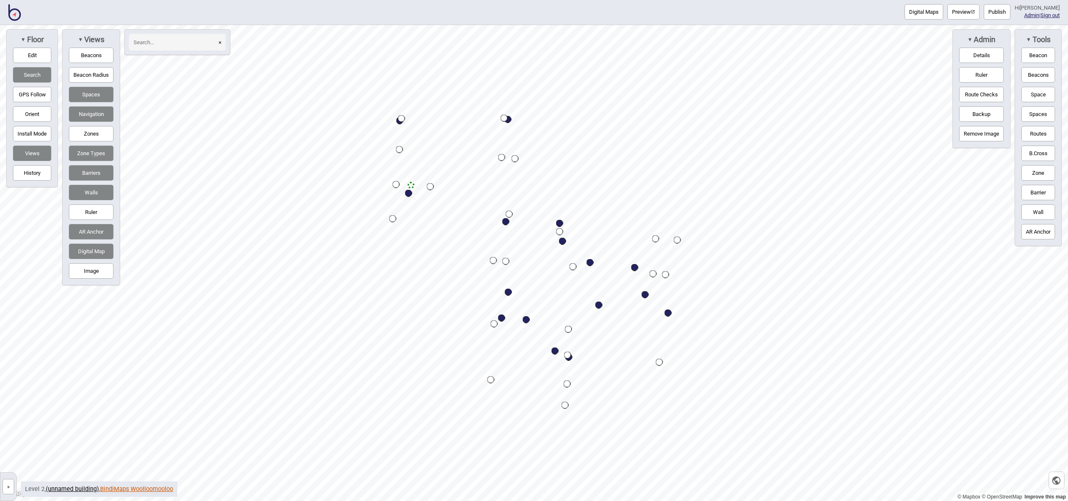
click at [138, 487] on link "BindiMaps Woolloomooloo" at bounding box center [136, 489] width 73 height 7
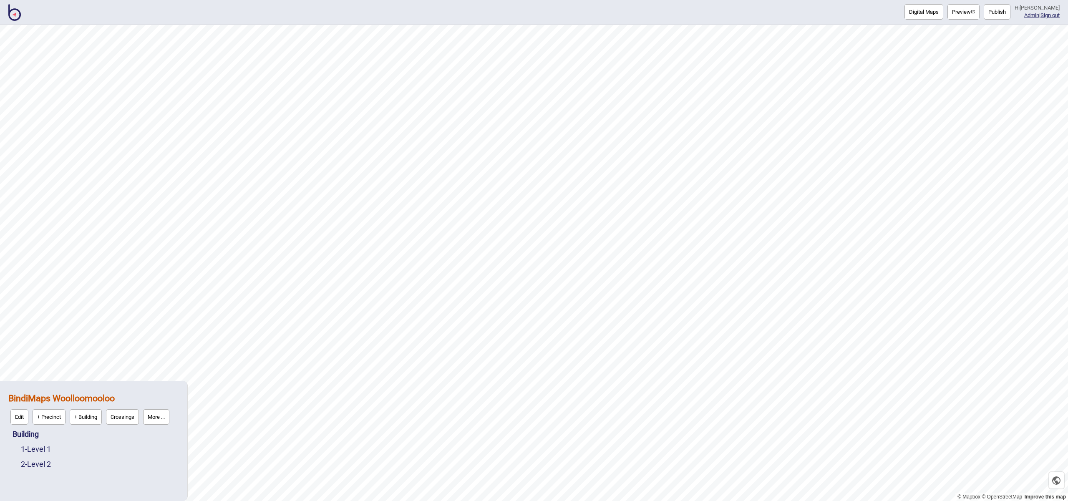
click at [168, 421] on button "More ..." at bounding box center [156, 416] width 26 height 15
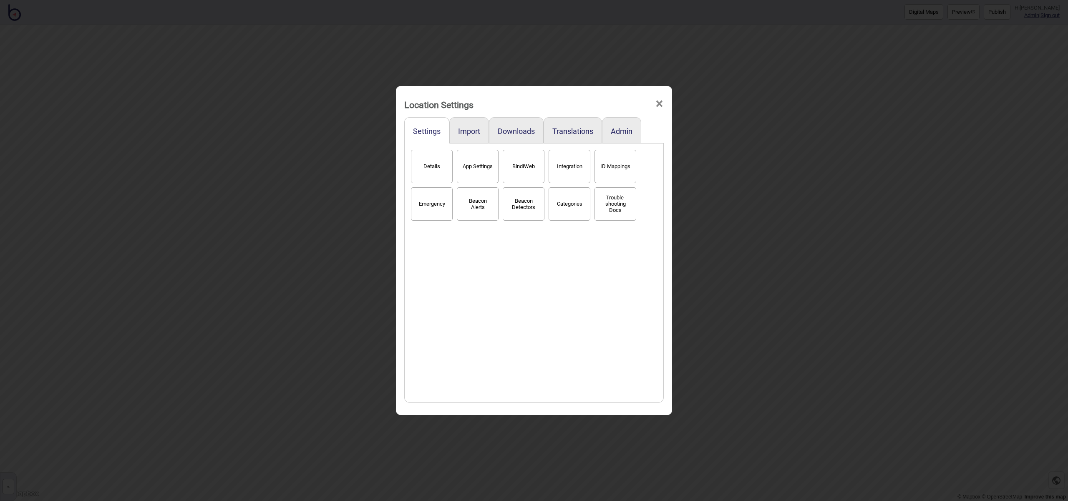
click at [434, 169] on button "Details" at bounding box center [432, 166] width 42 height 33
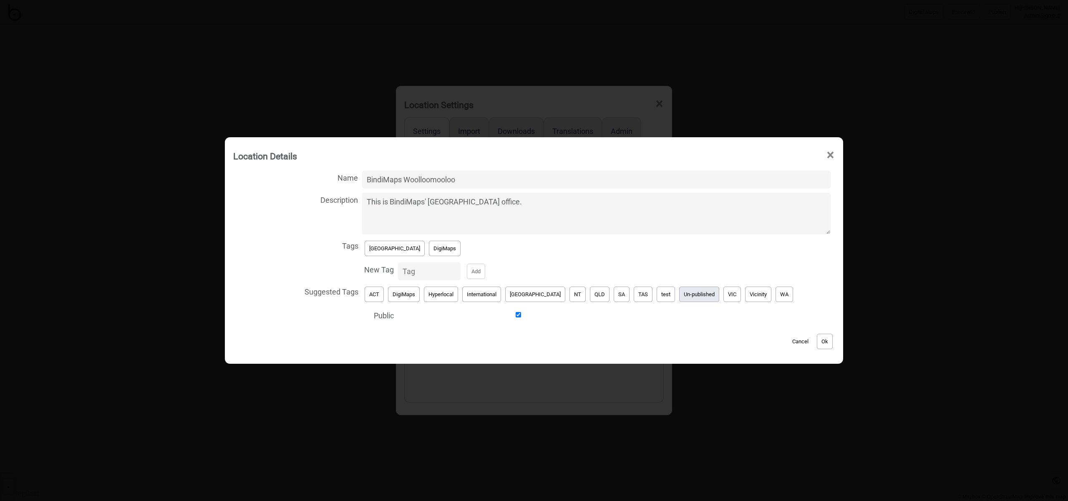
click at [679, 297] on button "Un-published" at bounding box center [699, 294] width 40 height 15
click at [384, 251] on button "[GEOGRAPHIC_DATA]" at bounding box center [395, 248] width 60 height 15
click at [817, 340] on button "Ok" at bounding box center [825, 341] width 16 height 15
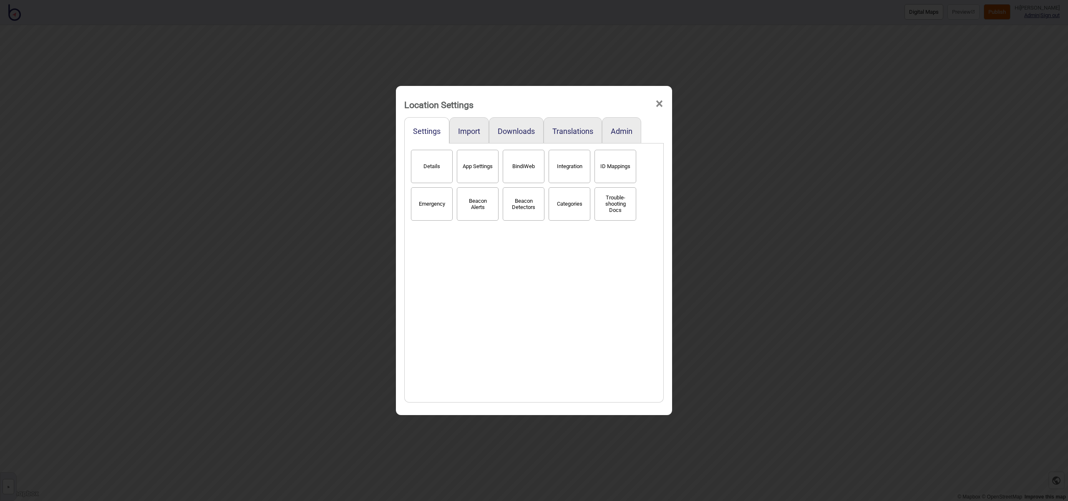
click at [659, 106] on span "×" at bounding box center [659, 104] width 9 height 28
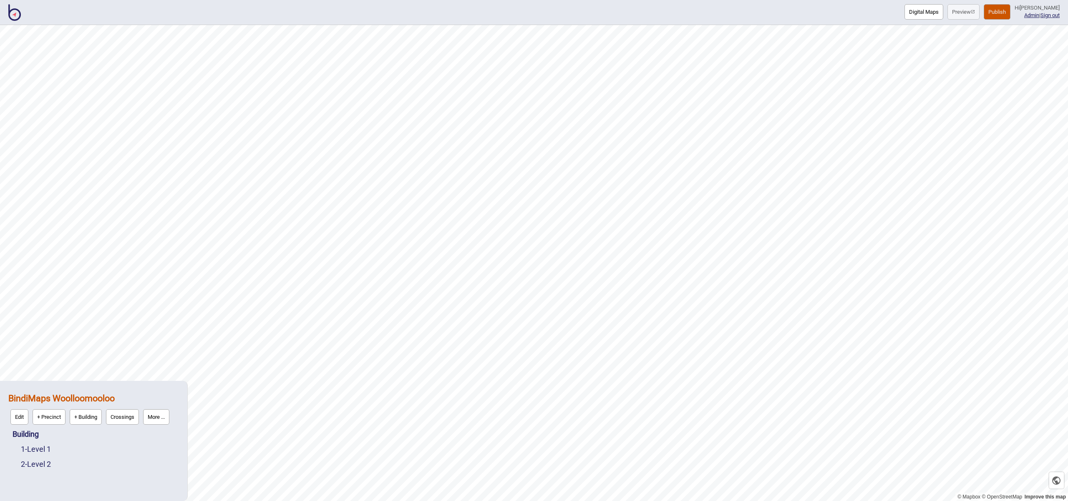
click at [8, 15] on div "Digital Maps Preview Publish Hi John-Ross Admin | Sign out" at bounding box center [534, 12] width 1068 height 25
click at [18, 19] on img at bounding box center [14, 12] width 13 height 17
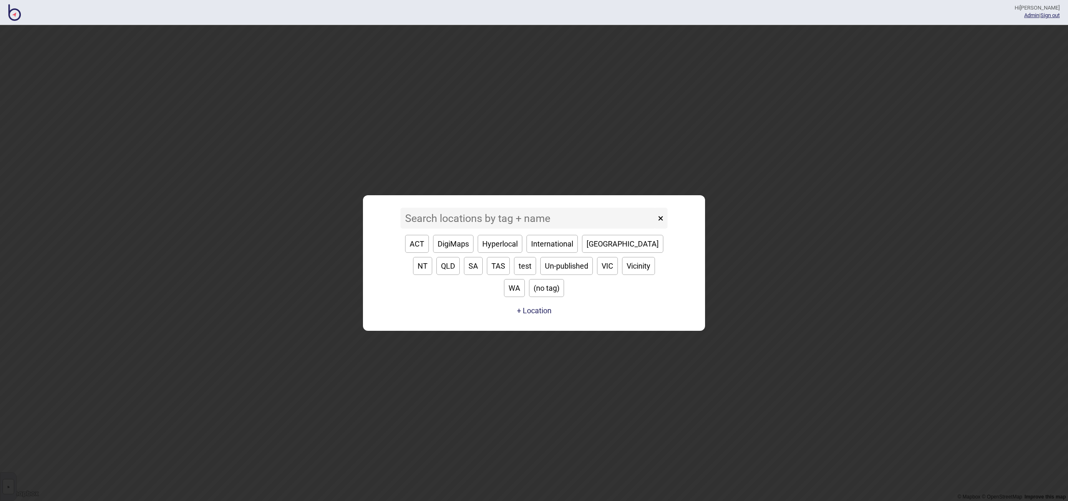
click at [598, 253] on button "[GEOGRAPHIC_DATA]" at bounding box center [622, 244] width 81 height 18
type input "[GEOGRAPHIC_DATA]"
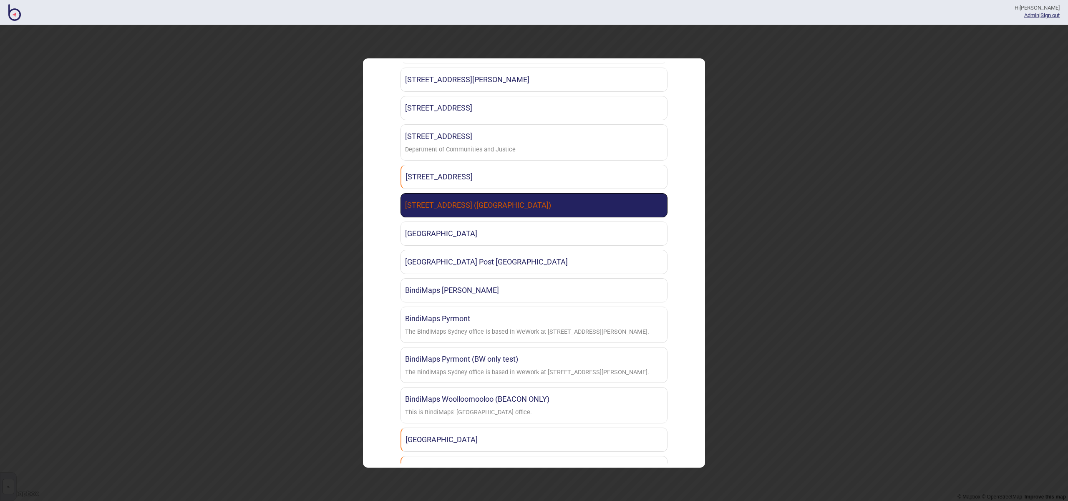
scroll to position [290, 0]
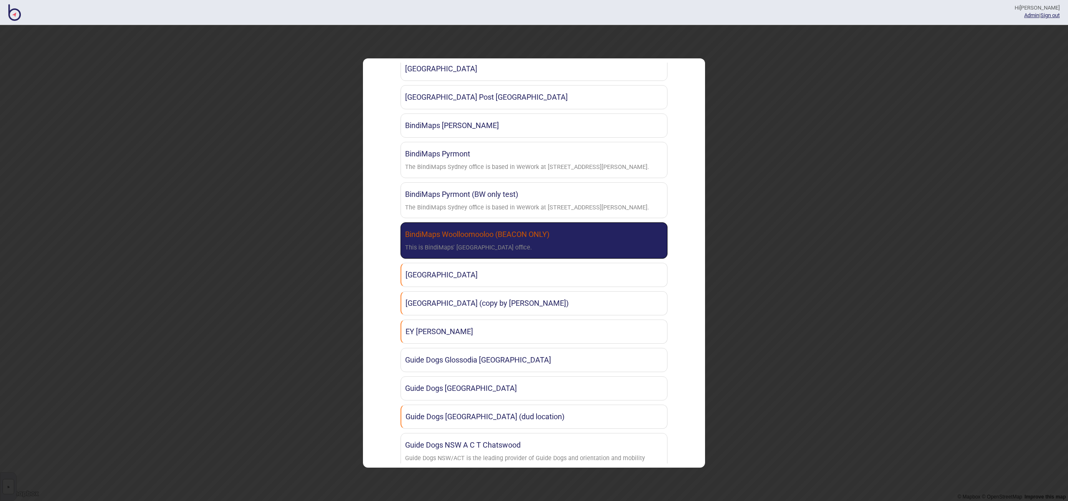
click at [623, 223] on link "BindiMaps Woolloomooloo (BEACON ONLY) This is BindiMaps' Sydney office." at bounding box center [534, 240] width 267 height 36
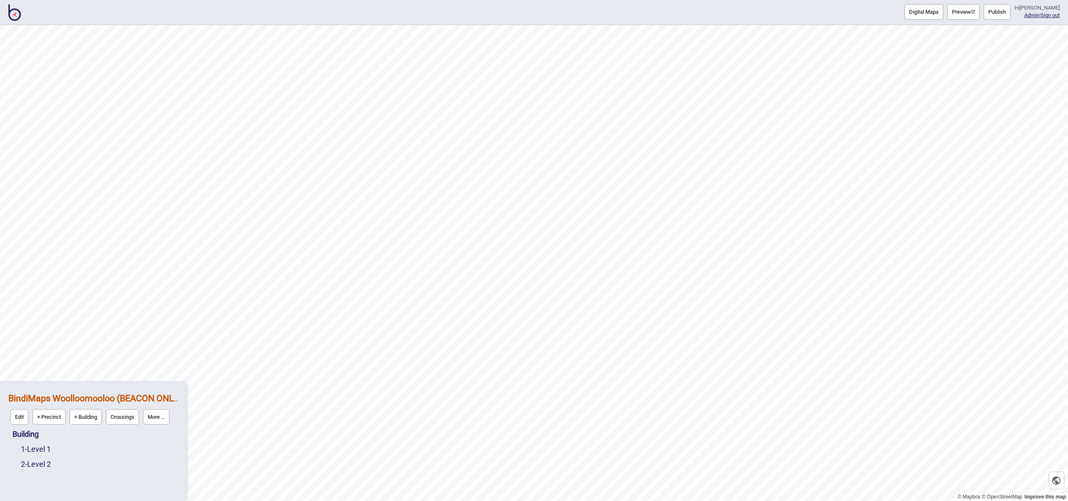
click at [1007, 15] on button "Publish" at bounding box center [997, 11] width 27 height 15
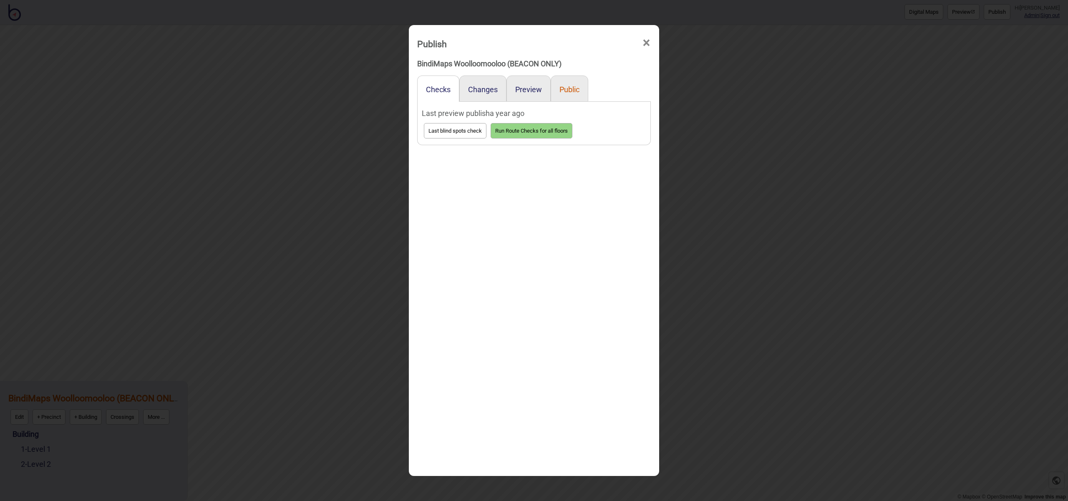
click at [579, 89] on button "Public" at bounding box center [570, 89] width 20 height 9
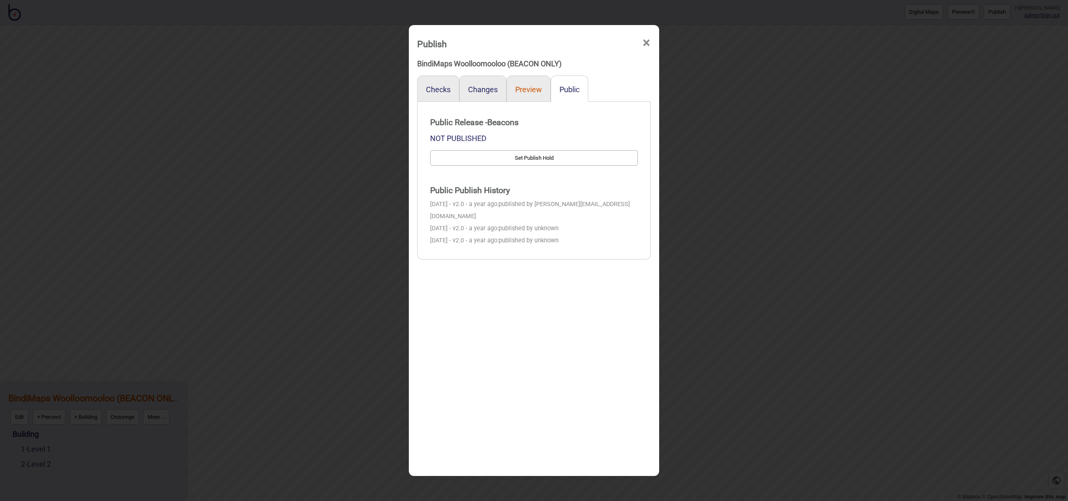
click at [543, 90] on div "Preview" at bounding box center [529, 89] width 44 height 26
click at [537, 90] on button "Preview" at bounding box center [528, 89] width 27 height 9
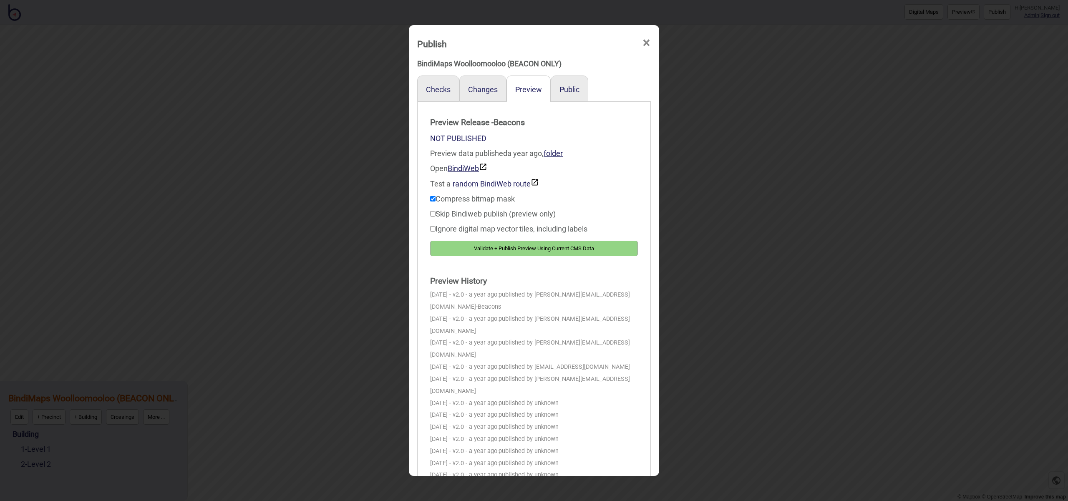
click at [646, 42] on span "×" at bounding box center [646, 43] width 9 height 28
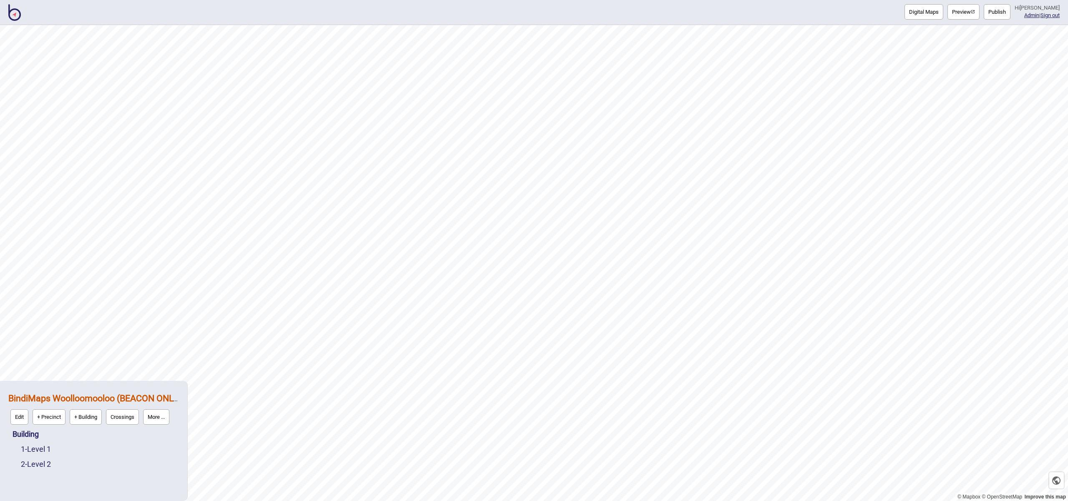
click at [169, 417] on button "More ..." at bounding box center [156, 416] width 26 height 15
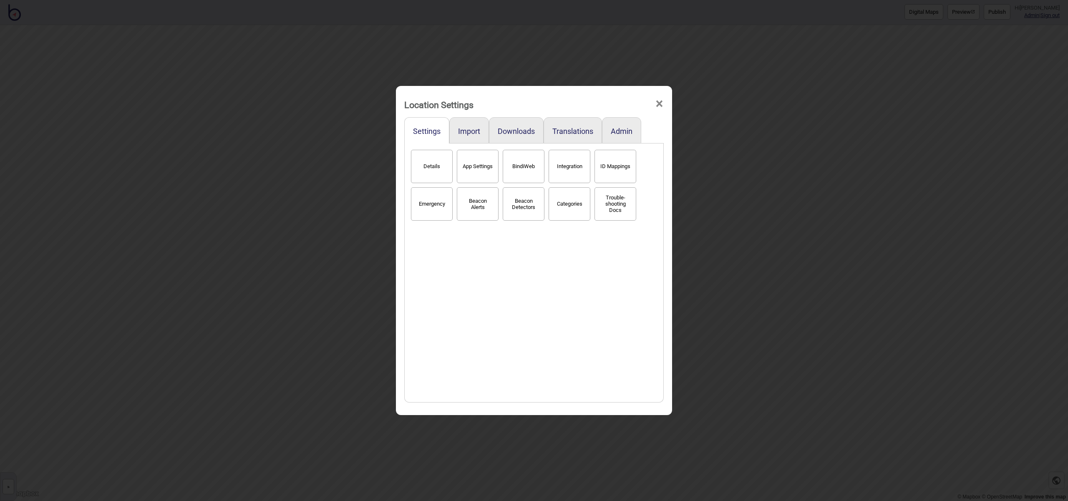
click at [431, 159] on button "Details" at bounding box center [432, 166] width 42 height 33
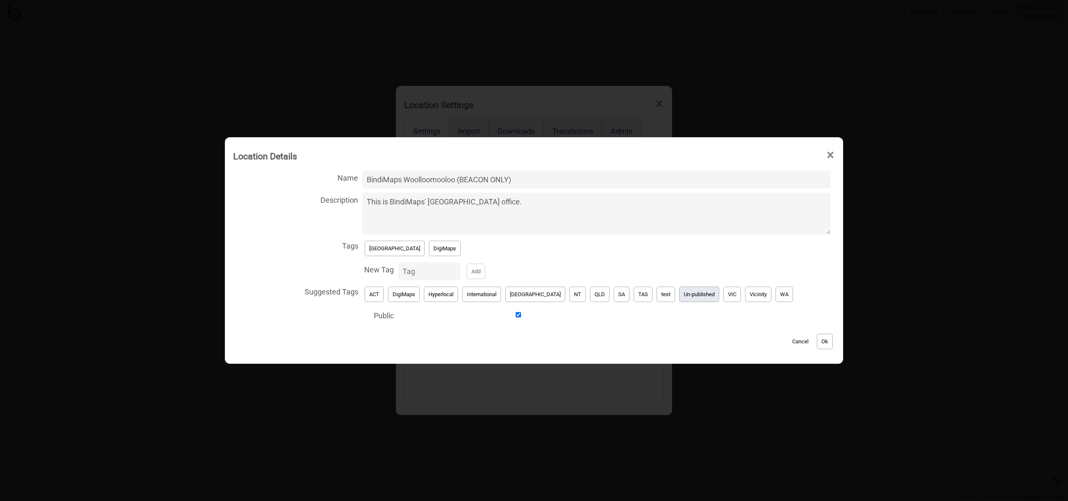
click at [688, 298] on button "Un-published" at bounding box center [699, 294] width 40 height 15
click at [396, 251] on button "[GEOGRAPHIC_DATA]" at bounding box center [395, 248] width 60 height 15
click at [817, 341] on button "Ok" at bounding box center [825, 341] width 16 height 15
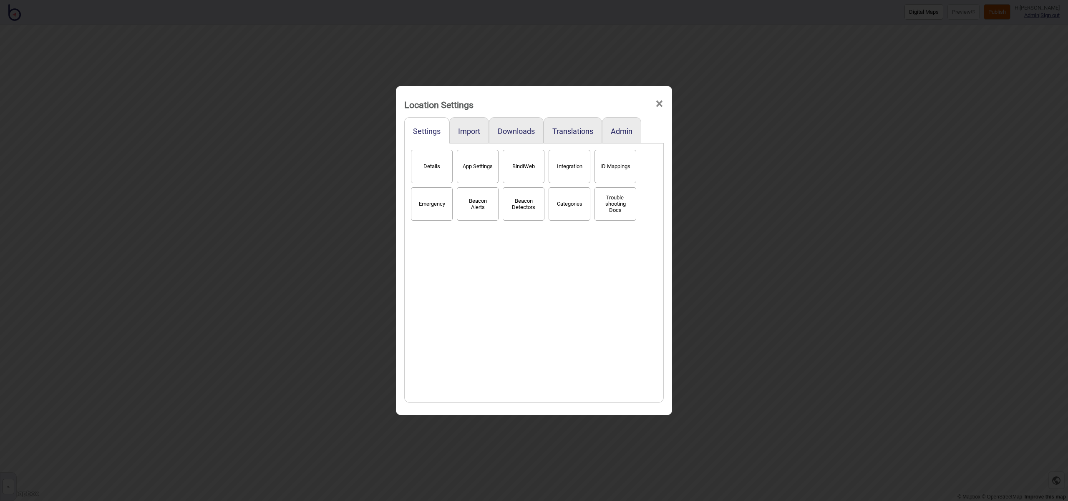
click at [664, 106] on div "Location Settings ×" at bounding box center [534, 102] width 268 height 25
click at [659, 106] on span "×" at bounding box center [659, 104] width 9 height 28
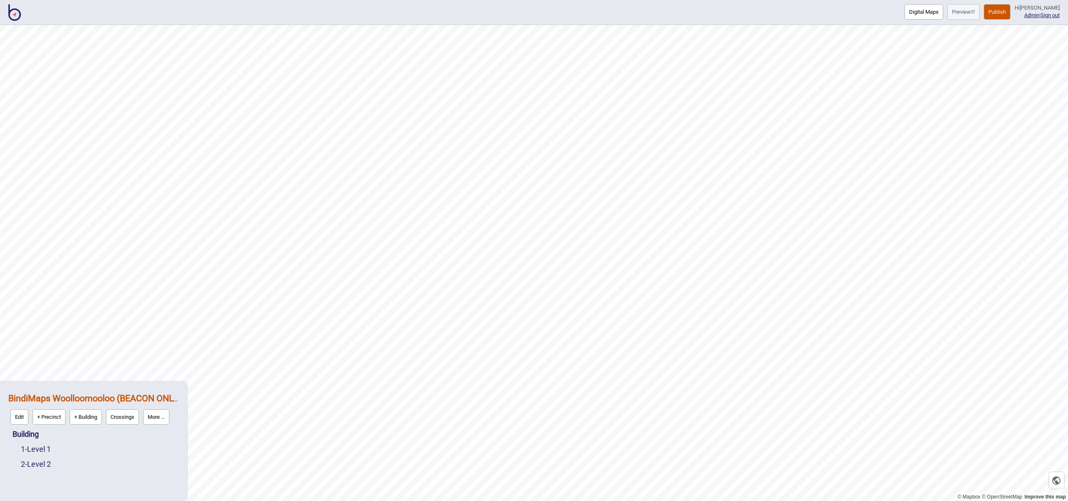
click at [11, 14] on img at bounding box center [14, 12] width 13 height 17
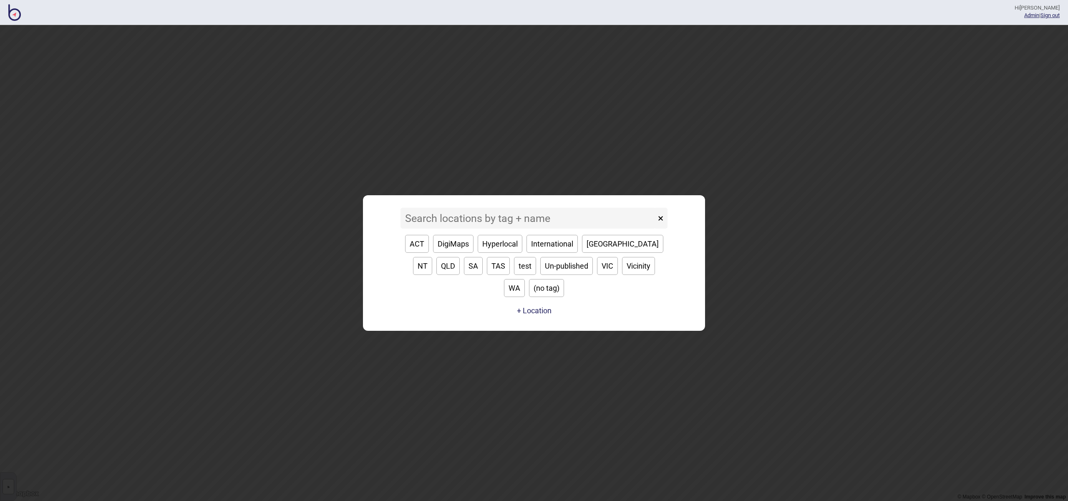
click at [603, 253] on button "[GEOGRAPHIC_DATA]" at bounding box center [622, 244] width 81 height 18
type input "[GEOGRAPHIC_DATA]"
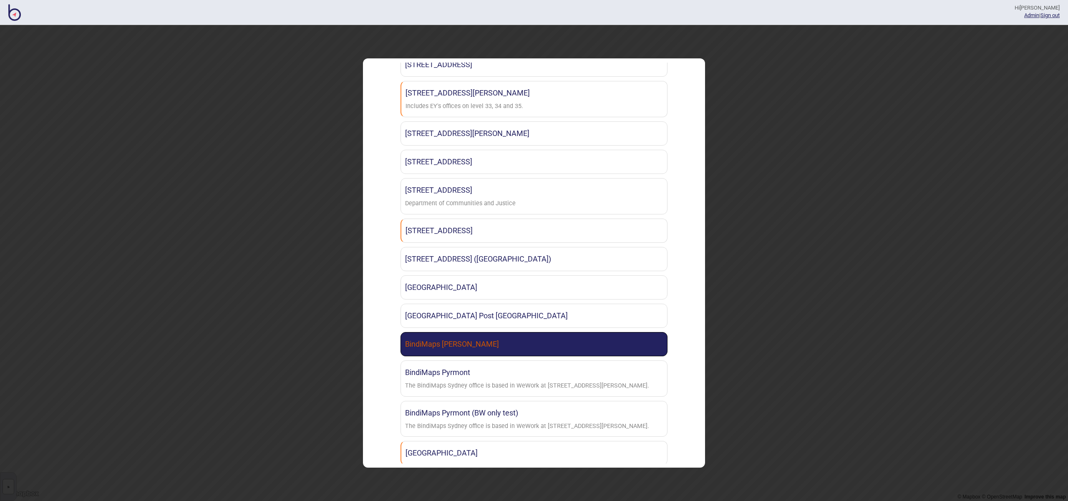
scroll to position [72, 0]
click at [501, 346] on link "BindiMaps Miranda" at bounding box center [534, 344] width 267 height 24
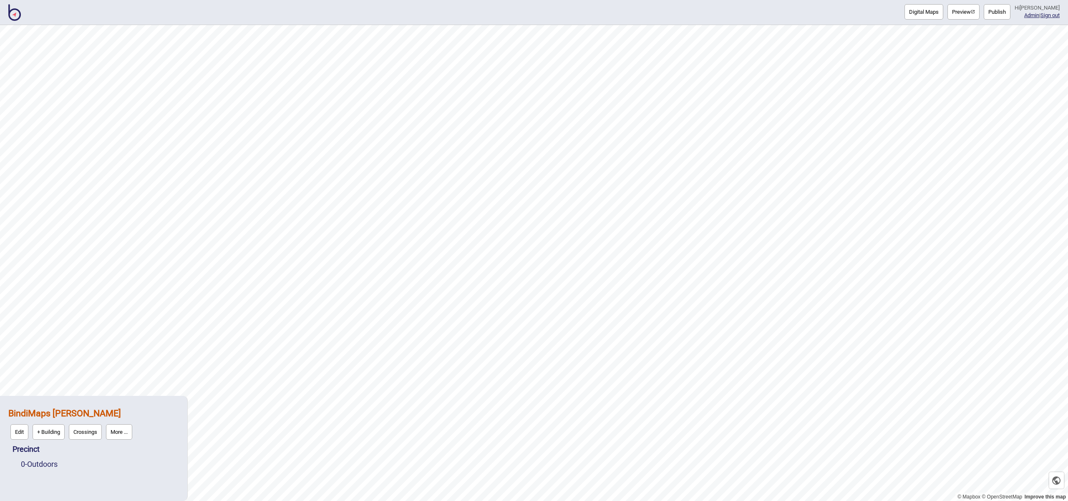
click at [997, 5] on button "Publish" at bounding box center [997, 11] width 27 height 15
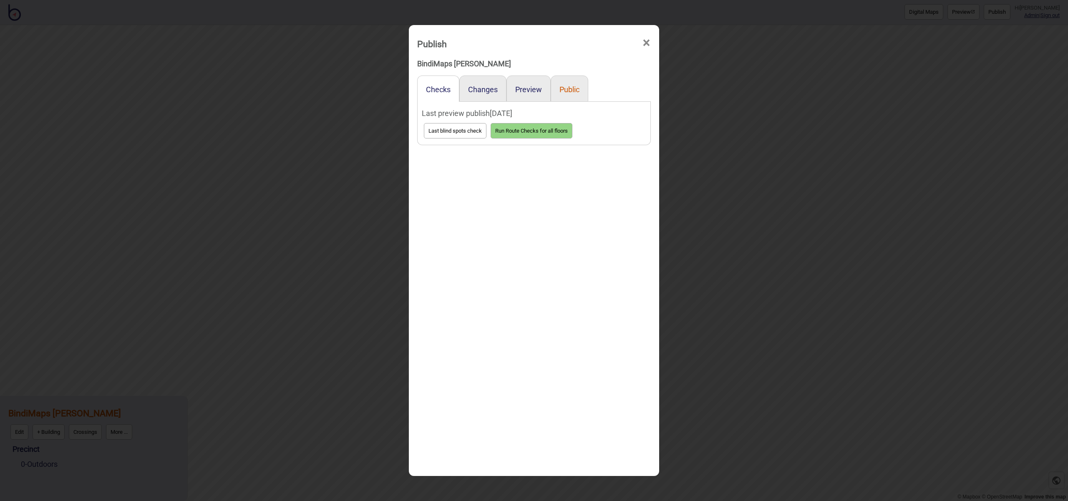
click at [572, 87] on button "Public" at bounding box center [570, 89] width 20 height 9
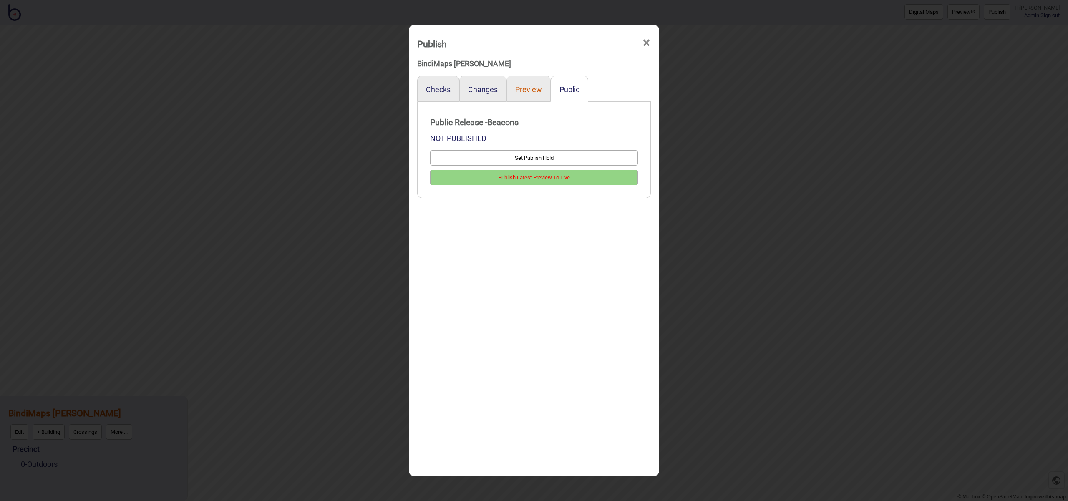
click at [523, 88] on button "Preview" at bounding box center [528, 89] width 27 height 9
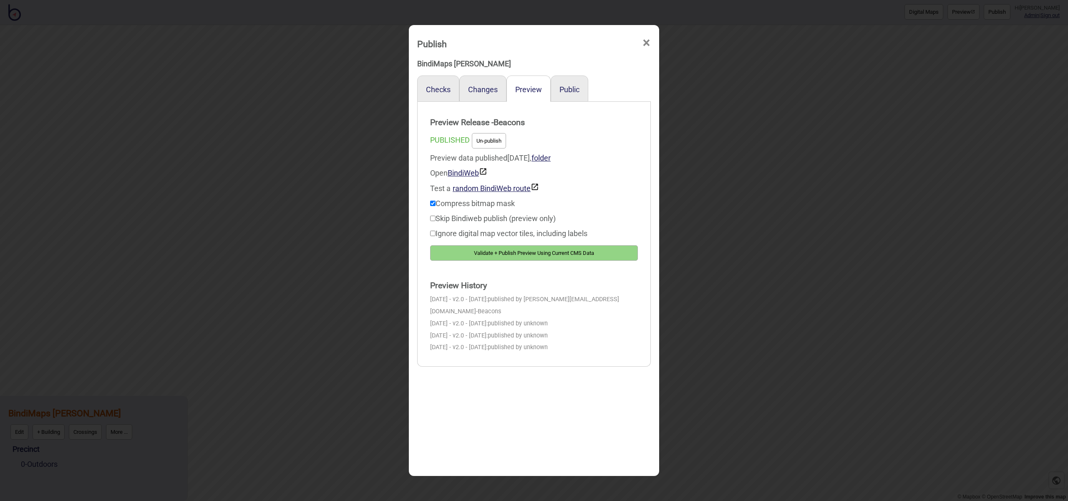
click at [497, 139] on button "Un-publish" at bounding box center [489, 140] width 34 height 15
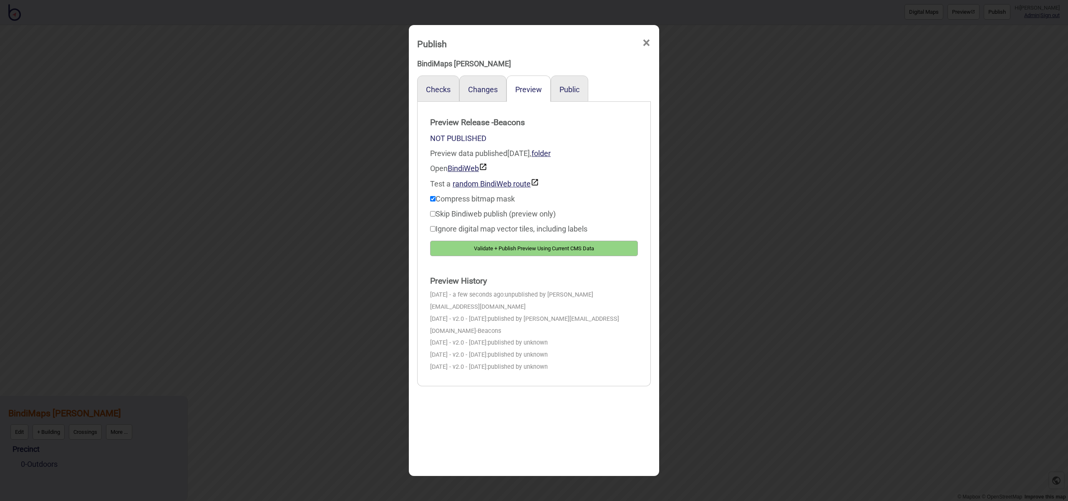
click at [592, 247] on button "Validate + Publish Preview Using Current CMS Data" at bounding box center [534, 248] width 208 height 15
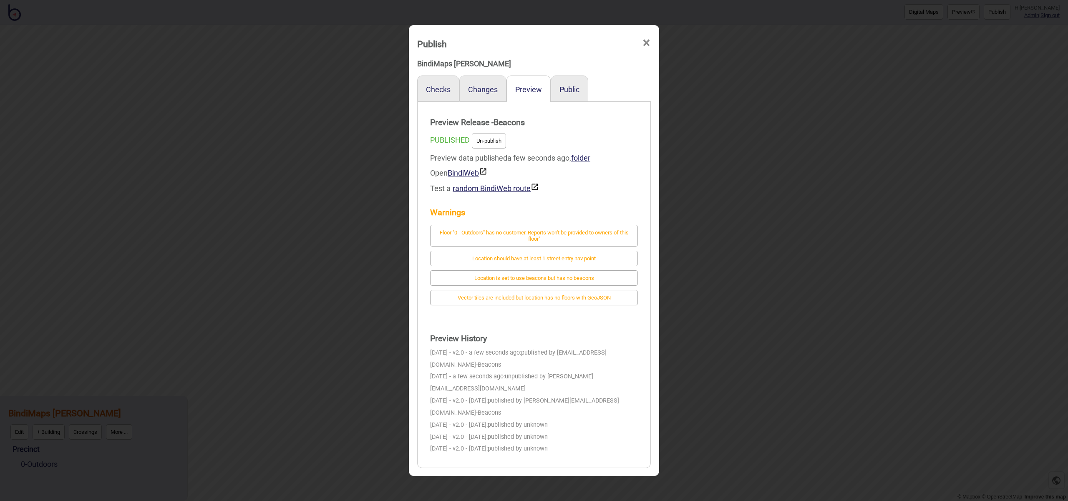
scroll to position [5, 0]
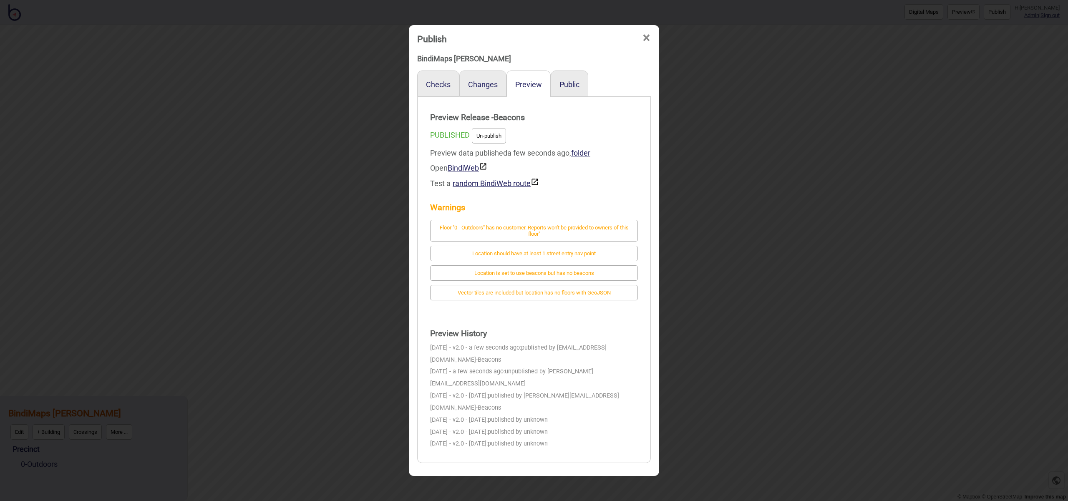
click at [653, 41] on div "Publish ×" at bounding box center [534, 36] width 242 height 25
click at [649, 40] on span "×" at bounding box center [646, 38] width 9 height 28
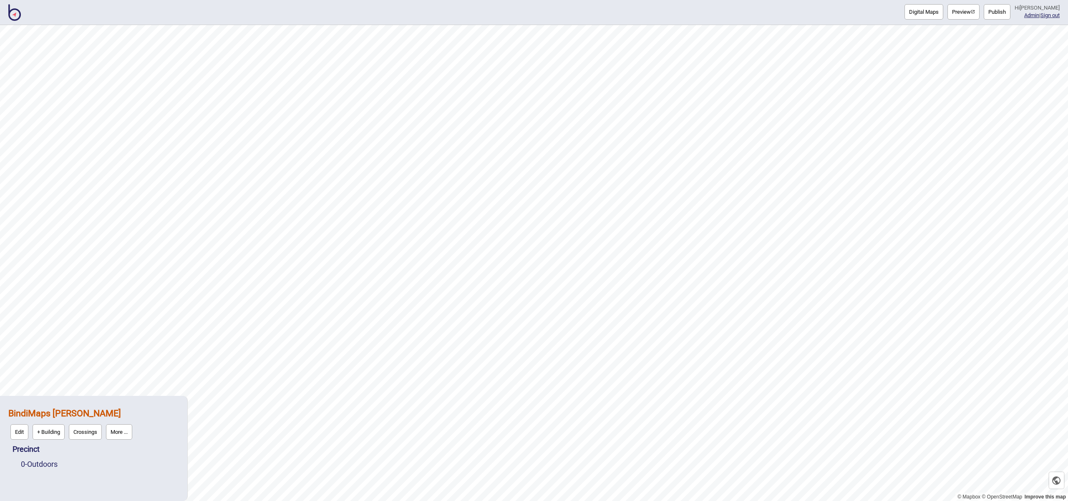
click at [128, 435] on button "More ..." at bounding box center [119, 431] width 26 height 15
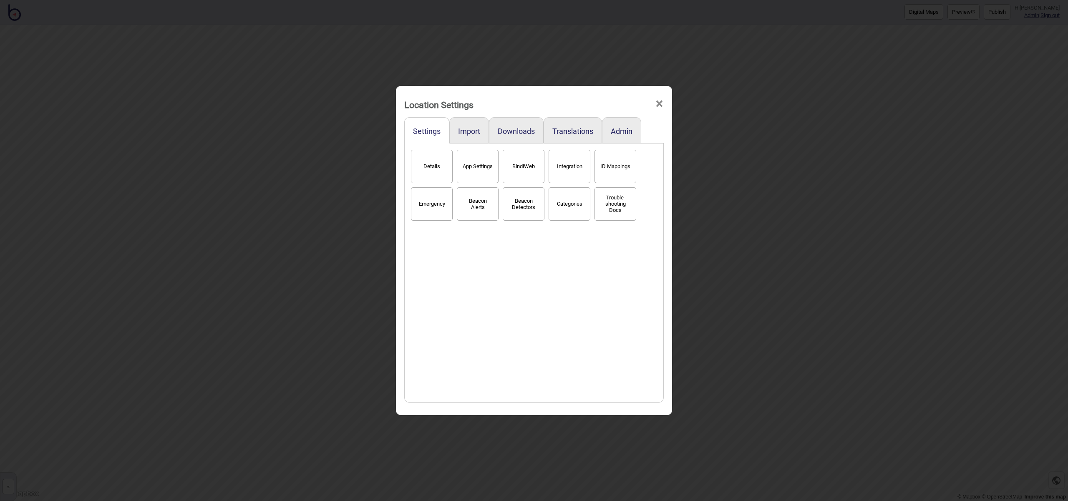
click at [420, 163] on button "Details" at bounding box center [432, 166] width 42 height 33
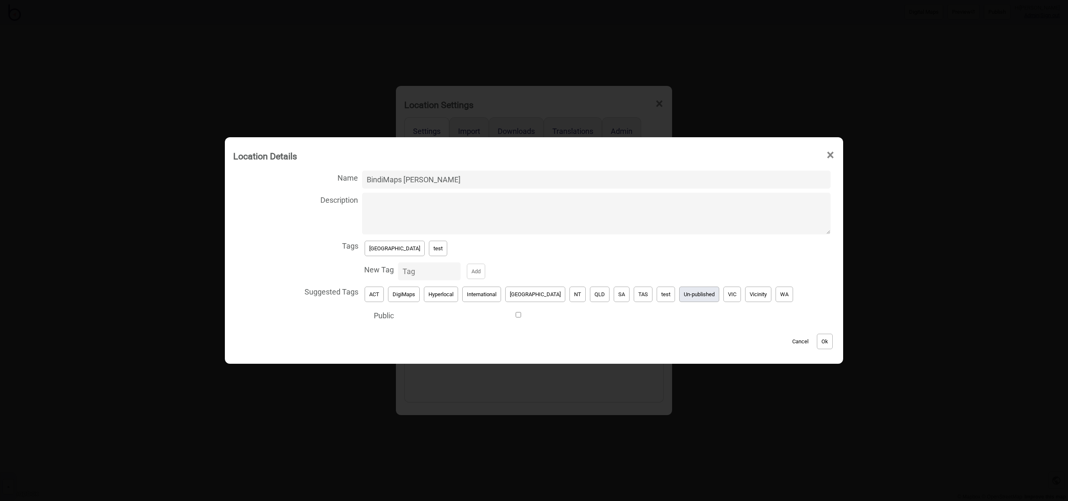
click at [686, 298] on button "Un-published" at bounding box center [699, 294] width 40 height 15
click at [396, 254] on button "[GEOGRAPHIC_DATA]" at bounding box center [395, 248] width 60 height 15
click at [817, 340] on button "Ok" at bounding box center [825, 341] width 16 height 15
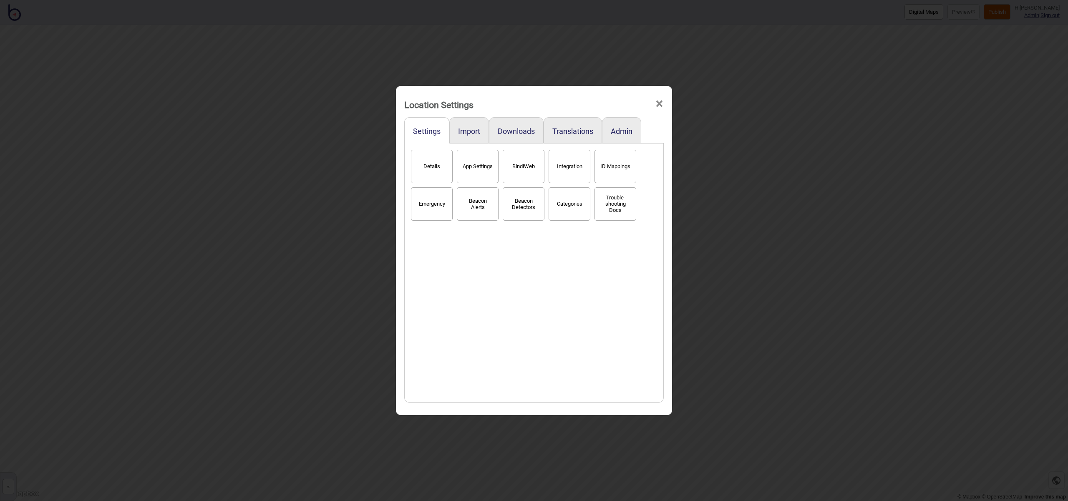
click at [660, 103] on span "×" at bounding box center [659, 104] width 9 height 28
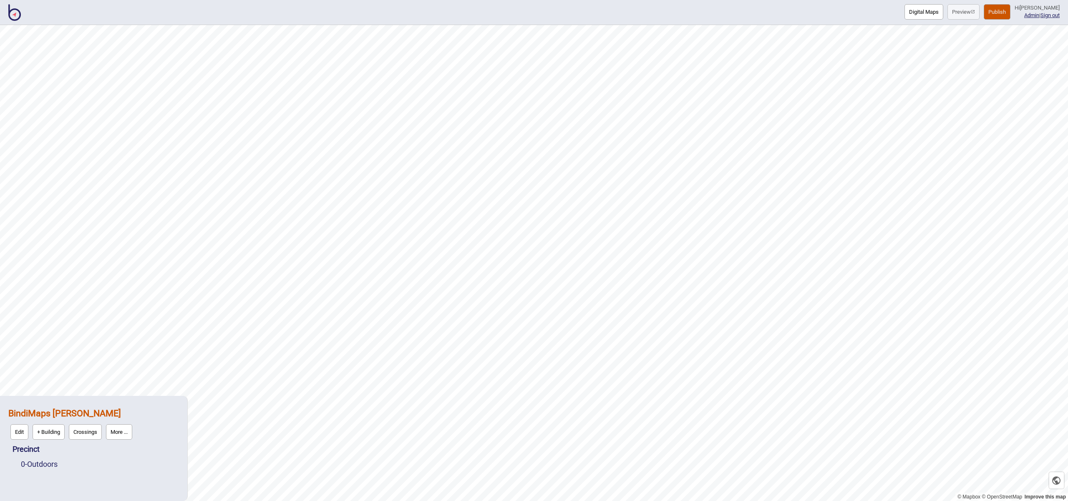
click at [20, 14] on img at bounding box center [14, 12] width 13 height 17
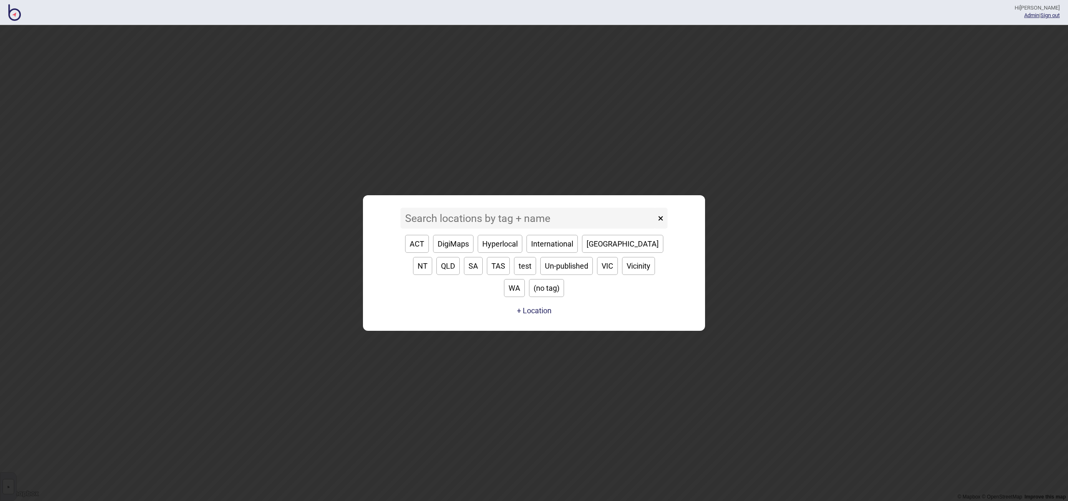
click at [606, 253] on button "[GEOGRAPHIC_DATA]" at bounding box center [622, 244] width 81 height 18
type input "[GEOGRAPHIC_DATA]"
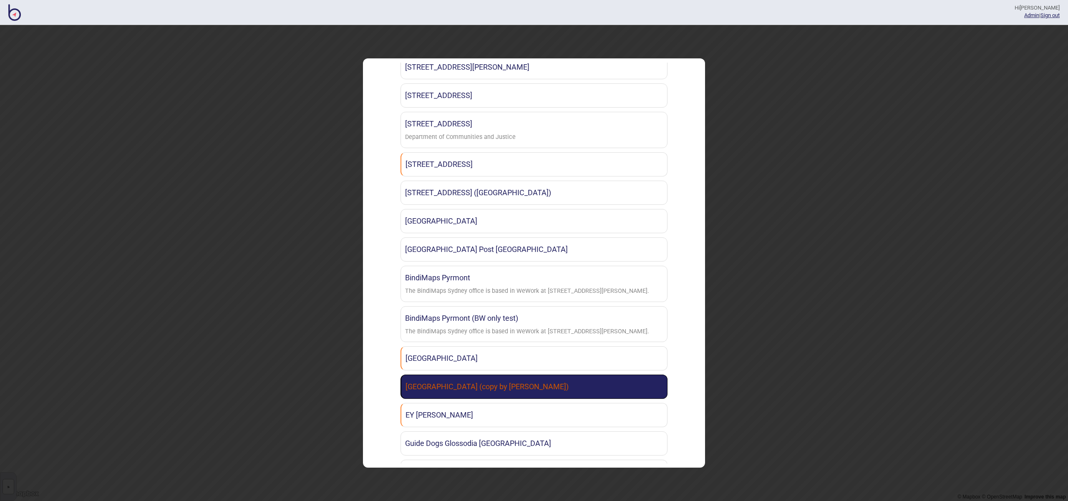
scroll to position [139, 0]
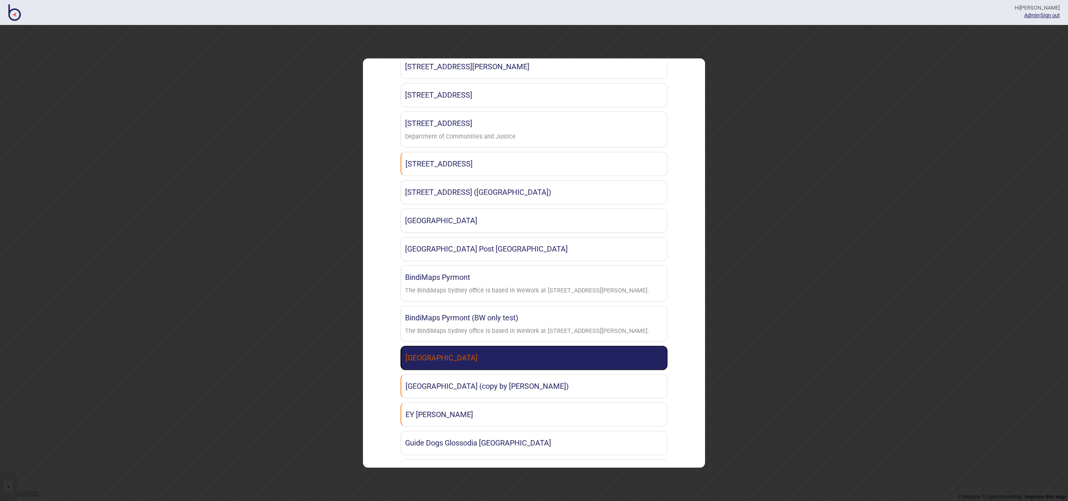
click at [504, 362] on link "Castle Hill Station" at bounding box center [534, 358] width 267 height 24
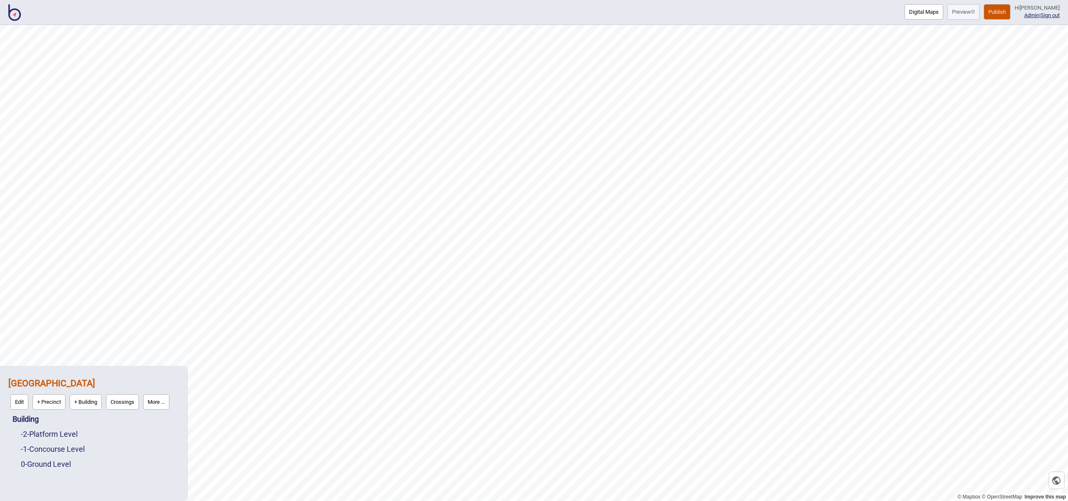
click at [1004, 11] on button "Publish" at bounding box center [997, 11] width 27 height 15
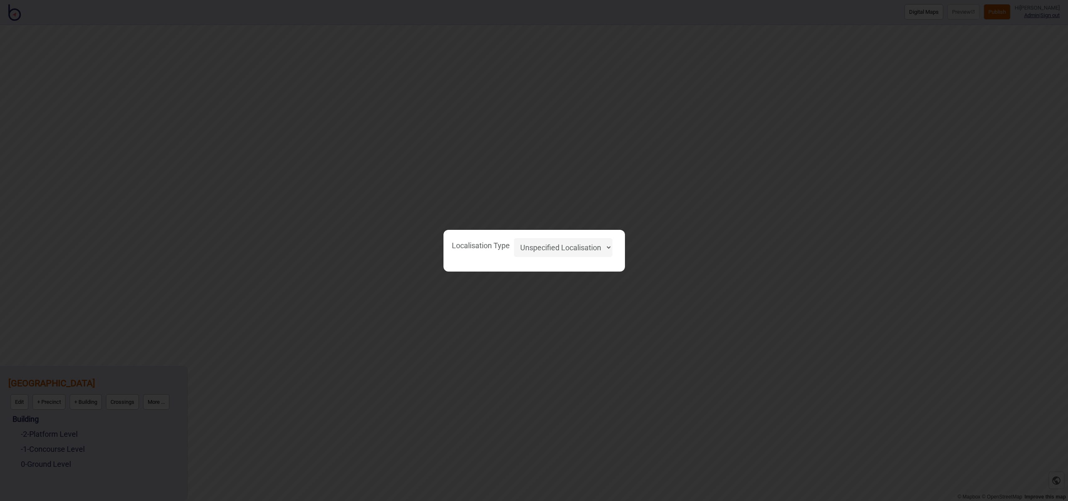
click at [590, 252] on select "Unspecified Localisation Beacons Hyperlocal None" at bounding box center [563, 247] width 98 height 19
click at [514, 238] on select "Unspecified Localisation Beacons Hyperlocal None" at bounding box center [563, 247] width 98 height 19
select select "Unspecified"
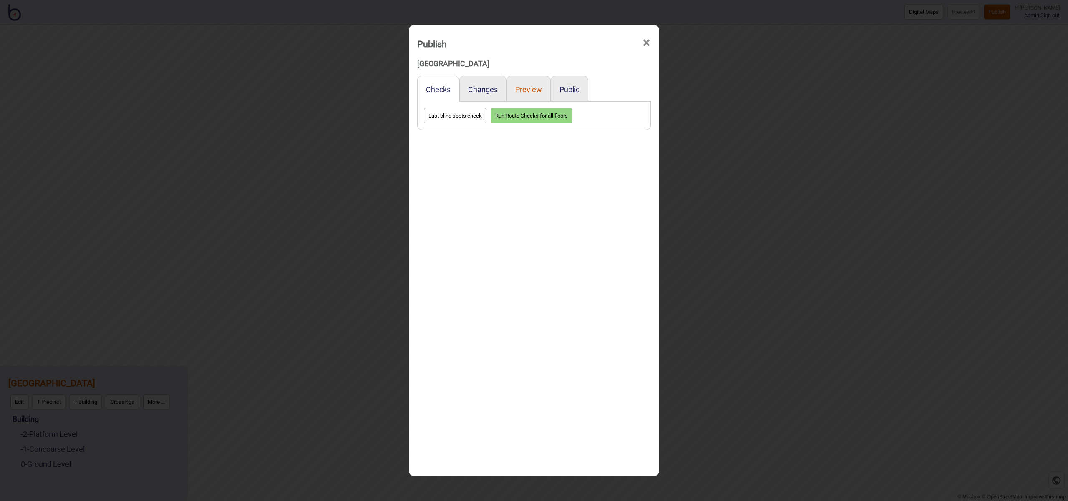
click at [532, 86] on button "Preview" at bounding box center [528, 89] width 27 height 9
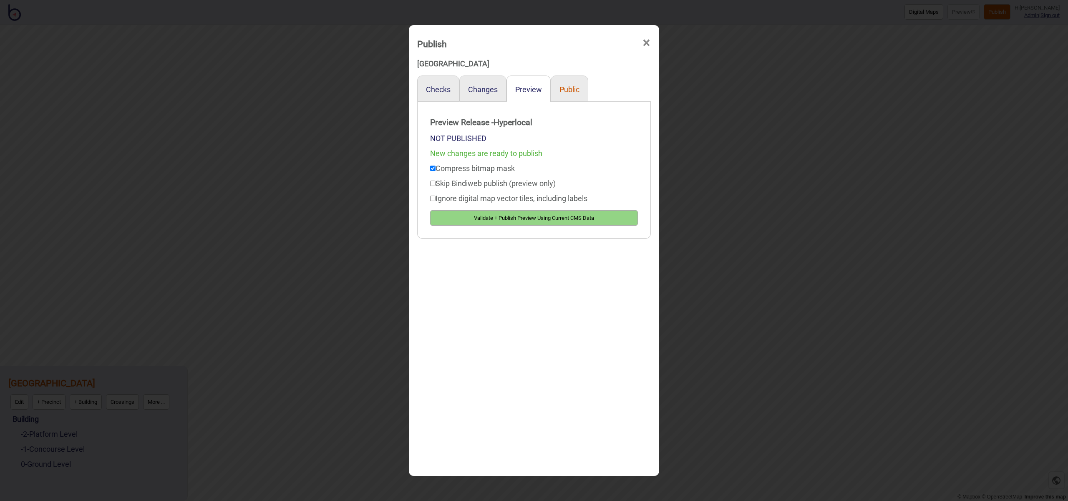
click at [574, 87] on button "Public" at bounding box center [570, 89] width 20 height 9
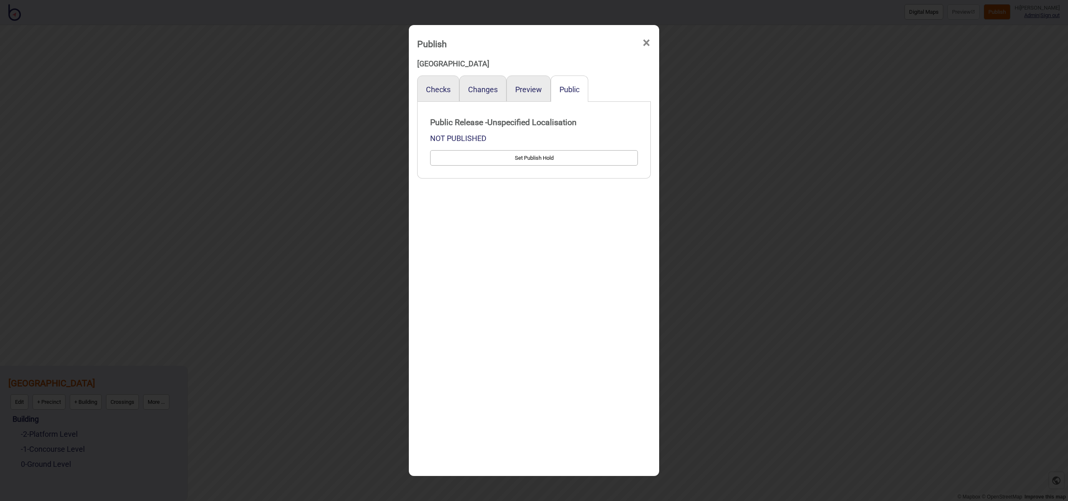
click at [644, 42] on span "×" at bounding box center [646, 43] width 9 height 28
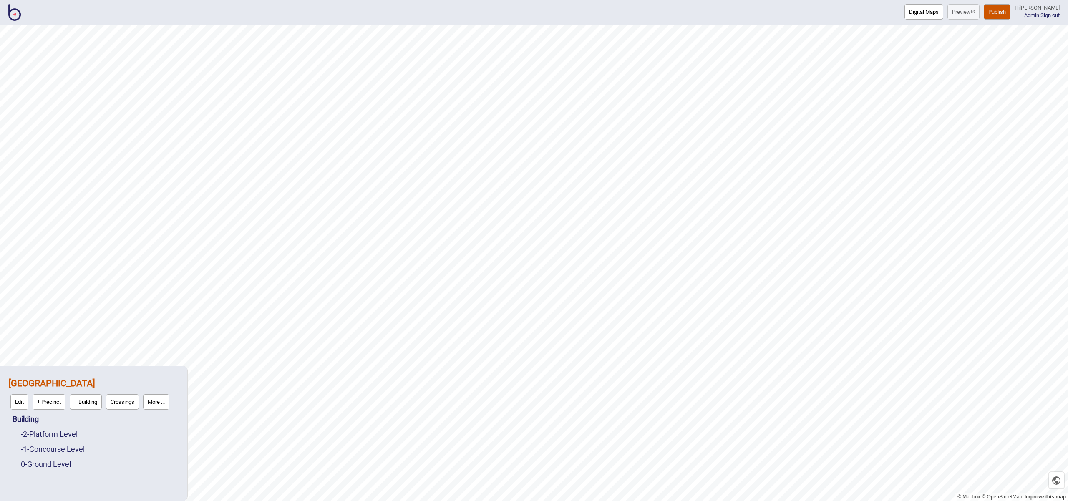
click at [169, 406] on button "More ..." at bounding box center [156, 401] width 26 height 15
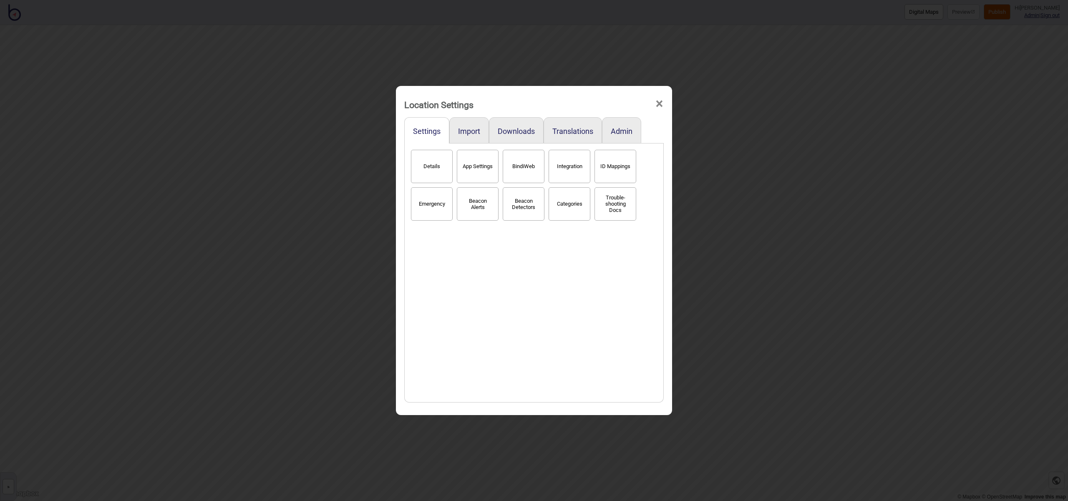
click at [435, 178] on button "Details" at bounding box center [432, 166] width 42 height 33
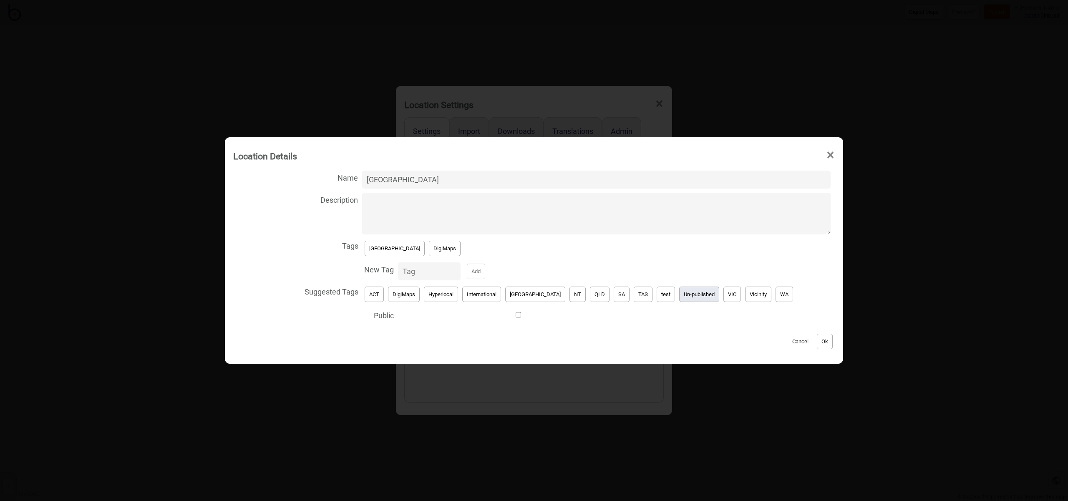
click at [679, 295] on button "Un-published" at bounding box center [699, 294] width 40 height 15
click at [392, 248] on button "[GEOGRAPHIC_DATA]" at bounding box center [395, 248] width 60 height 15
click at [817, 339] on button "Ok" at bounding box center [825, 341] width 16 height 15
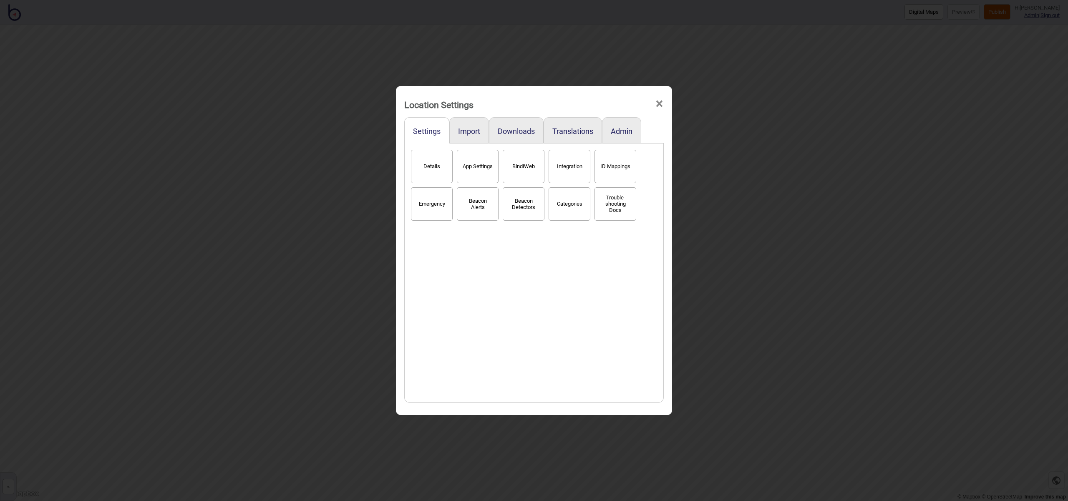
click at [659, 103] on span "×" at bounding box center [659, 104] width 9 height 28
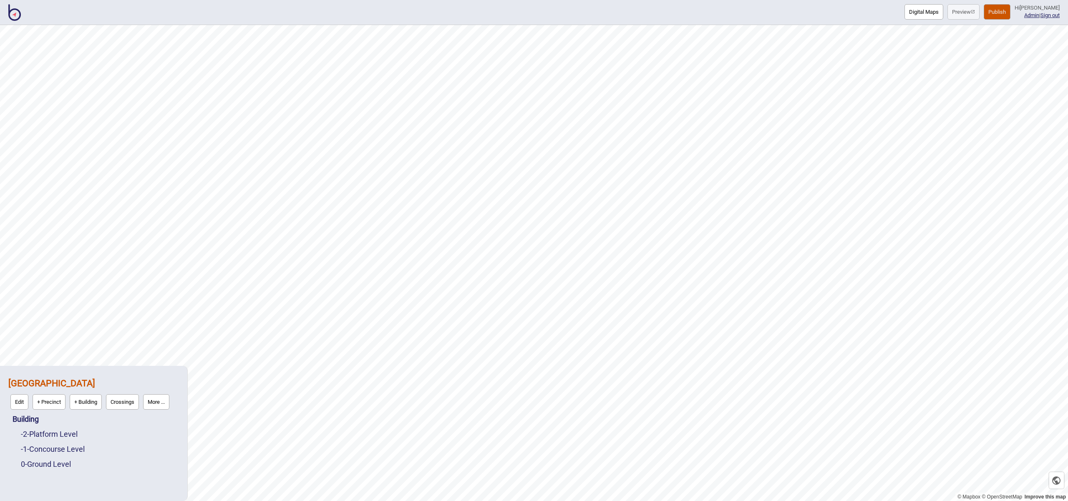
click at [13, 13] on img at bounding box center [14, 12] width 13 height 17
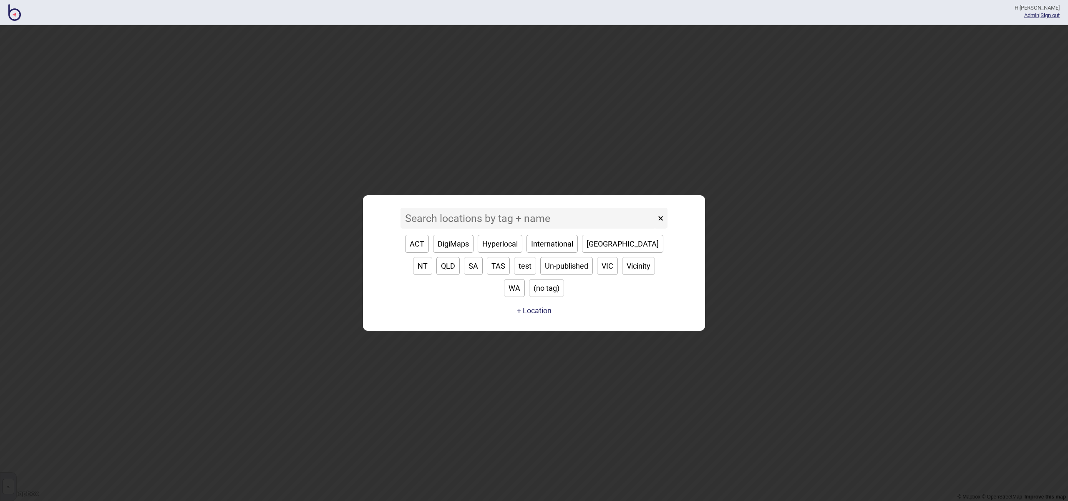
click at [601, 253] on button "[GEOGRAPHIC_DATA]" at bounding box center [622, 244] width 81 height 18
type input "[GEOGRAPHIC_DATA]"
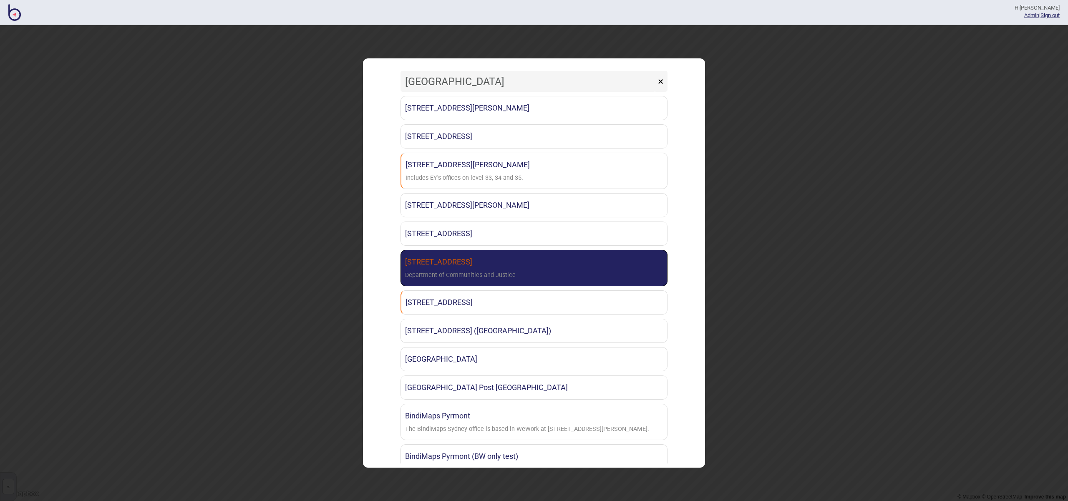
scroll to position [268, 0]
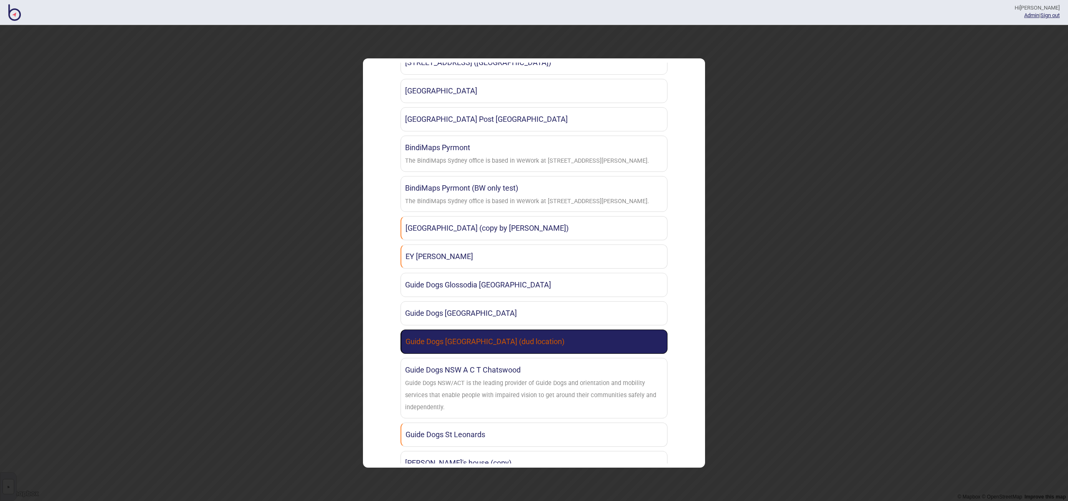
click at [587, 347] on link "Guide Dogs Newcastle (dud location)" at bounding box center [534, 342] width 267 height 24
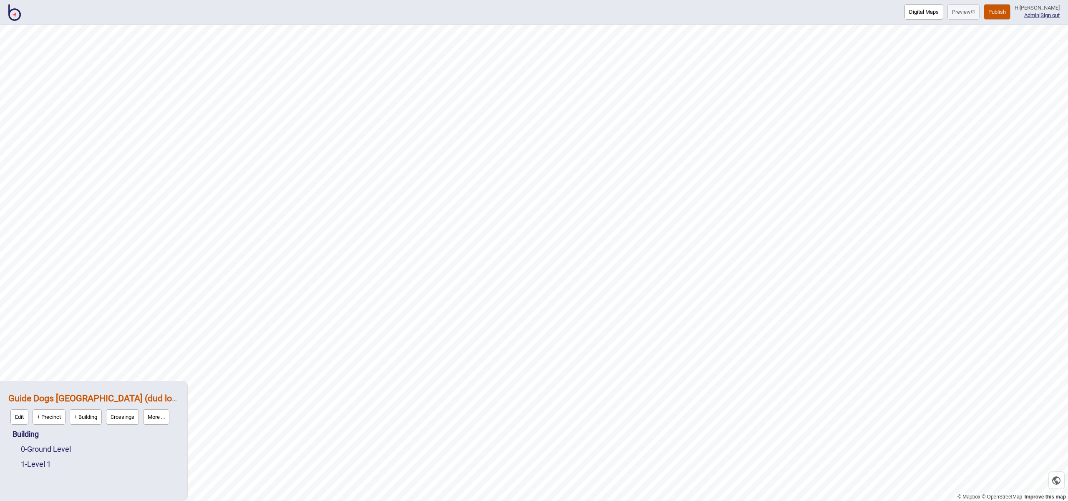
click at [172, 418] on link "More ..." at bounding box center [156, 417] width 30 height 20
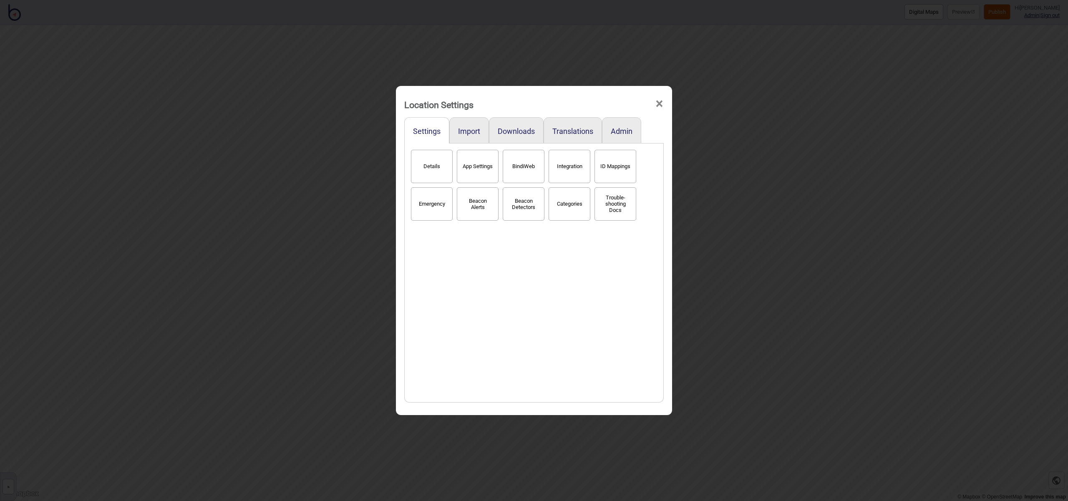
click at [428, 163] on button "Details" at bounding box center [432, 166] width 42 height 33
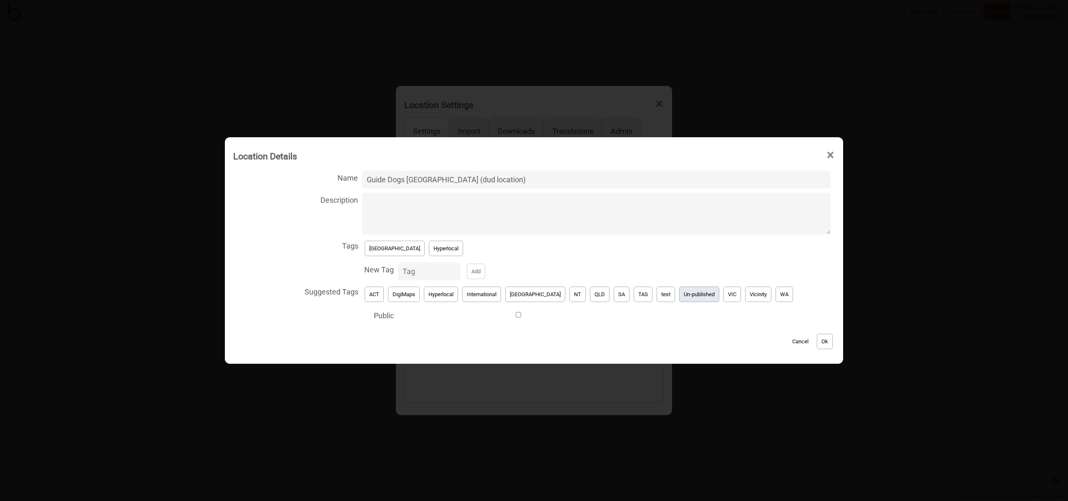
drag, startPoint x: 692, startPoint y: 296, endPoint x: 675, endPoint y: 293, distance: 16.9
click at [689, 295] on button "Un-published" at bounding box center [699, 294] width 40 height 15
click at [387, 254] on button "[GEOGRAPHIC_DATA]" at bounding box center [395, 248] width 60 height 15
click at [817, 339] on button "Ok" at bounding box center [825, 341] width 16 height 15
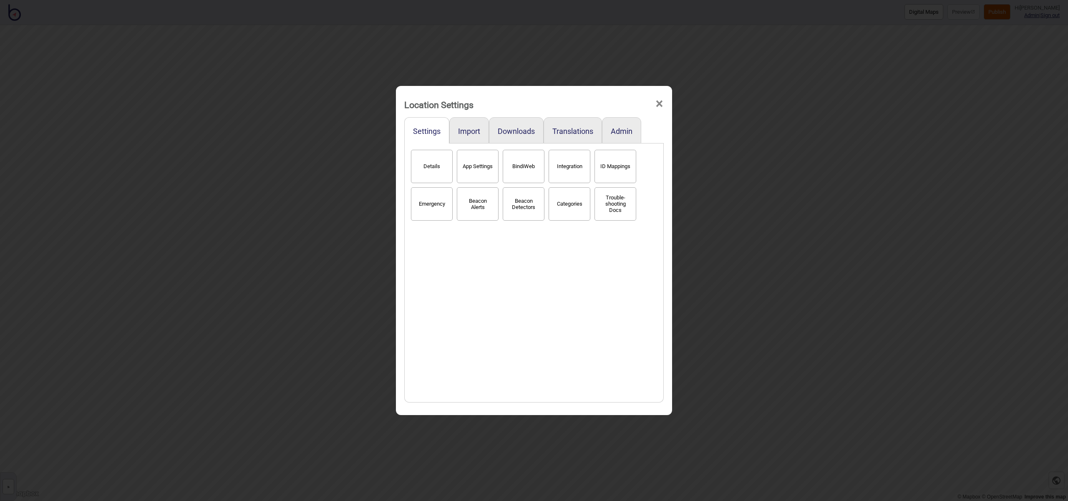
click at [659, 103] on span "×" at bounding box center [659, 104] width 9 height 28
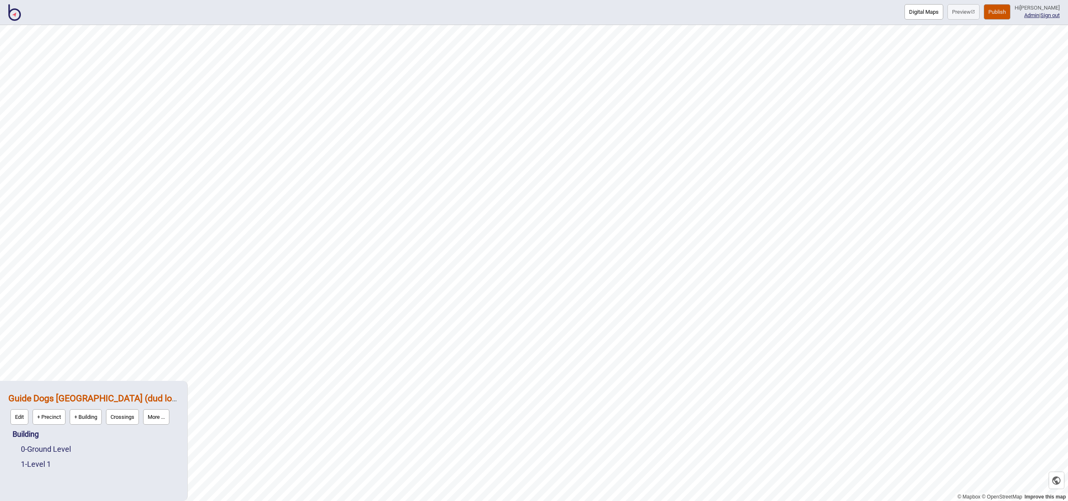
click at [11, 16] on img at bounding box center [14, 12] width 13 height 17
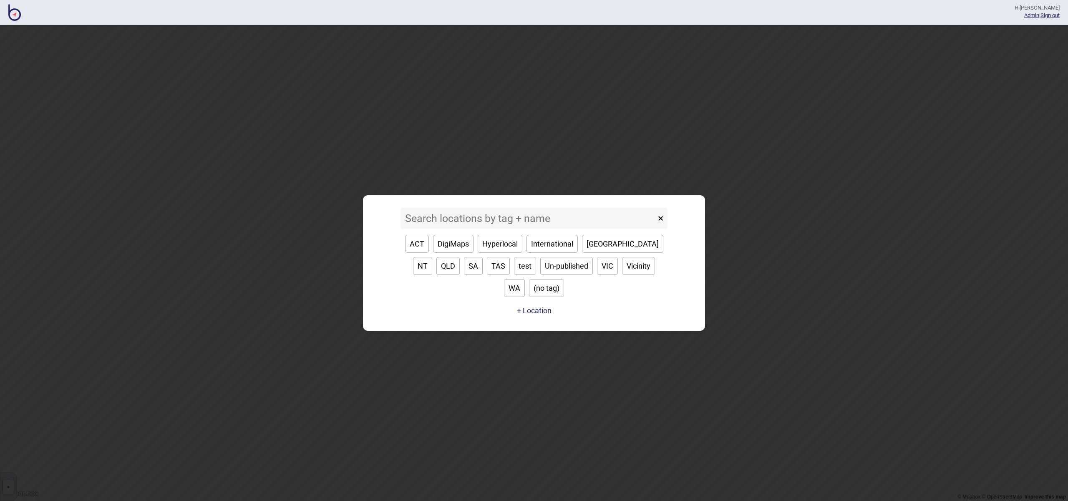
click at [599, 251] on button "[GEOGRAPHIC_DATA]" at bounding box center [622, 244] width 81 height 18
type input "[GEOGRAPHIC_DATA]"
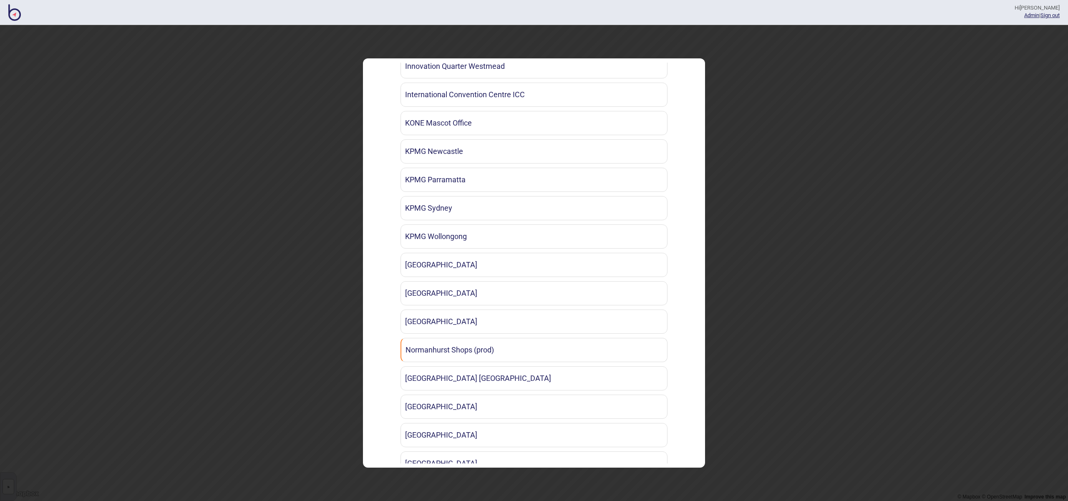
scroll to position [745, 0]
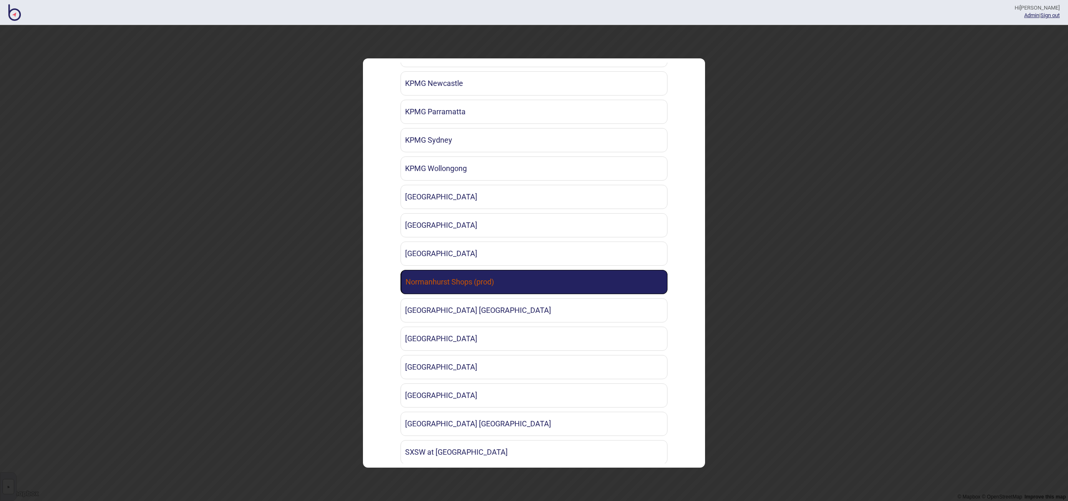
click at [551, 279] on link "Normanhurst Shops (prod)" at bounding box center [534, 282] width 267 height 24
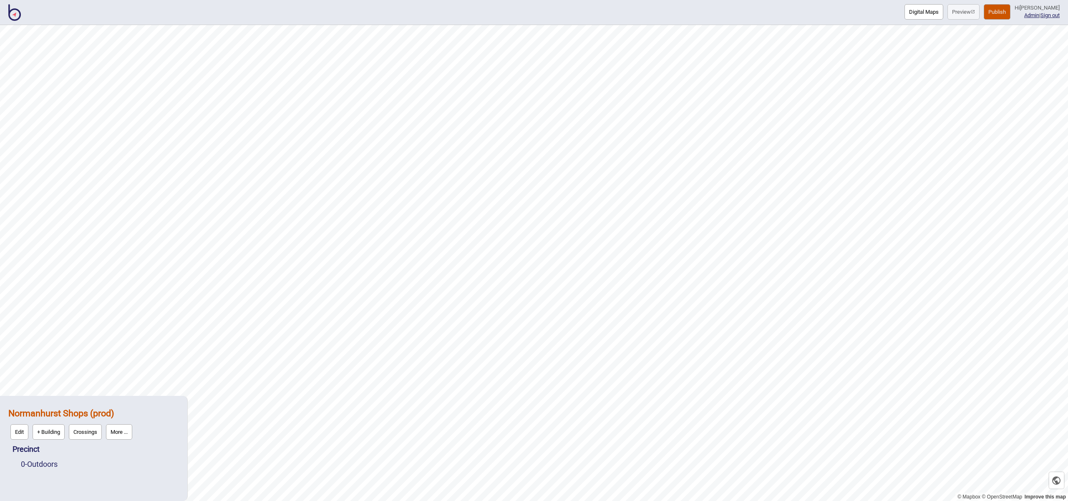
click at [1005, 14] on button "Publish" at bounding box center [997, 11] width 27 height 15
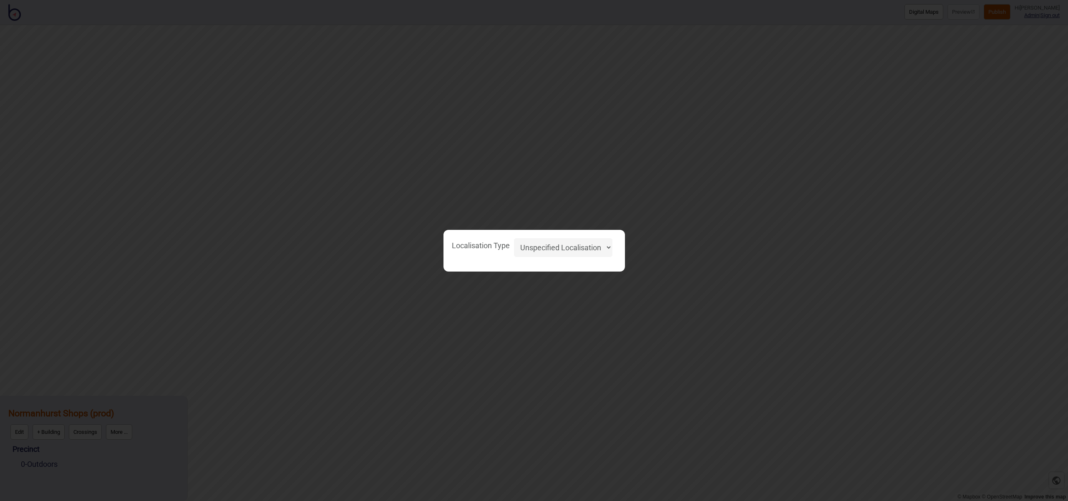
click at [609, 245] on select "Unspecified Localisation Beacons Hyperlocal None" at bounding box center [563, 247] width 98 height 19
click at [514, 238] on select "Unspecified Localisation Beacons Hyperlocal None" at bounding box center [563, 247] width 98 height 19
select select "Unspecified"
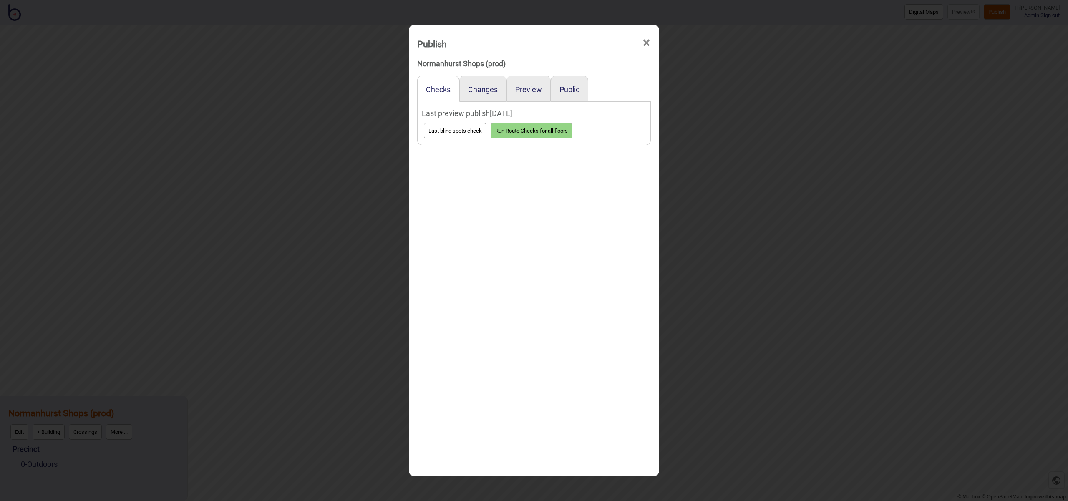
click at [614, 223] on div "Publish × Normanhurst Shops (prod) Checks Changes Preview Public Last preview p…" at bounding box center [534, 250] width 250 height 451
click at [533, 94] on div "Preview" at bounding box center [529, 89] width 44 height 26
click at [531, 87] on button "Preview" at bounding box center [528, 89] width 27 height 9
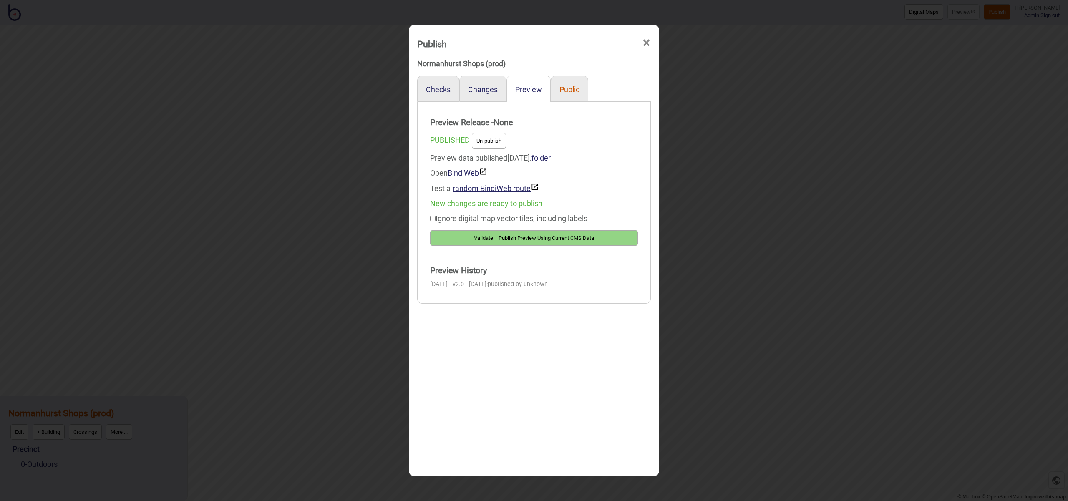
click at [571, 88] on button "Public" at bounding box center [570, 89] width 20 height 9
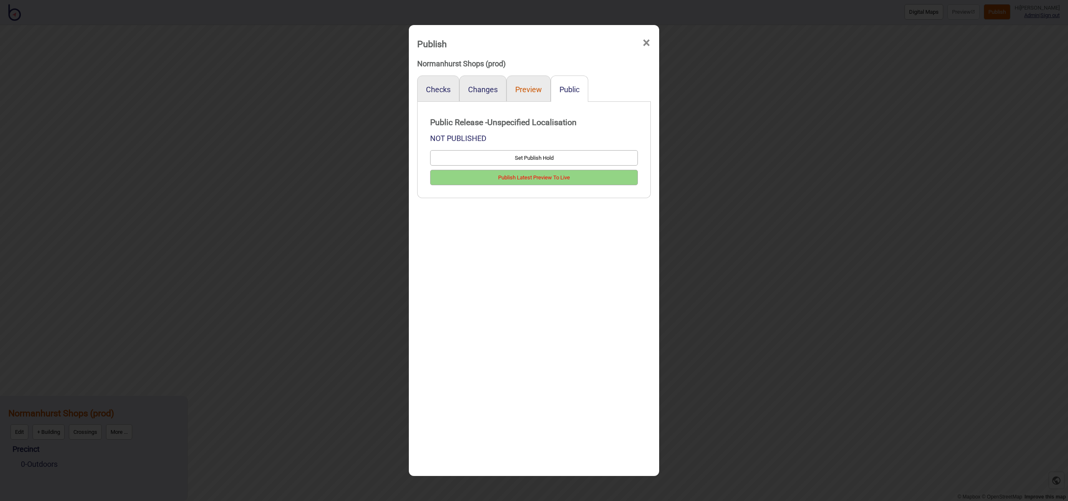
click at [530, 89] on button "Preview" at bounding box center [528, 89] width 27 height 9
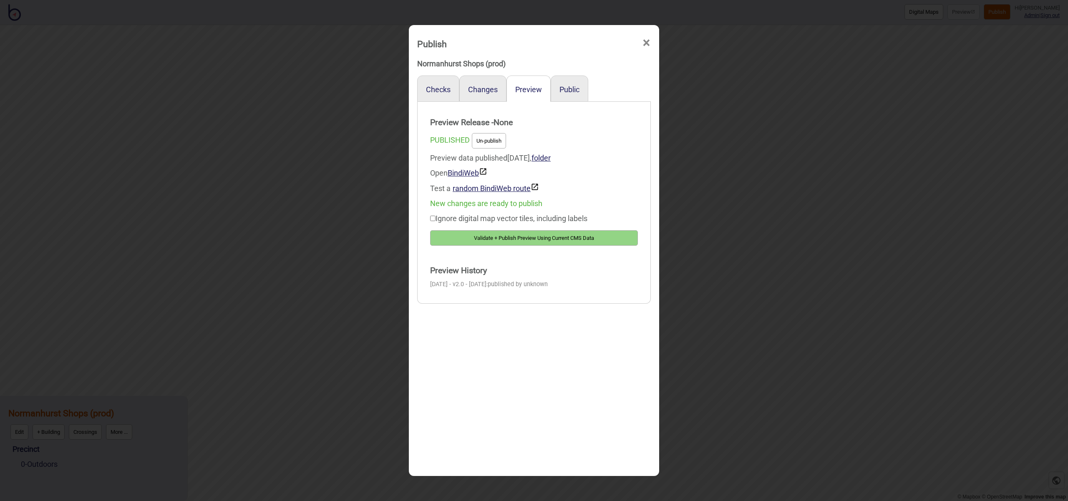
click at [486, 134] on button "Un-publish" at bounding box center [489, 140] width 34 height 15
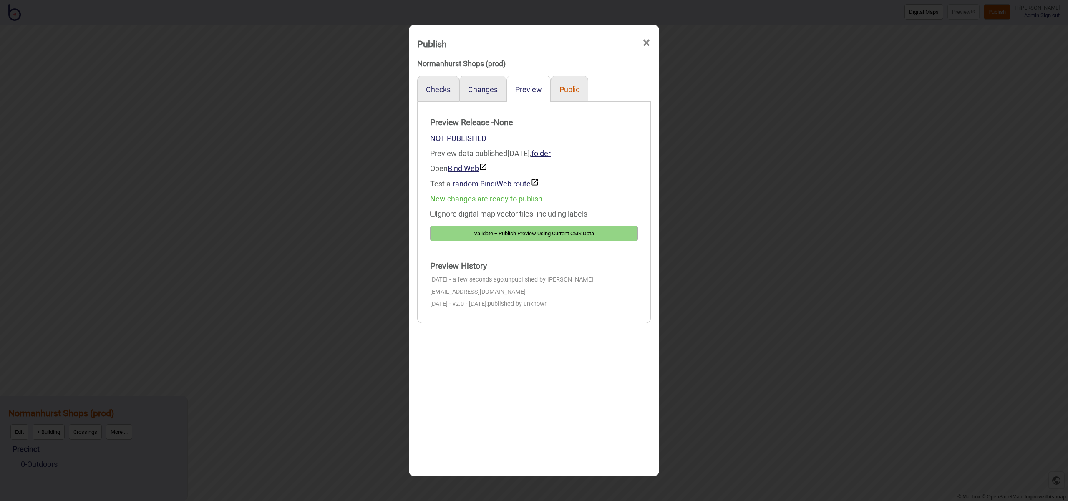
click at [567, 91] on button "Public" at bounding box center [570, 89] width 20 height 9
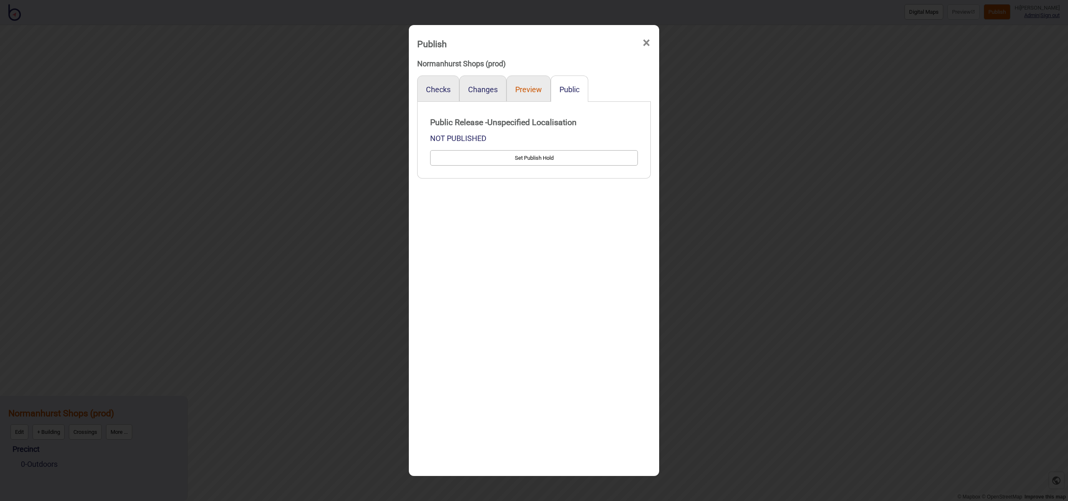
click at [539, 89] on button "Preview" at bounding box center [528, 89] width 27 height 9
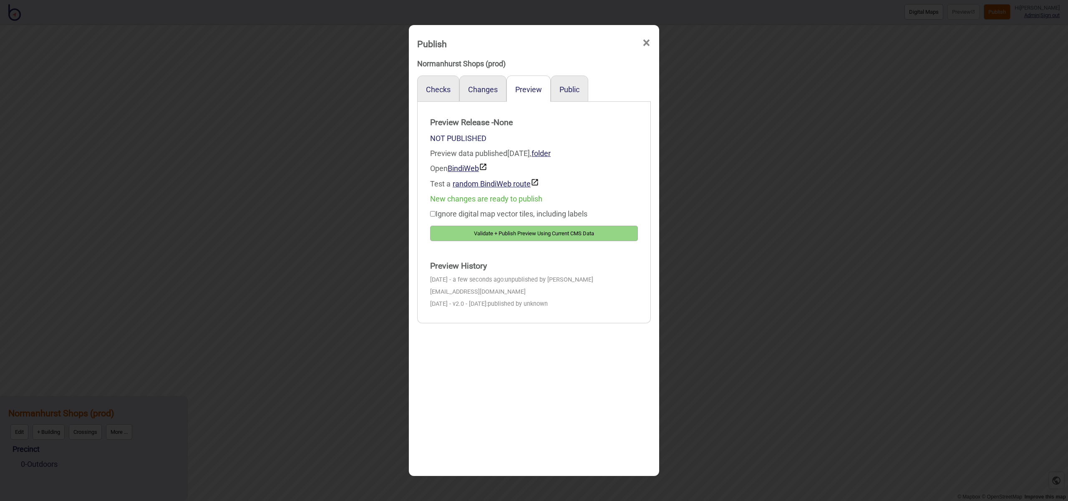
click at [649, 43] on span "×" at bounding box center [646, 43] width 9 height 28
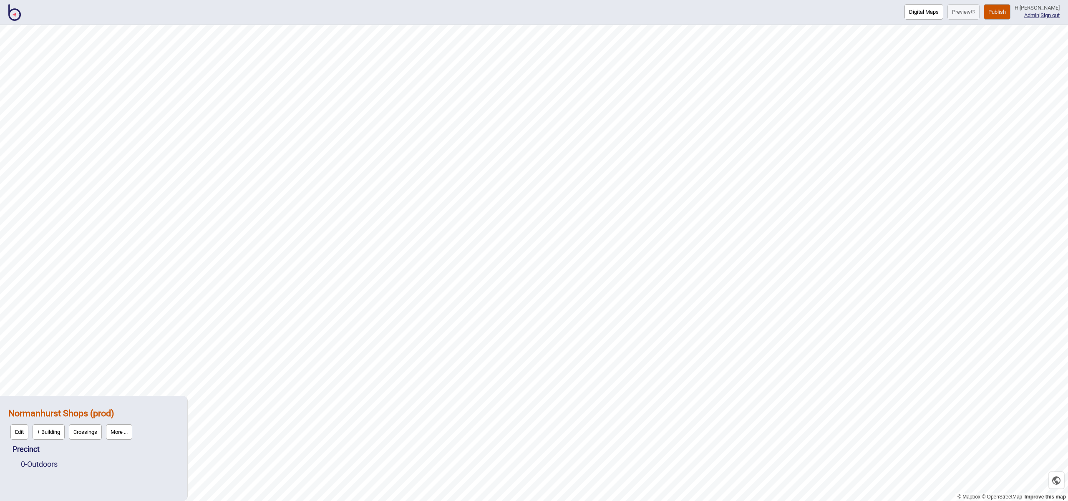
click at [129, 434] on button "More ..." at bounding box center [119, 431] width 26 height 15
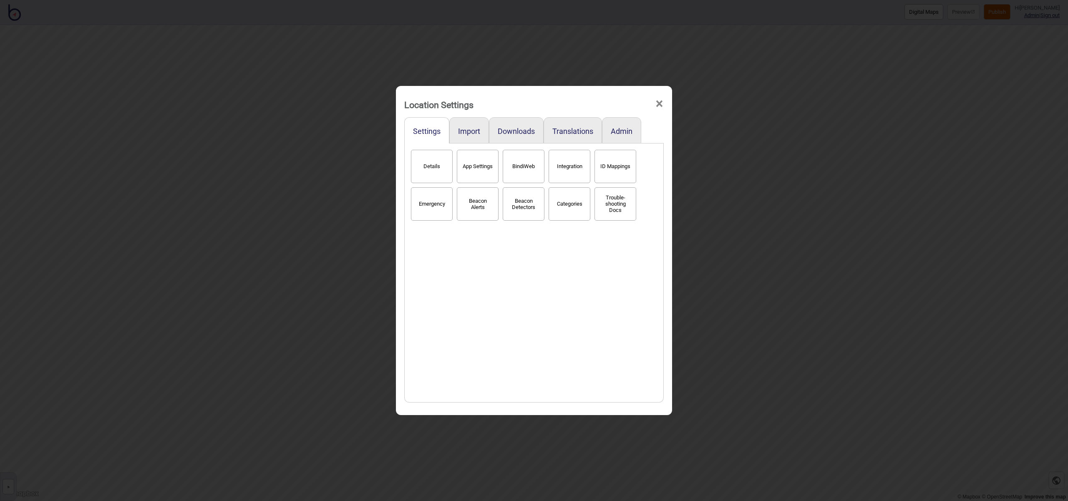
click at [425, 179] on button "Details" at bounding box center [432, 166] width 42 height 33
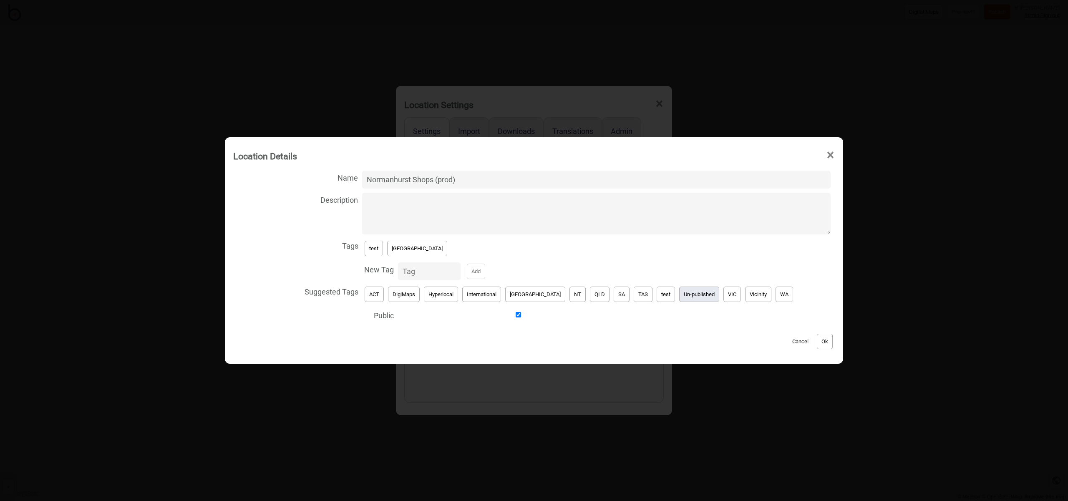
click at [679, 292] on button "Un-published" at bounding box center [699, 294] width 40 height 15
click at [404, 250] on button "[GEOGRAPHIC_DATA]" at bounding box center [417, 248] width 60 height 15
click at [817, 341] on button "Ok" at bounding box center [825, 341] width 16 height 15
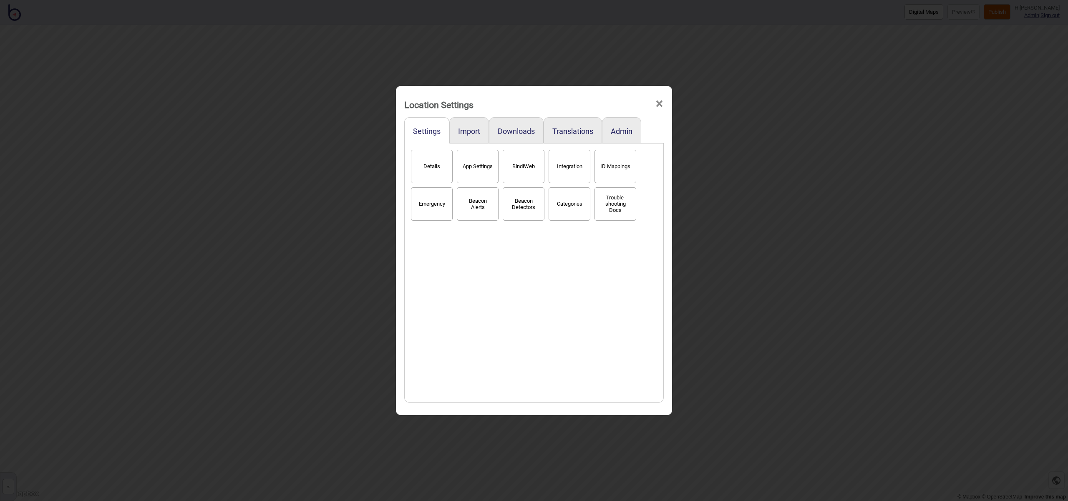
click at [658, 103] on span "×" at bounding box center [659, 104] width 9 height 28
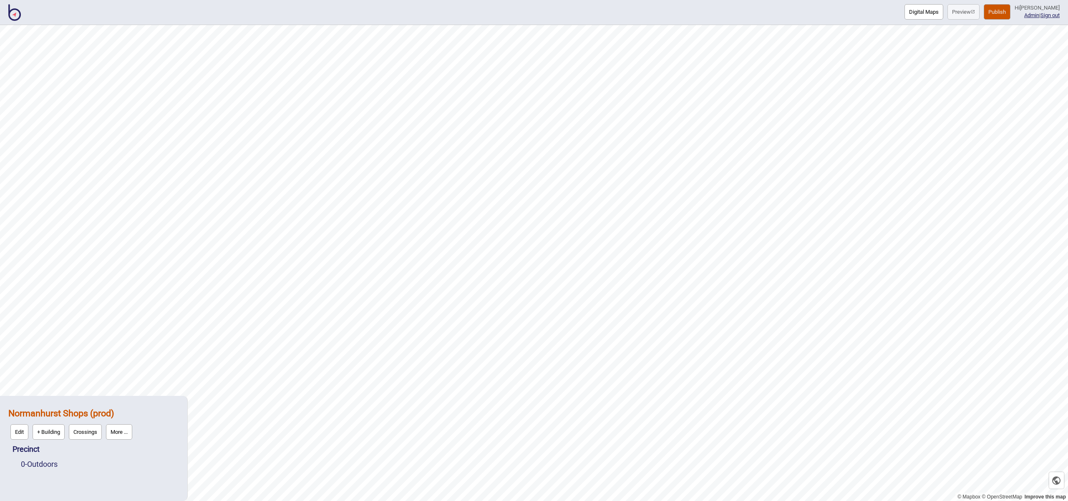
click at [16, 11] on img at bounding box center [14, 12] width 13 height 17
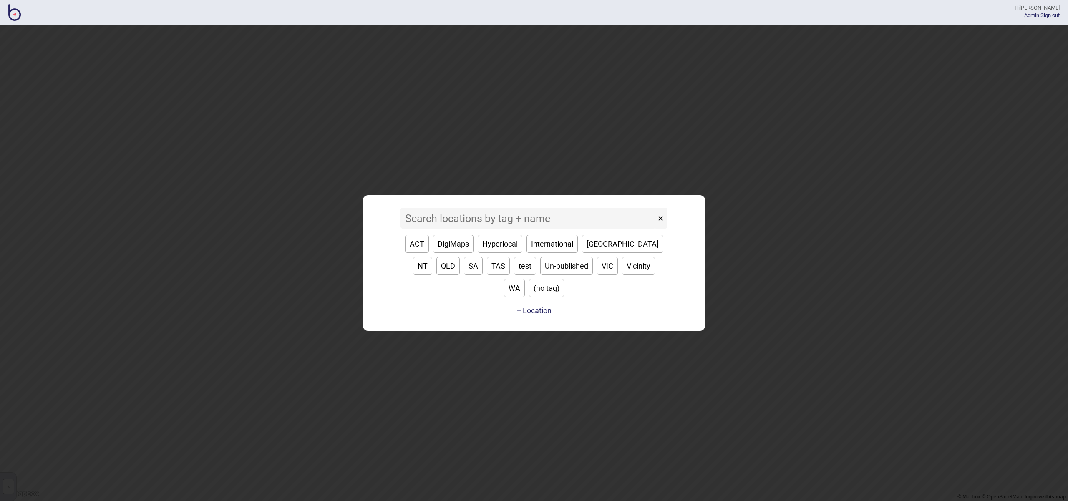
click at [592, 253] on button "[GEOGRAPHIC_DATA]" at bounding box center [622, 244] width 81 height 18
type input "[GEOGRAPHIC_DATA]"
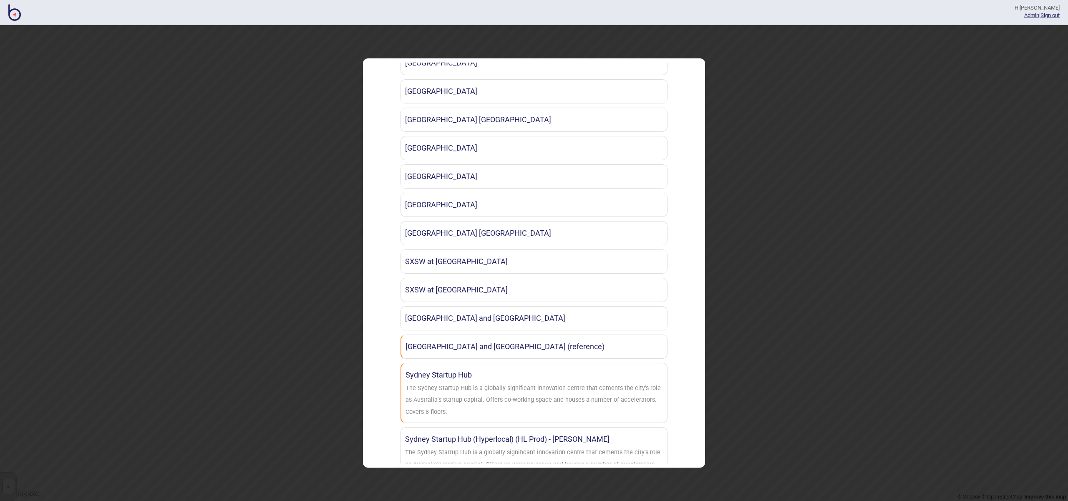
scroll to position [911, 0]
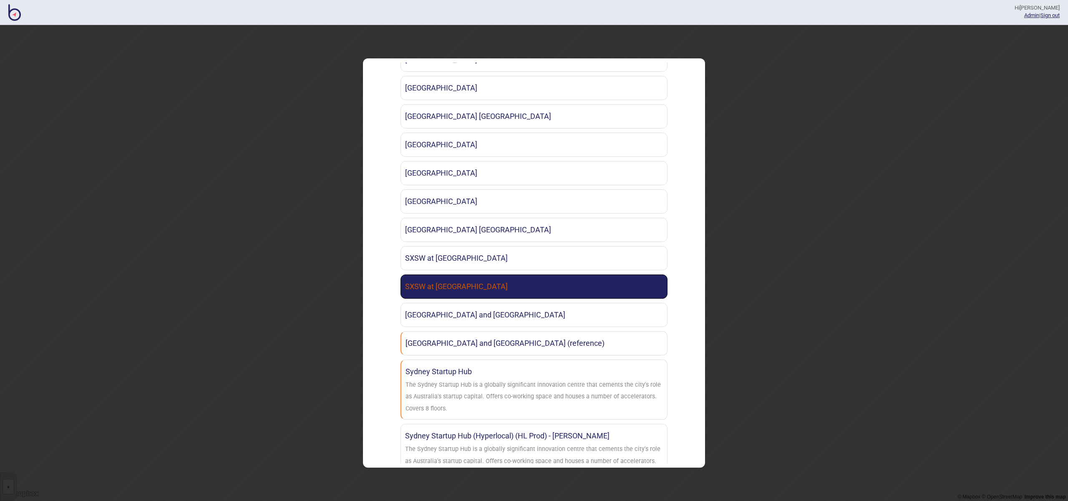
click at [507, 286] on link "SXSW at UTS Building 8" at bounding box center [534, 287] width 267 height 24
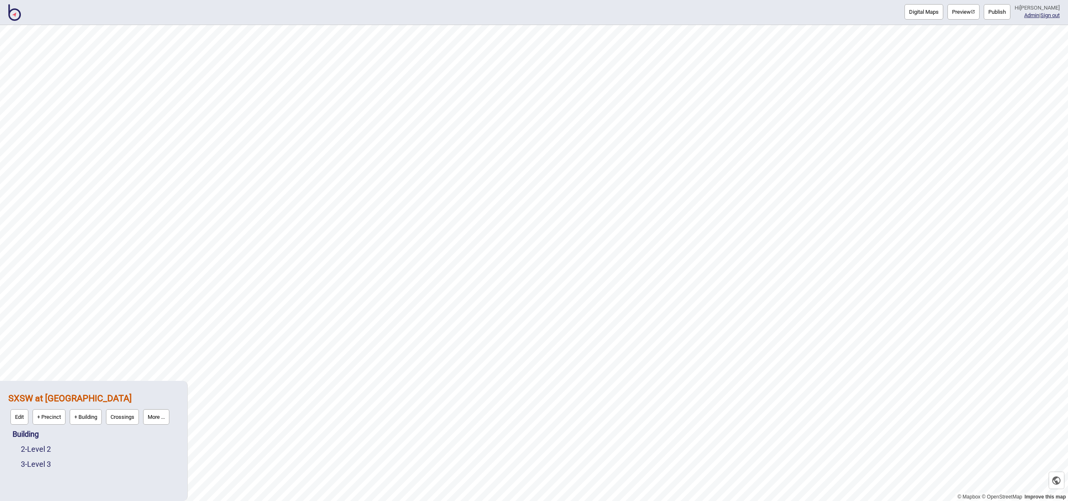
click at [1003, 12] on button "Publish" at bounding box center [997, 11] width 27 height 15
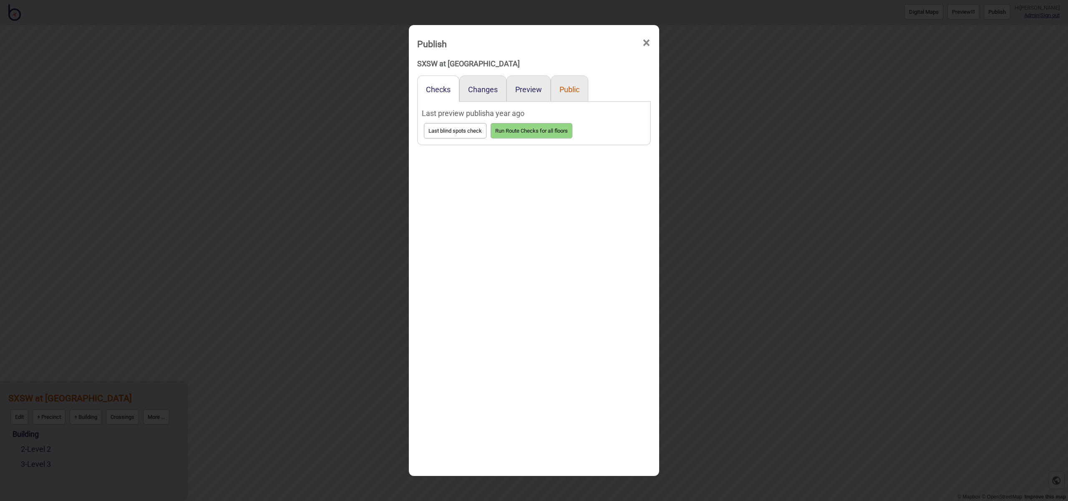
click at [568, 89] on button "Public" at bounding box center [570, 89] width 20 height 9
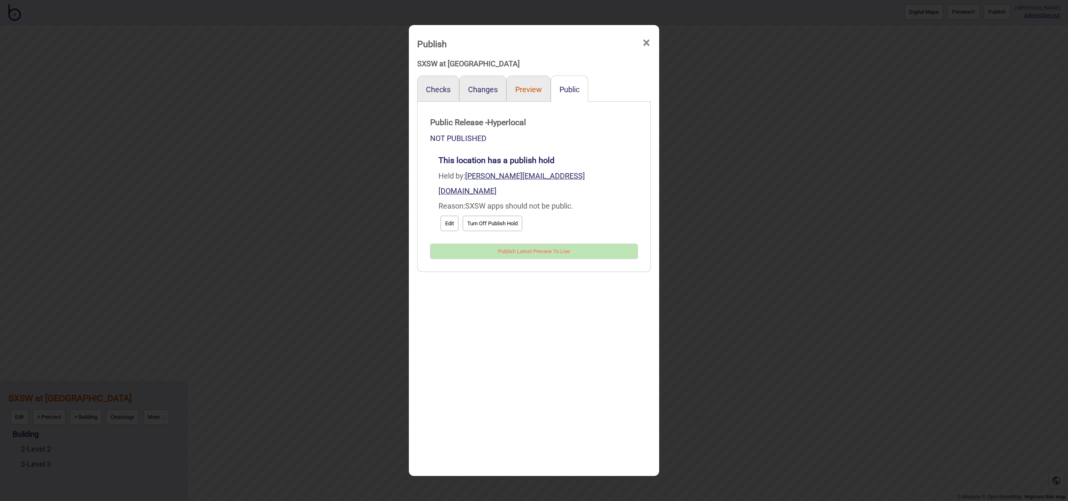
click at [523, 90] on button "Preview" at bounding box center [528, 89] width 27 height 9
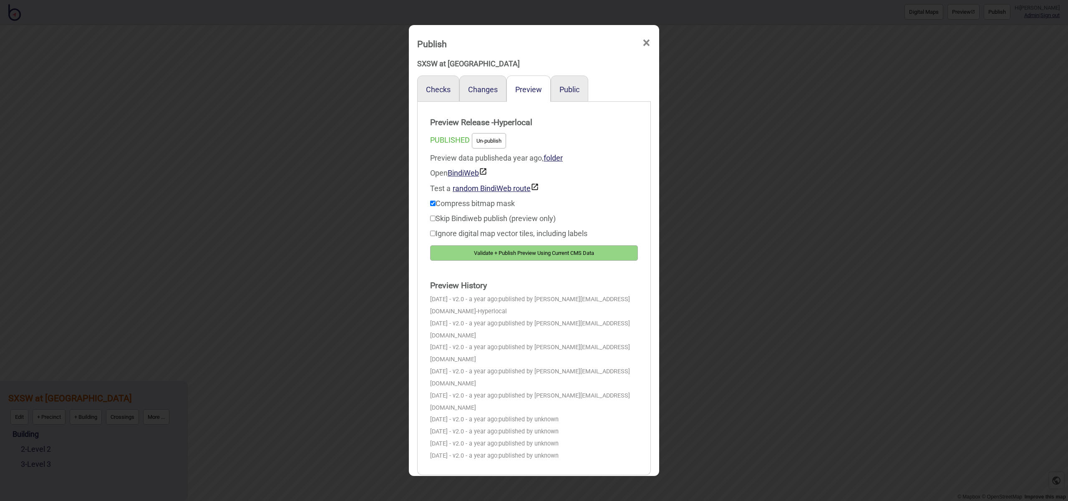
click at [608, 253] on button "Validate + Publish Preview Using Current CMS Data" at bounding box center [534, 252] width 208 height 15
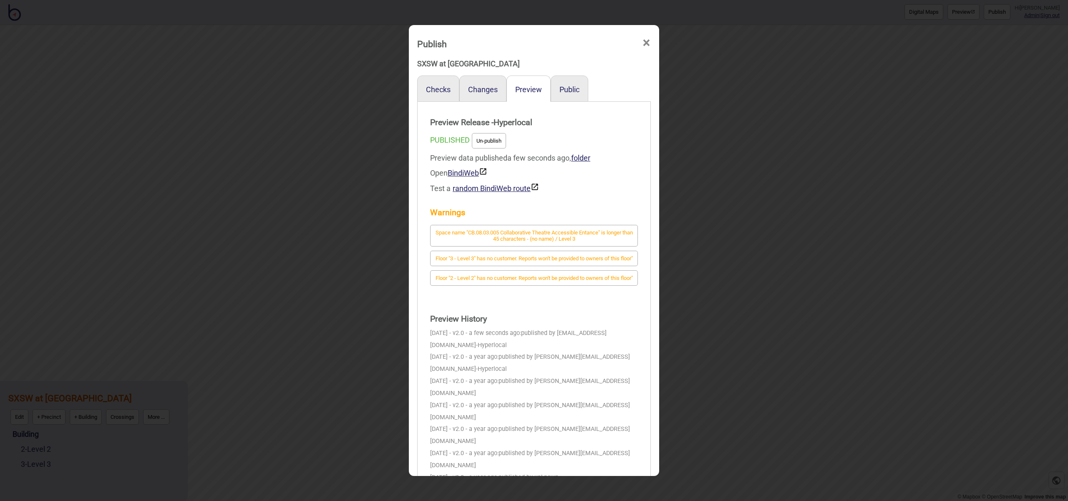
click at [495, 145] on button "Un-publish" at bounding box center [489, 140] width 34 height 15
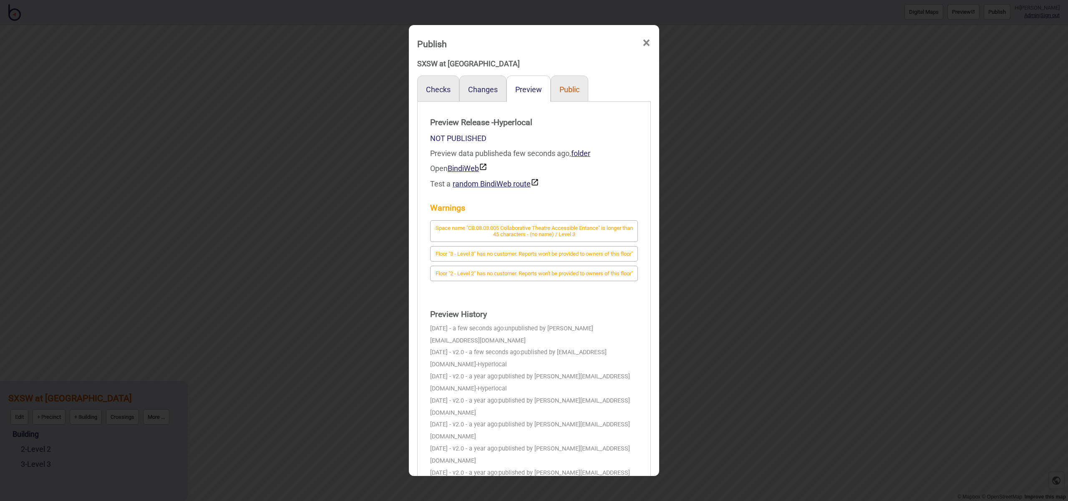
click at [579, 90] on button "Public" at bounding box center [570, 89] width 20 height 9
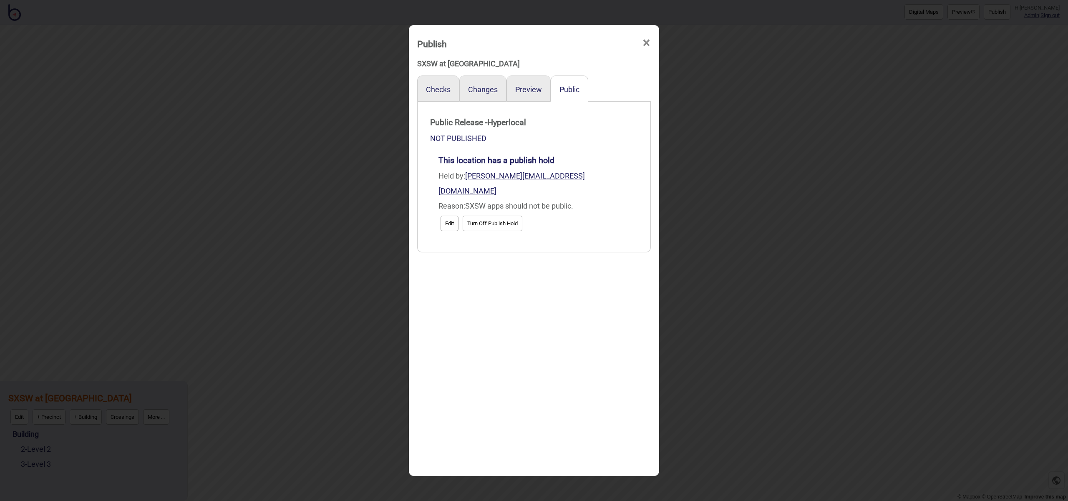
click at [646, 41] on span "×" at bounding box center [646, 43] width 9 height 28
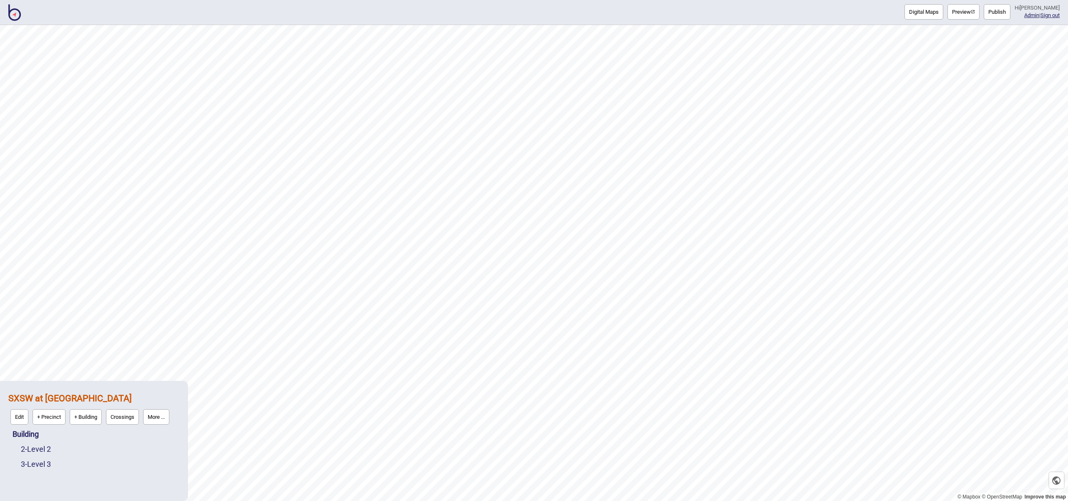
click at [168, 419] on button "More ..." at bounding box center [156, 416] width 26 height 15
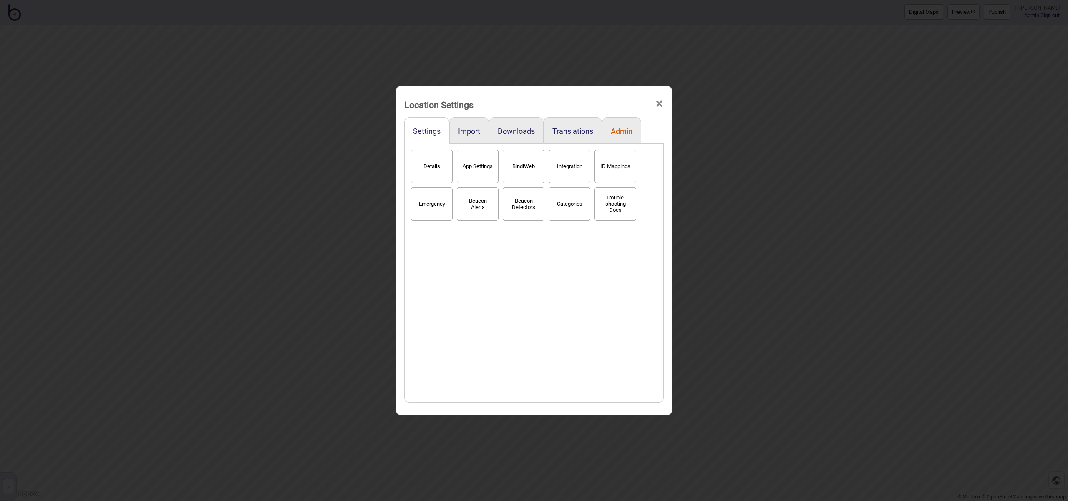
click at [615, 136] on div "Admin" at bounding box center [621, 130] width 39 height 26
click at [617, 134] on button "Admin" at bounding box center [622, 131] width 22 height 9
click at [426, 131] on button "Settings" at bounding box center [427, 131] width 28 height 9
click at [437, 169] on button "Details" at bounding box center [432, 166] width 42 height 33
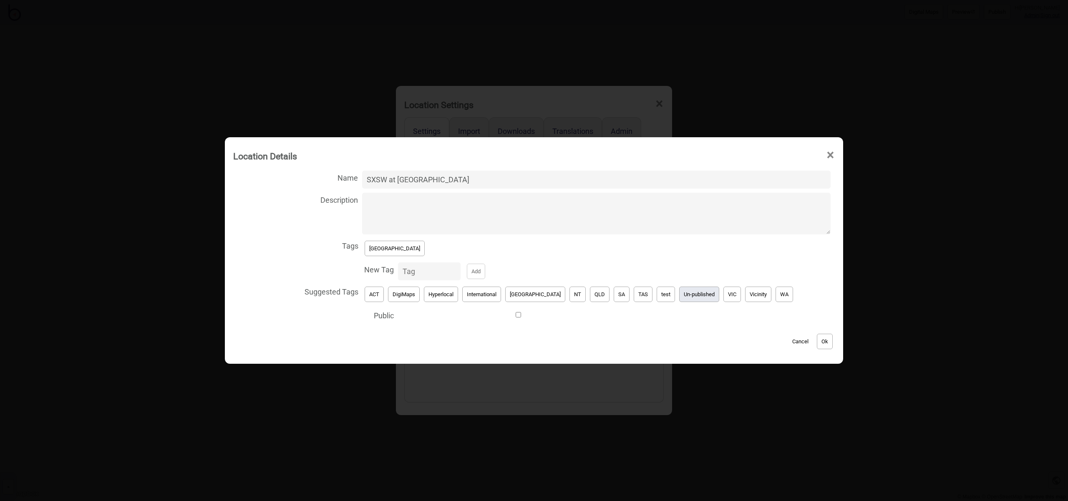
click at [679, 298] on button "Un-published" at bounding box center [699, 294] width 40 height 15
drag, startPoint x: 391, startPoint y: 253, endPoint x: 413, endPoint y: 254, distance: 22.6
click at [391, 253] on button "[GEOGRAPHIC_DATA]" at bounding box center [395, 248] width 60 height 15
click at [817, 346] on button "Ok" at bounding box center [825, 341] width 16 height 15
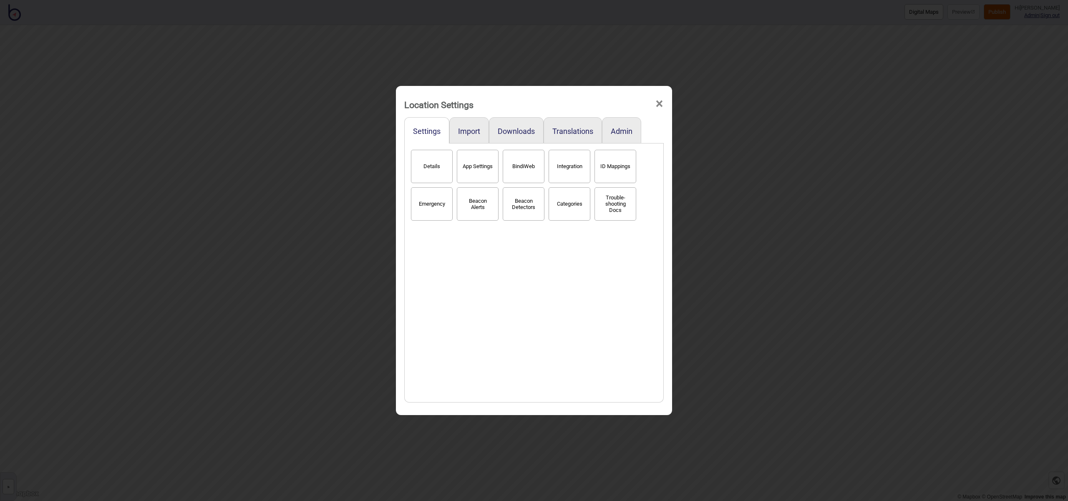
click at [661, 105] on span "×" at bounding box center [659, 104] width 9 height 28
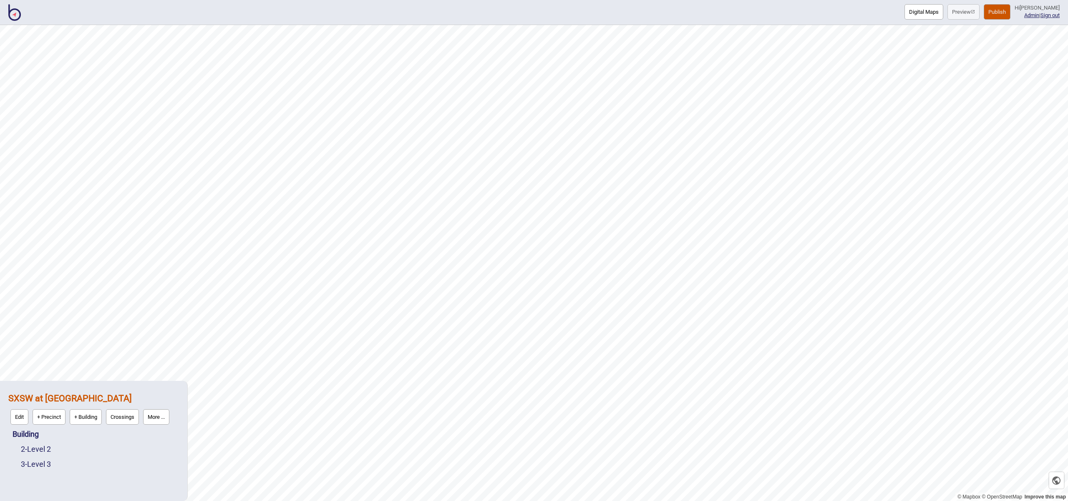
drag, startPoint x: 8, startPoint y: 12, endPoint x: 14, endPoint y: 12, distance: 5.4
click at [8, 12] on img at bounding box center [14, 12] width 13 height 17
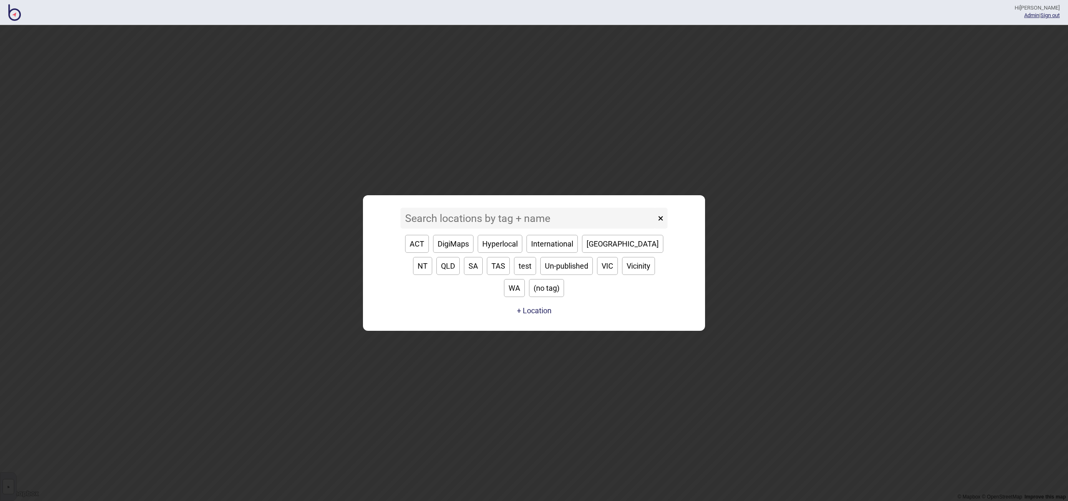
click at [593, 253] on button "[GEOGRAPHIC_DATA]" at bounding box center [622, 244] width 81 height 18
type input "[GEOGRAPHIC_DATA]"
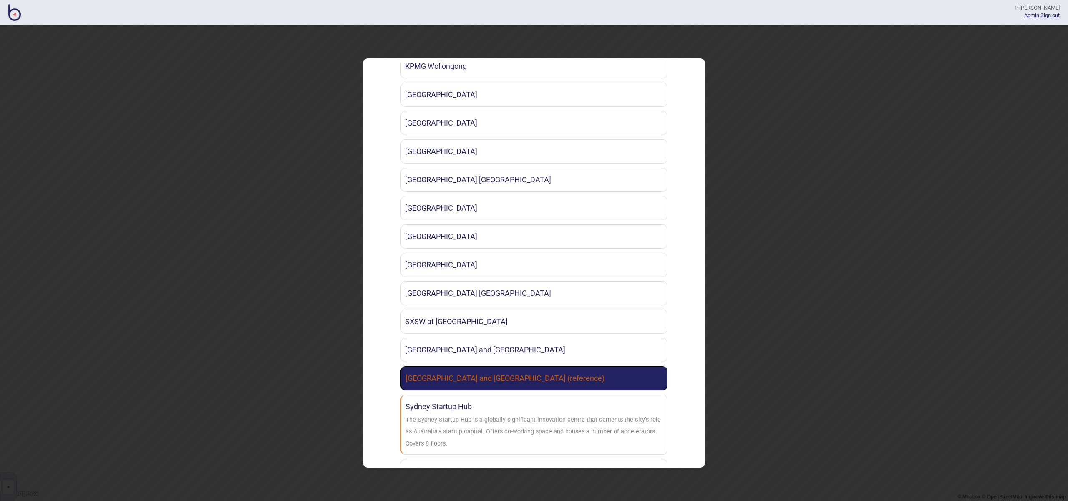
scroll to position [884, 0]
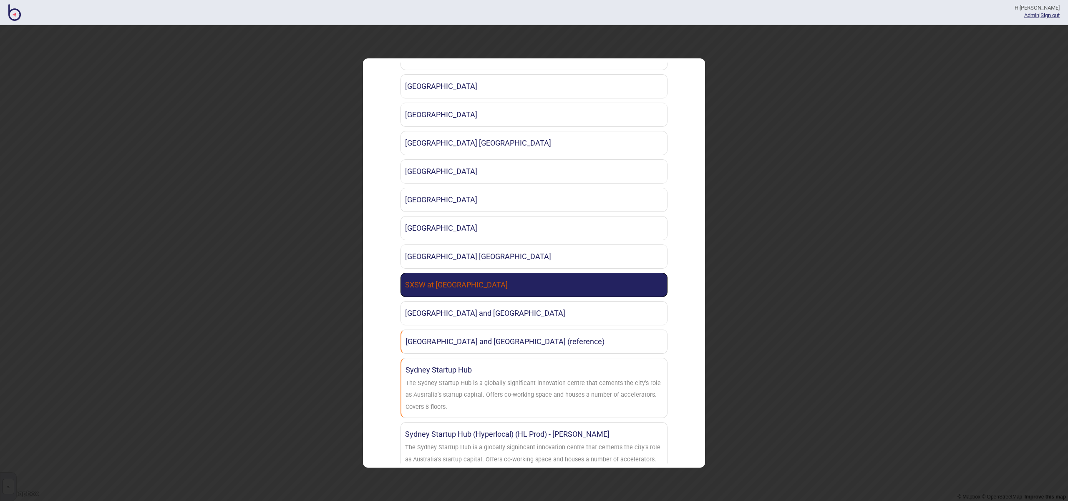
click at [480, 282] on link "SXSW at [GEOGRAPHIC_DATA]" at bounding box center [534, 285] width 267 height 24
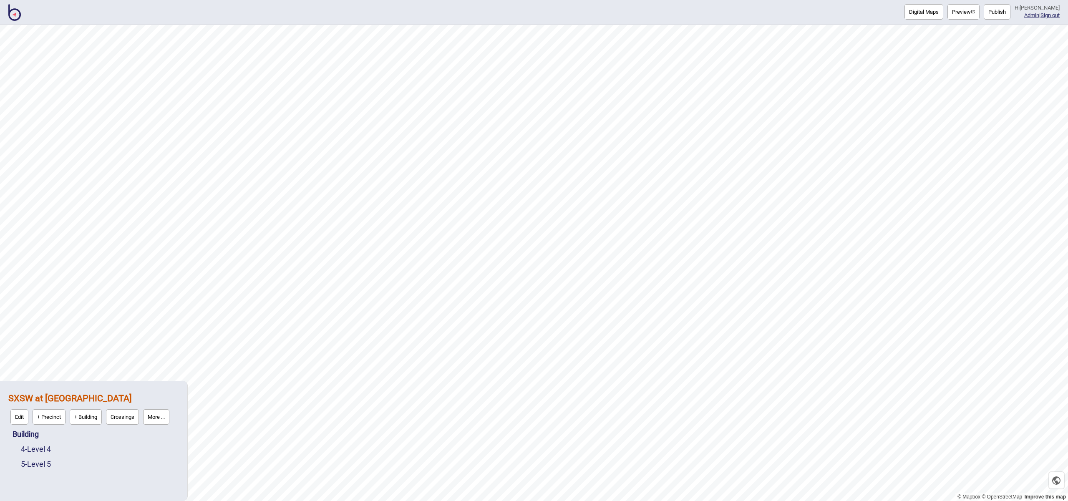
click at [167, 421] on button "More ..." at bounding box center [156, 416] width 26 height 15
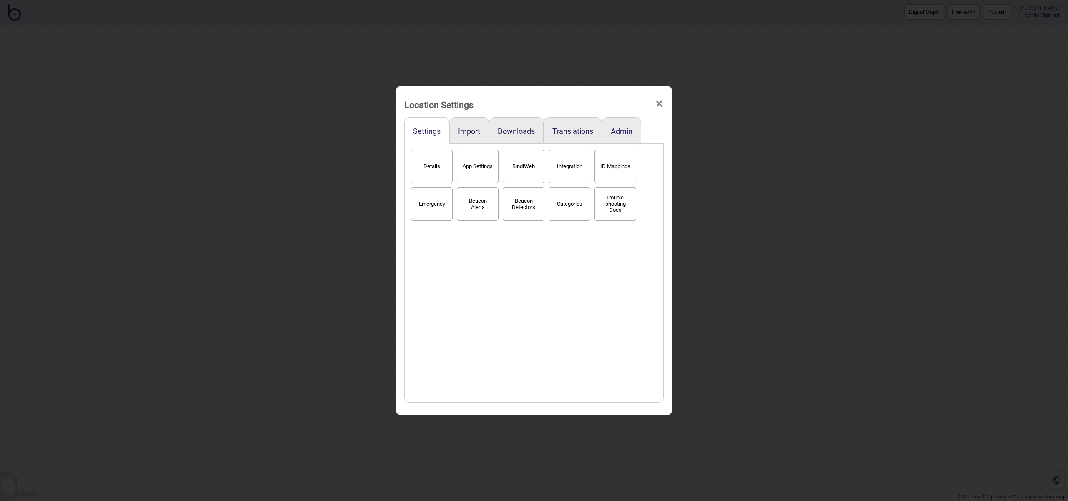
click at [450, 157] on button "Details" at bounding box center [432, 166] width 42 height 33
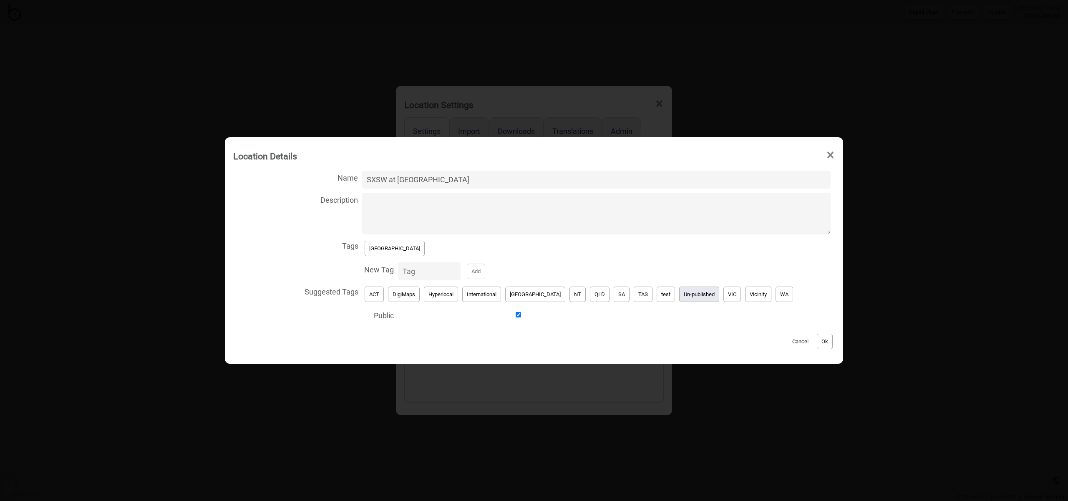
click at [683, 294] on button "Un-published" at bounding box center [699, 294] width 40 height 15
click at [386, 252] on button "[GEOGRAPHIC_DATA]" at bounding box center [395, 248] width 60 height 15
click at [817, 341] on button "Ok" at bounding box center [825, 341] width 16 height 15
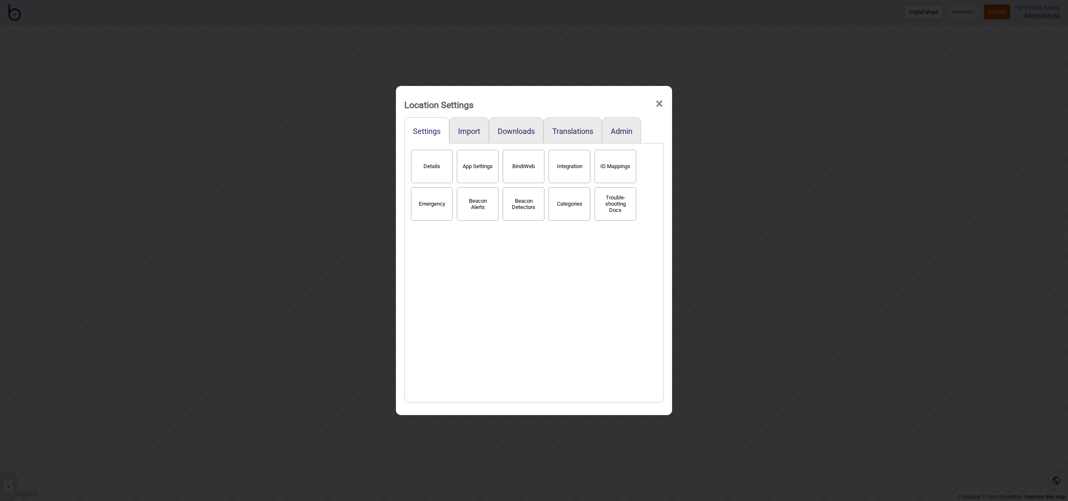
click at [664, 105] on span "×" at bounding box center [659, 104] width 9 height 28
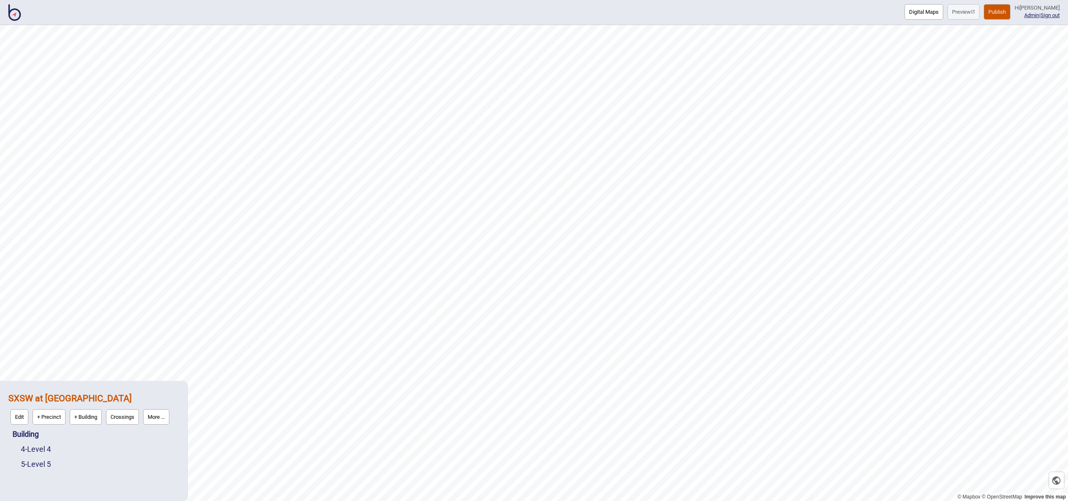
click at [15, 12] on img at bounding box center [14, 12] width 13 height 17
